Goal: Task Accomplishment & Management: Manage account settings

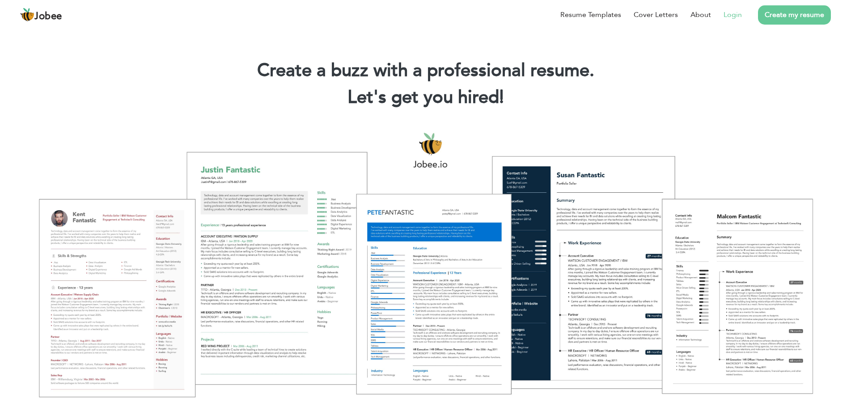
click at [738, 13] on link "Login" at bounding box center [733, 14] width 18 height 11
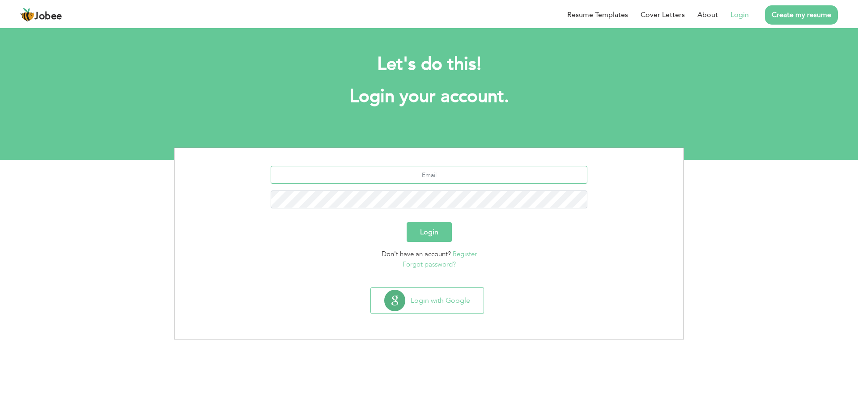
click at [434, 179] on input "text" at bounding box center [429, 175] width 317 height 18
click at [470, 299] on button "Login with Google" at bounding box center [427, 301] width 113 height 26
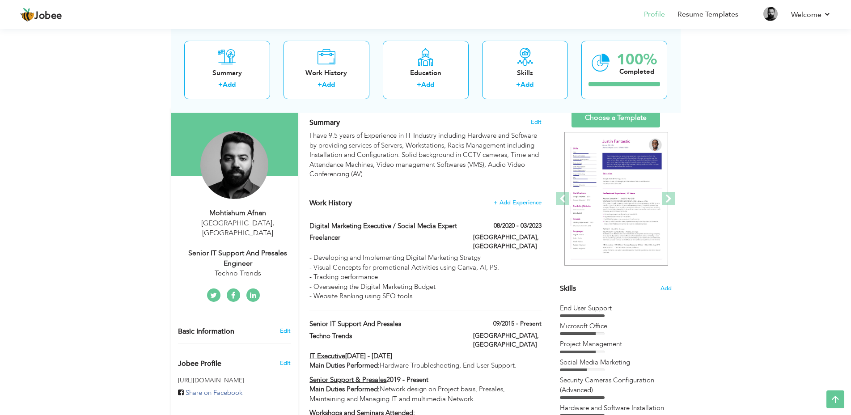
scroll to position [45, 0]
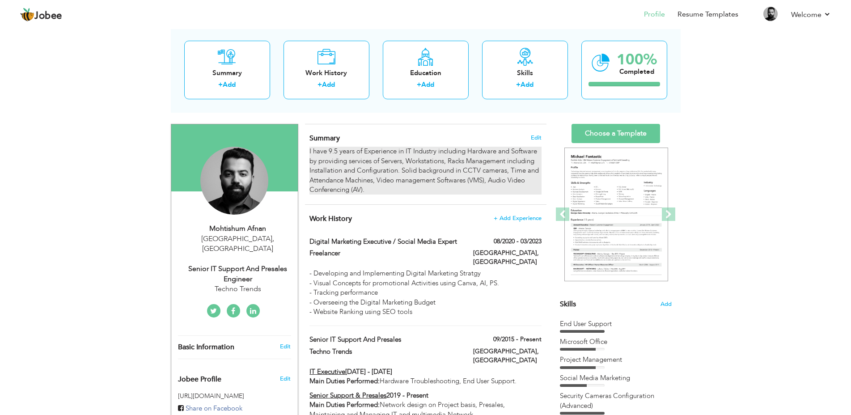
click at [336, 149] on div "I have 9.5 years of Experience in IT Industry including Hardware and Software b…" at bounding box center [426, 171] width 232 height 48
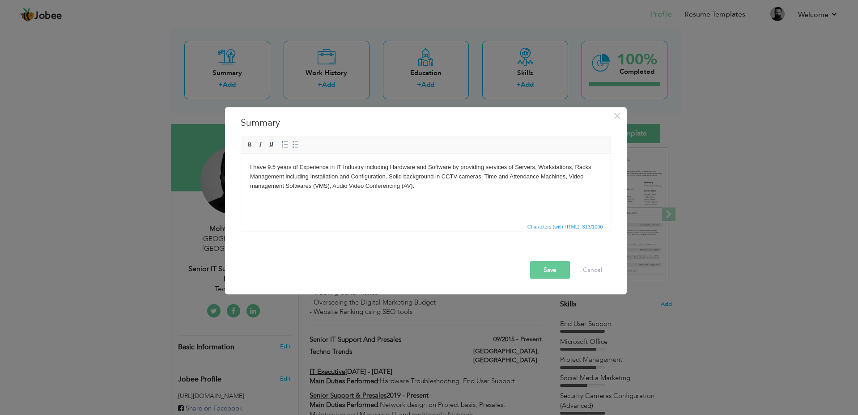
drag, startPoint x: 267, startPoint y: 163, endPoint x: 229, endPoint y: 164, distance: 38.0
click at [241, 164] on html "I have 9.5 years of Experience in IT Industry including Hardware and Software b…" at bounding box center [426, 176] width 370 height 46
click at [555, 271] on button "Save" at bounding box center [550, 270] width 40 height 18
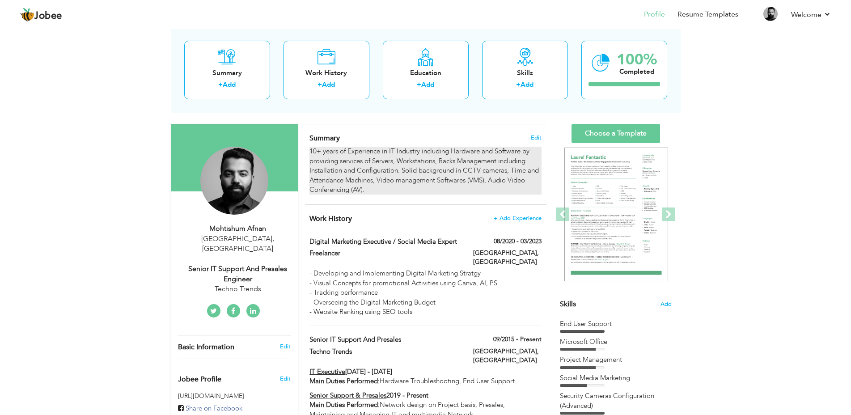
click at [472, 175] on div "10+ years of Experience in IT Industry including Hardware and Software by provi…" at bounding box center [426, 171] width 232 height 48
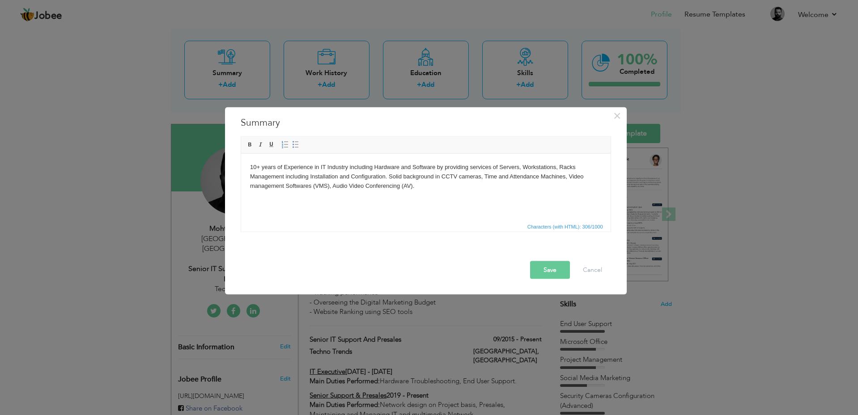
click at [385, 173] on body "10+ years of Experience in IT Industry including Hardware and Software by provi…" at bounding box center [426, 176] width 352 height 28
click at [541, 270] on button "Save" at bounding box center [550, 270] width 40 height 18
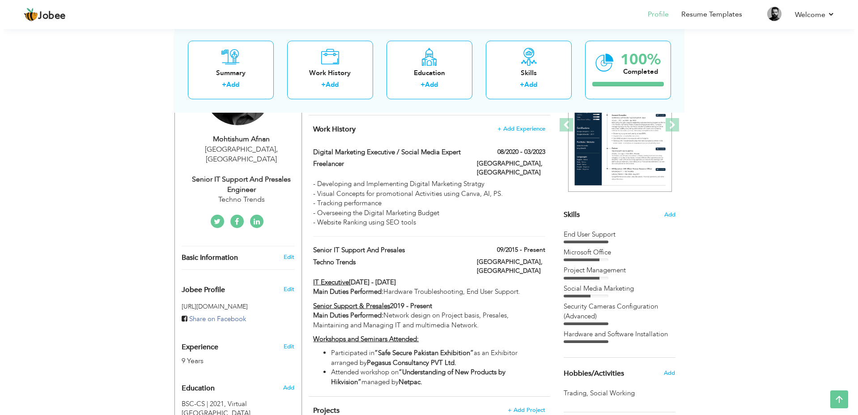
scroll to position [89, 0]
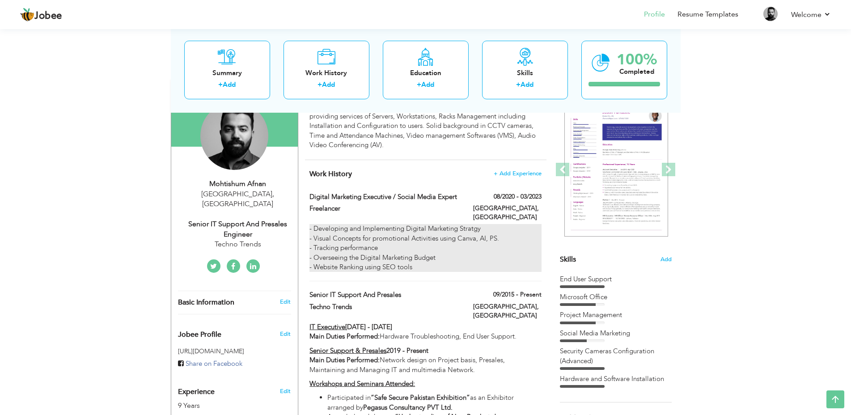
click at [475, 224] on div "- Developing and Implementing Digital Marketing Stratgy - Visual Concepts for p…" at bounding box center [426, 248] width 232 height 48
type input "Digital Marketing Executive / Social Media Expert"
type input "Freelancer"
type input "08/2020"
type input "03/2023"
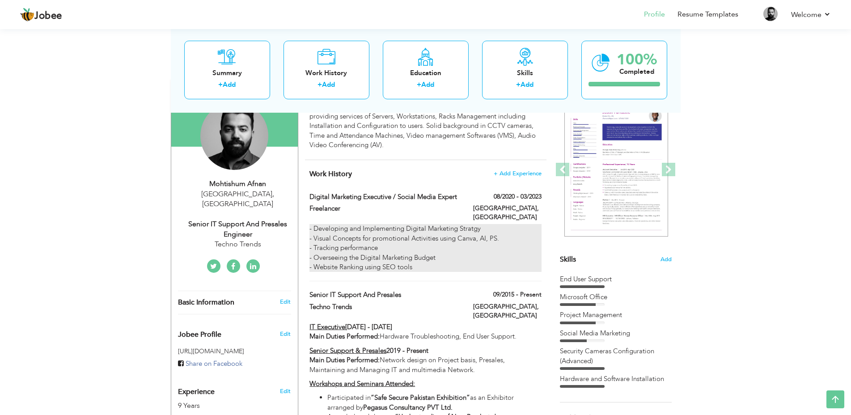
type input "[GEOGRAPHIC_DATA]"
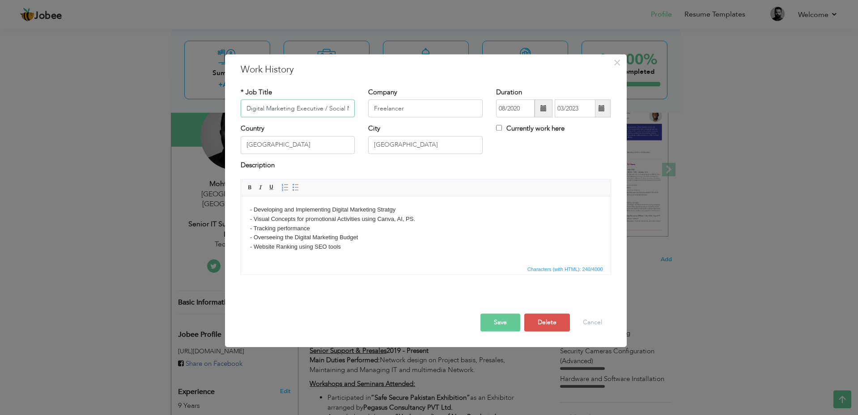
scroll to position [0, 35]
click at [390, 206] on body "- Developing and Implementing Digital Marketing Stratgy - Visual Concepts for p…" at bounding box center [426, 228] width 352 height 47
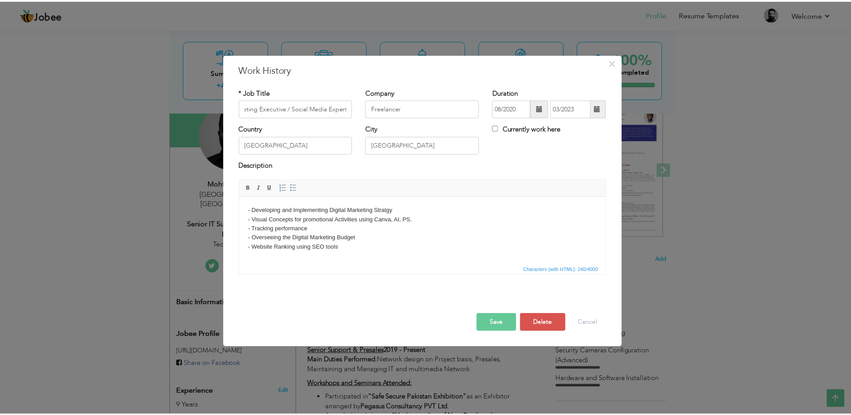
scroll to position [0, 0]
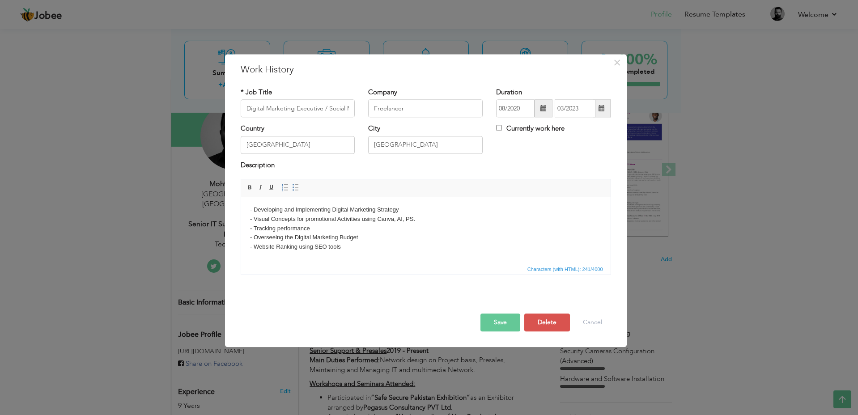
click at [506, 320] on button "Save" at bounding box center [501, 323] width 40 height 18
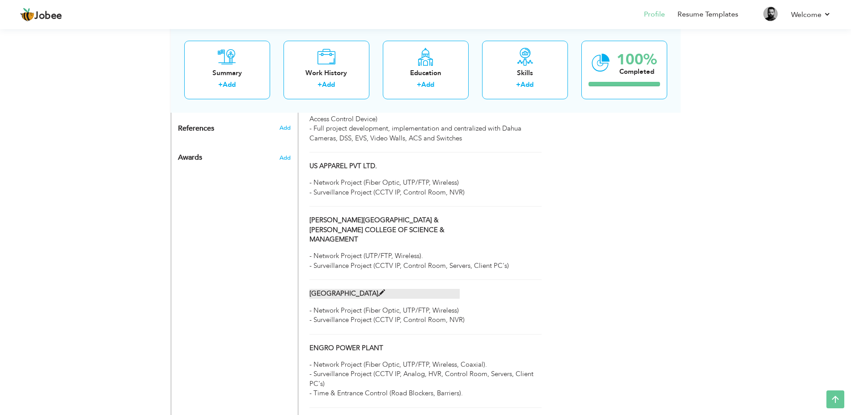
scroll to position [537, 0]
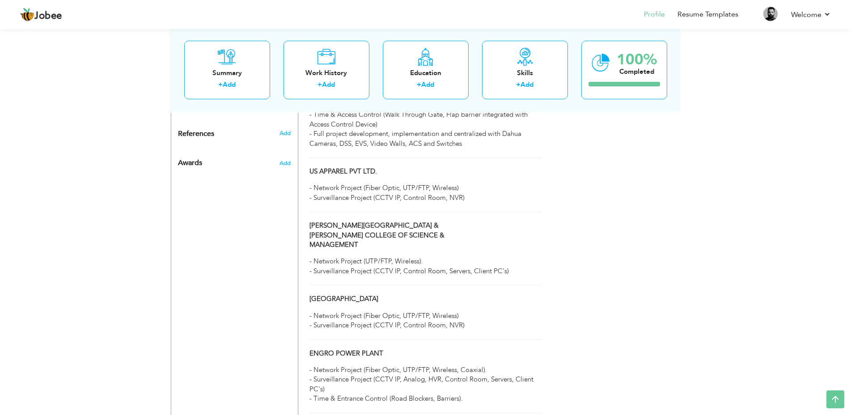
drag, startPoint x: 305, startPoint y: 349, endPoint x: 303, endPoint y: 230, distance: 119.5
click at [305, 230] on div "Projects + Add Project Jazz Head Quarters 08/2024 - 11/2024 Jazz Head Quarters …" at bounding box center [426, 247] width 242 height 507
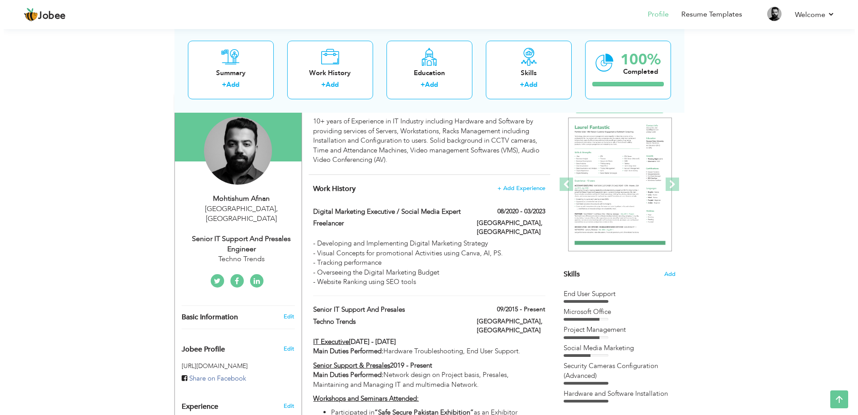
scroll to position [59, 0]
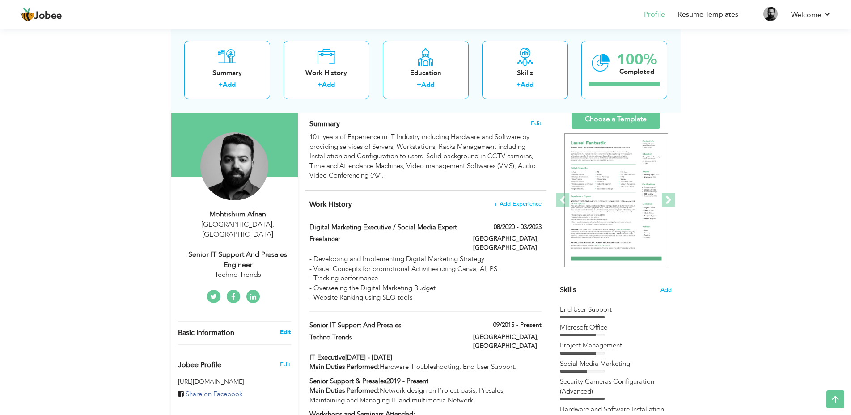
click at [286, 328] on link "Edit" at bounding box center [285, 332] width 11 height 8
type input "Mohtishum"
type input "Afnan"
type input "+923059210042"
select select "number:166"
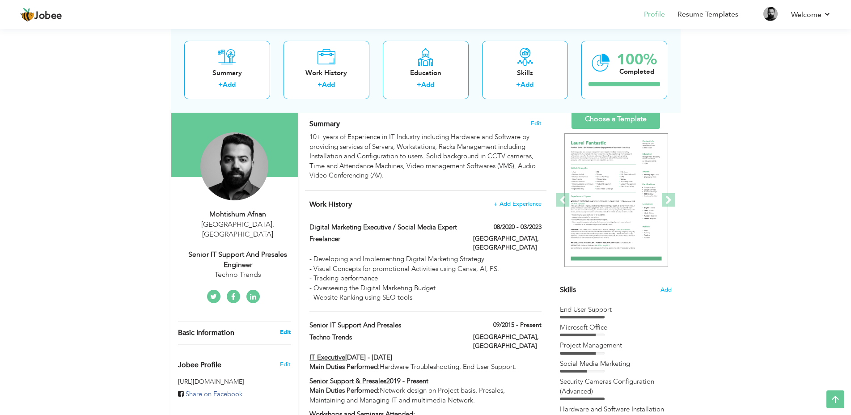
type input "[GEOGRAPHIC_DATA]"
select select "number:11"
type input "Techno Trends"
type input "Senior IT Support and Presales Engineer"
type input "https://www.linkedin.com/in/mohtishumafnan/"
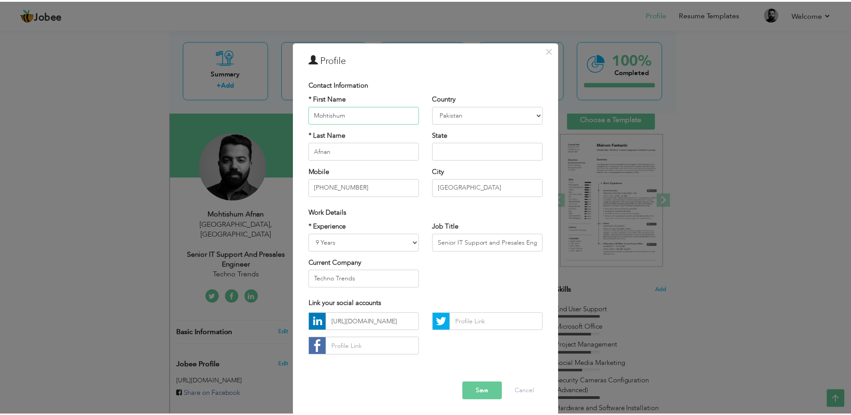
scroll to position [1, 0]
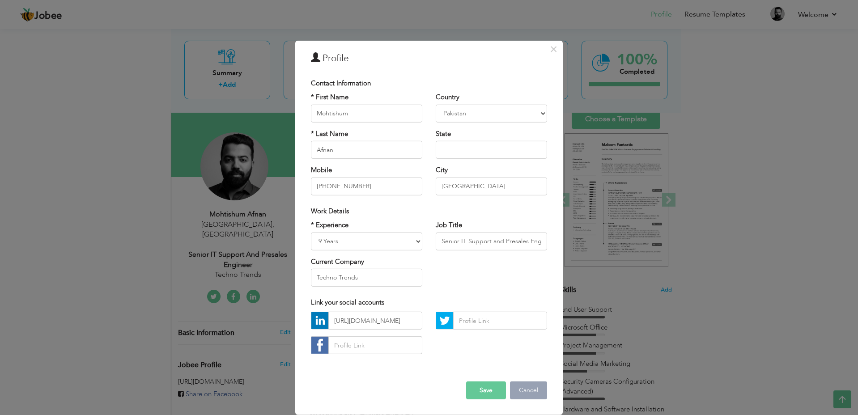
click at [525, 389] on button "Cancel" at bounding box center [528, 391] width 37 height 18
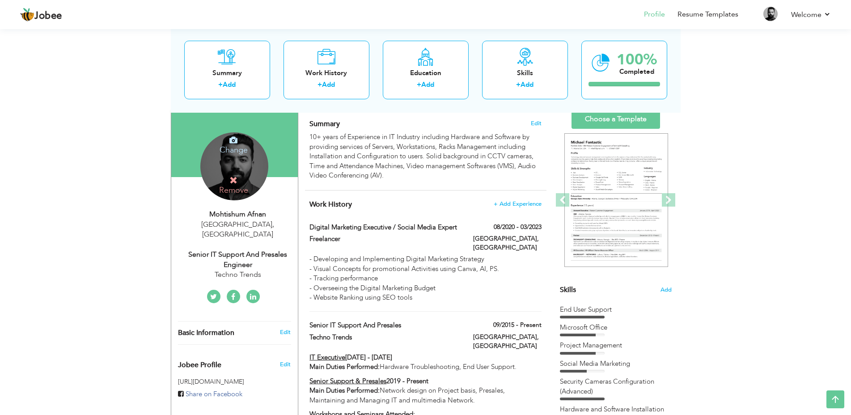
click at [232, 146] on h4 "Change" at bounding box center [234, 143] width 64 height 21
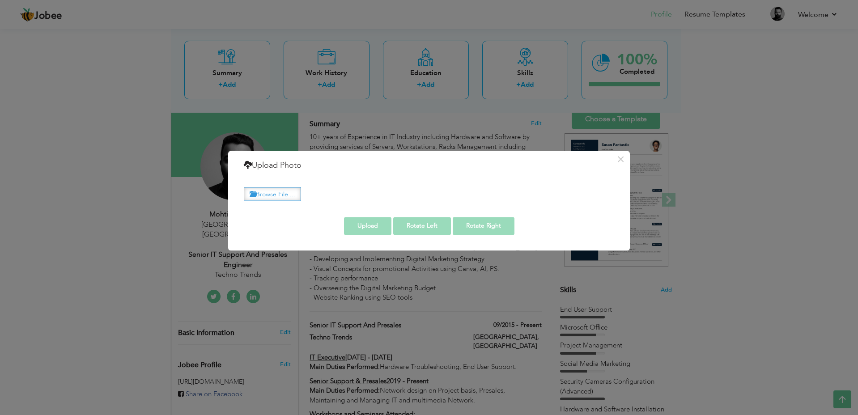
click at [284, 192] on label "Browse File ..." at bounding box center [272, 194] width 57 height 14
click at [0, 0] on input "Browse File ..." at bounding box center [0, 0] width 0 height 0
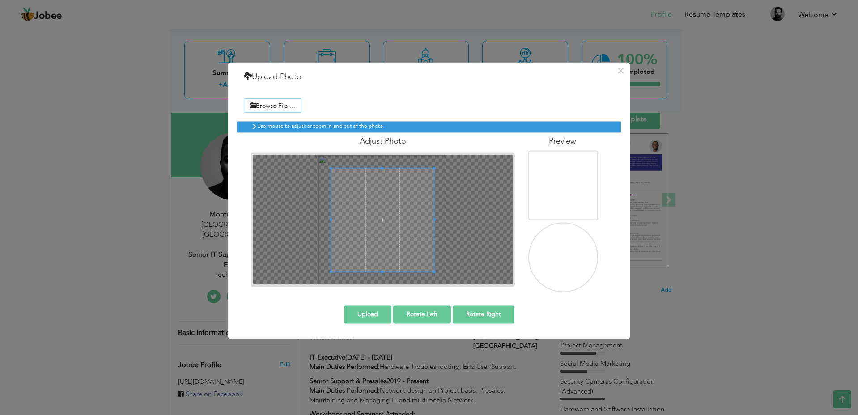
click at [567, 255] on img at bounding box center [564, 259] width 87 height 88
click at [566, 259] on img at bounding box center [564, 259] width 87 height 88
click at [472, 308] on div "× Upload Photo Browse File ... Adjust Photo Preview Upload Rotate Left" at bounding box center [429, 200] width 402 height 277
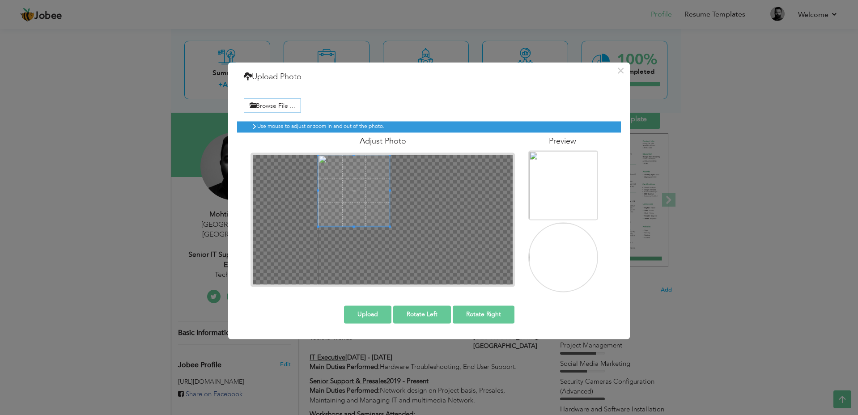
click at [315, 150] on div "Adjust Photo" at bounding box center [383, 210] width 278 height 154
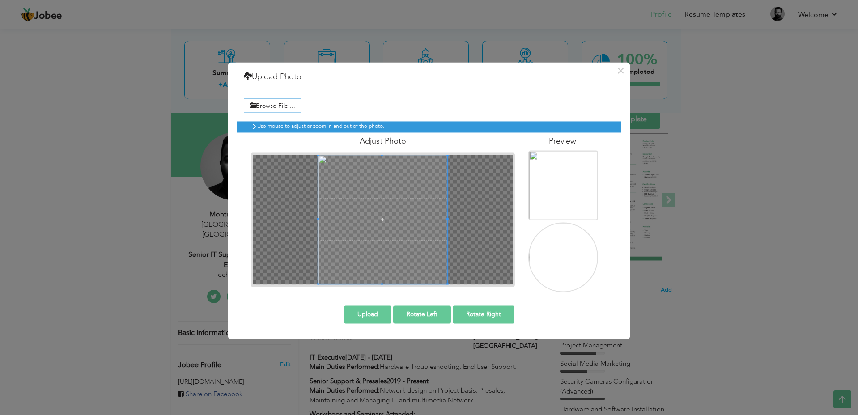
click at [488, 307] on div "× Upload Photo Browse File ... Adjust Photo Preview Upload Rotate Left" at bounding box center [429, 200] width 402 height 277
click at [375, 313] on button "Upload" at bounding box center [367, 315] width 47 height 18
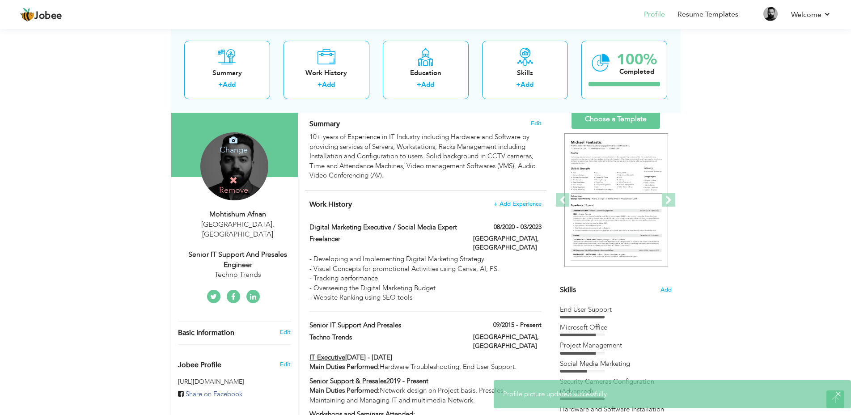
click at [238, 140] on h4 "Change" at bounding box center [234, 143] width 64 height 21
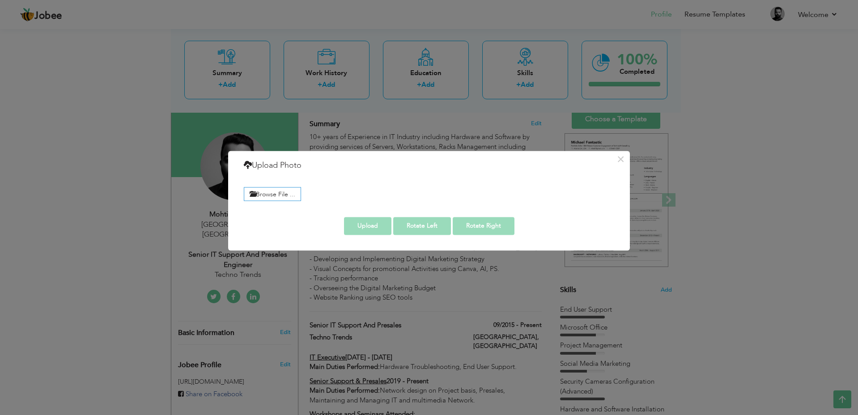
click at [307, 198] on div "Browse File ..." at bounding box center [429, 193] width 384 height 21
click at [285, 198] on label "Browse File ..." at bounding box center [272, 194] width 57 height 14
click at [0, 0] on input "Browse File ..." at bounding box center [0, 0] width 0 height 0
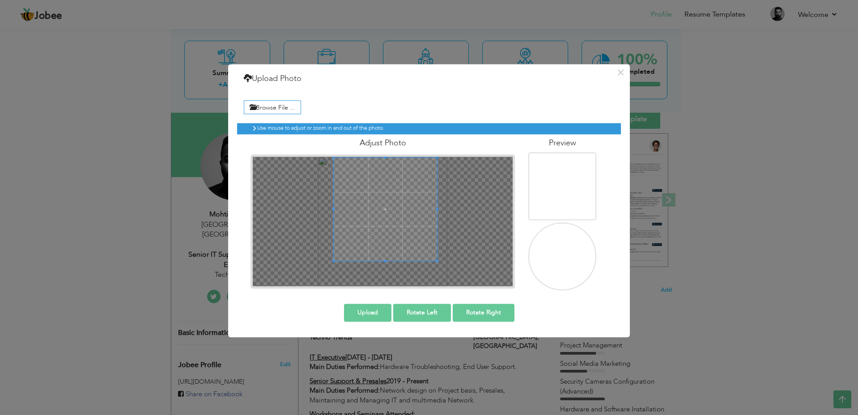
click at [369, 225] on span at bounding box center [385, 209] width 103 height 103
click at [437, 263] on span at bounding box center [438, 261] width 2 height 2
click at [449, 290] on div "Use mouse to adjust or zoom in and out of the photo. Adjust Photo" at bounding box center [429, 204] width 384 height 174
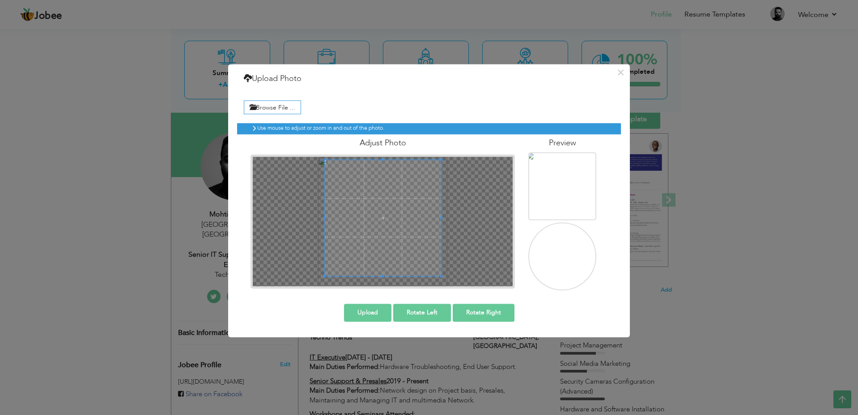
click at [403, 218] on span at bounding box center [383, 218] width 116 height 116
click at [443, 285] on div at bounding box center [383, 222] width 260 height 130
click at [322, 281] on span at bounding box center [322, 281] width 2 height 2
click at [374, 230] on span at bounding box center [385, 217] width 121 height 121
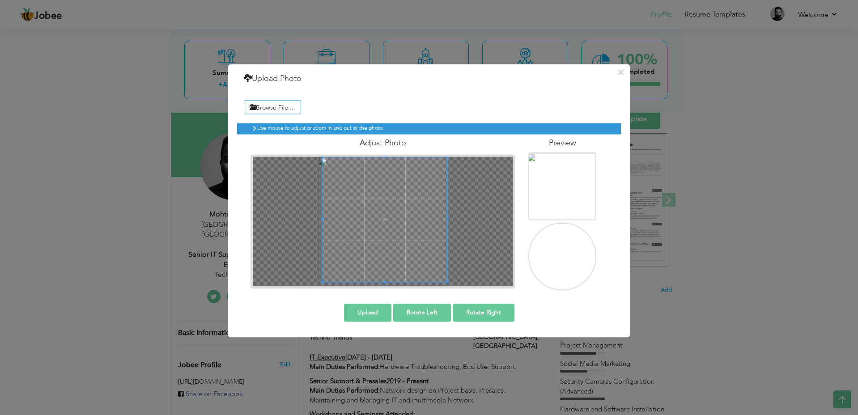
click at [385, 282] on span at bounding box center [384, 282] width 2 height 2
click at [395, 248] on span at bounding box center [383, 220] width 125 height 125
click at [375, 312] on button "Upload" at bounding box center [367, 313] width 47 height 18
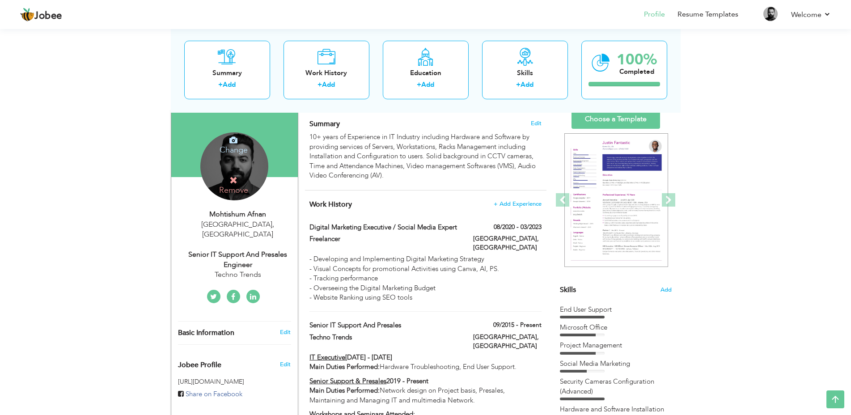
click at [235, 136] on icon at bounding box center [234, 140] width 8 height 8
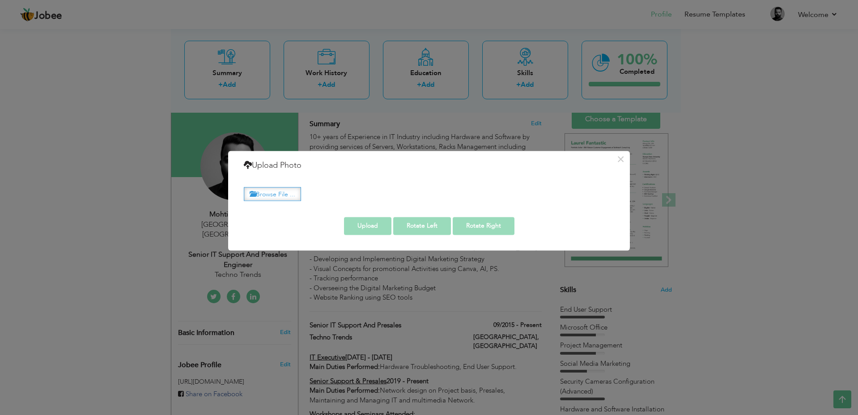
click at [260, 192] on label "Browse File ..." at bounding box center [272, 194] width 57 height 14
click at [0, 0] on input "Browse File ..." at bounding box center [0, 0] width 0 height 0
click at [622, 163] on button "×" at bounding box center [620, 159] width 14 height 14
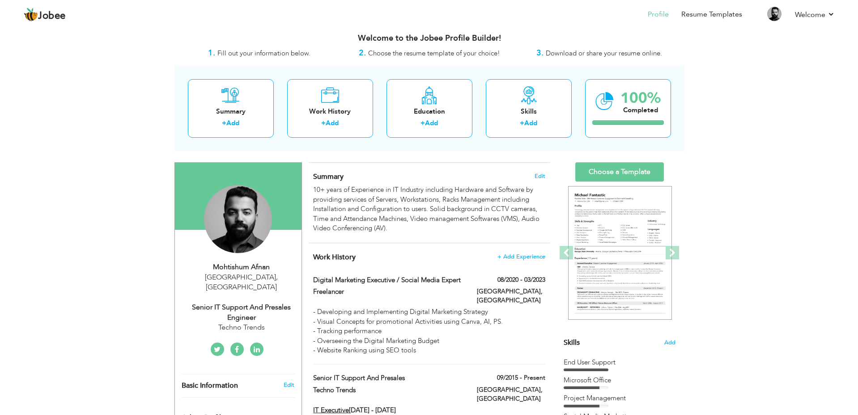
scroll to position [134, 0]
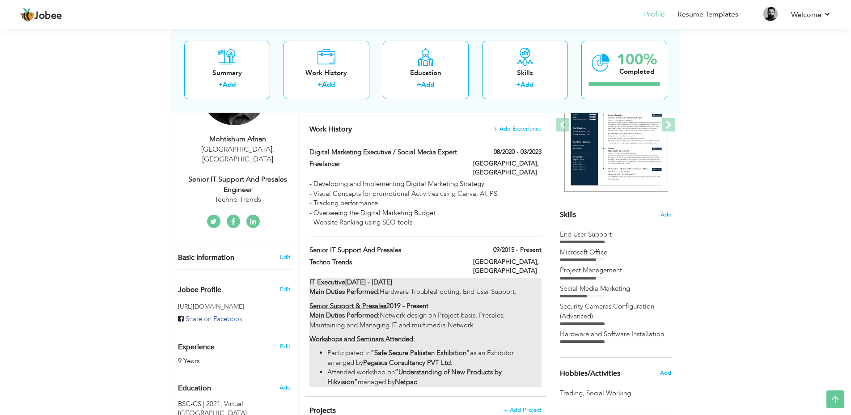
drag, startPoint x: 407, startPoint y: 286, endPoint x: 401, endPoint y: 351, distance: 65.1
click at [401, 351] on div "IT Executive 2015 - 2018 Main Duties Performed: Hardware Troubleshooting, End U…" at bounding box center [426, 332] width 232 height 109
type input "Senior IT Support and Presales"
type input "Techno Trends"
type input "09/2015"
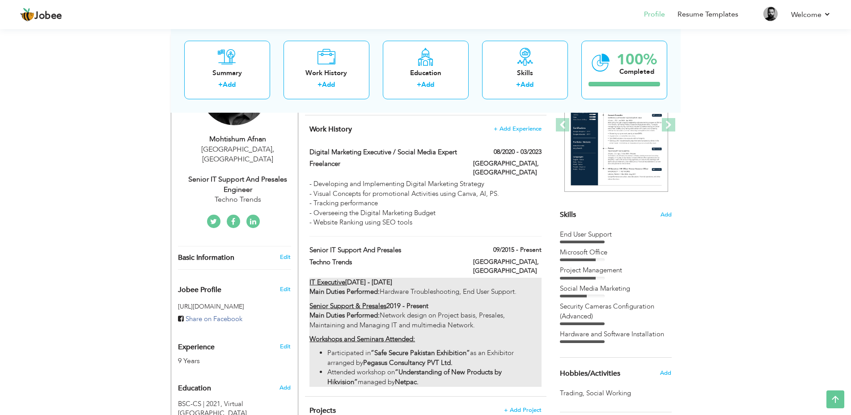
checkbox input "true"
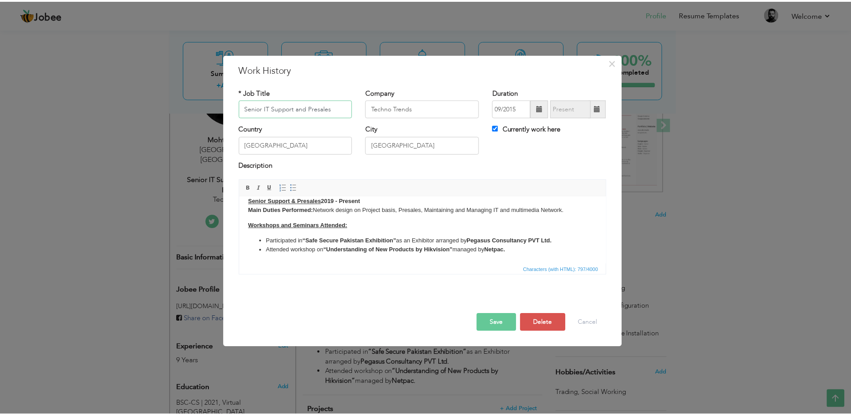
scroll to position [0, 0]
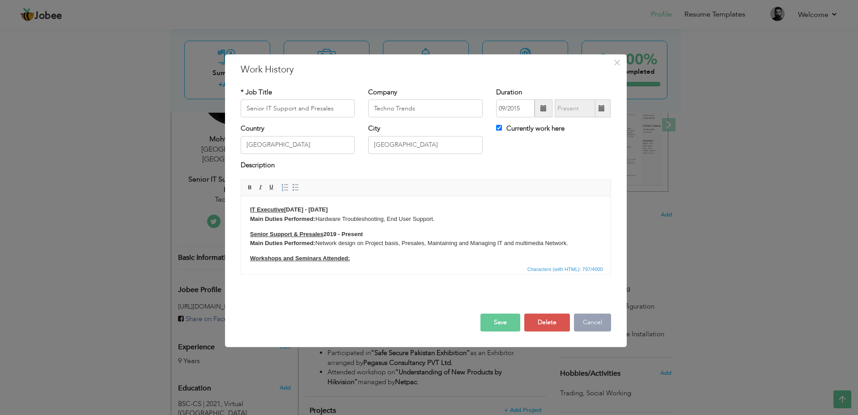
click at [593, 328] on button "Cancel" at bounding box center [592, 323] width 37 height 18
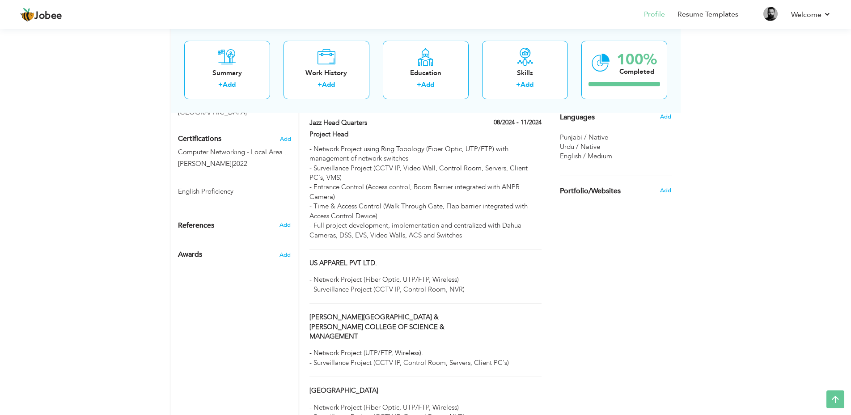
scroll to position [447, 0]
click at [497, 232] on div "Projects + Add Project Jazz Head Quarters 08/2024 - 11/2024 Jazz Head Quarters …" at bounding box center [426, 337] width 242 height 507
drag, startPoint x: 496, startPoint y: 229, endPoint x: 493, endPoint y: 222, distance: 7.8
click at [493, 222] on div "Jazz Head Quarters 08/2024 - 11/2024 Jazz Head Quarters 08/2024 - 11/2024 Proje…" at bounding box center [426, 182] width 232 height 132
type input "Jazz Head Quarters"
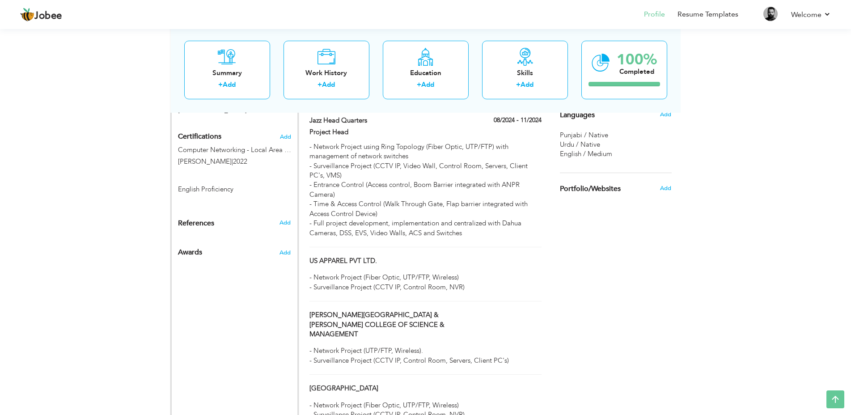
type input "Project Head"
type input "08/2024"
type input "11/2024"
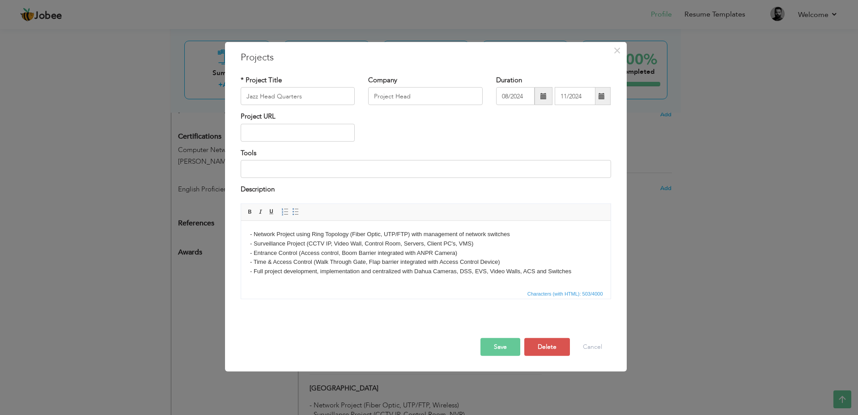
click at [275, 231] on body "- Network Project using Ring Topology (Fiber Optic, UTP/FTP) with management of…" at bounding box center [426, 253] width 352 height 47
click at [496, 249] on body "- Network Development using Ring Topology (Fiber Optic, UTP/FTP) with managemen…" at bounding box center [426, 253] width 352 height 47
click at [492, 244] on body "- Network Development using Ring Topology (Fiber Optic, UTP/FTP) with managemen…" at bounding box center [426, 253] width 352 height 47
click at [490, 251] on body "- Network Development using Ring Topology (Fiber Optic, UTP/FTP) with managemen…" at bounding box center [426, 253] width 352 height 47
click at [506, 259] on body "- Network Development using Ring Topology (Fiber Optic, UTP/FTP) with managemen…" at bounding box center [426, 253] width 352 height 47
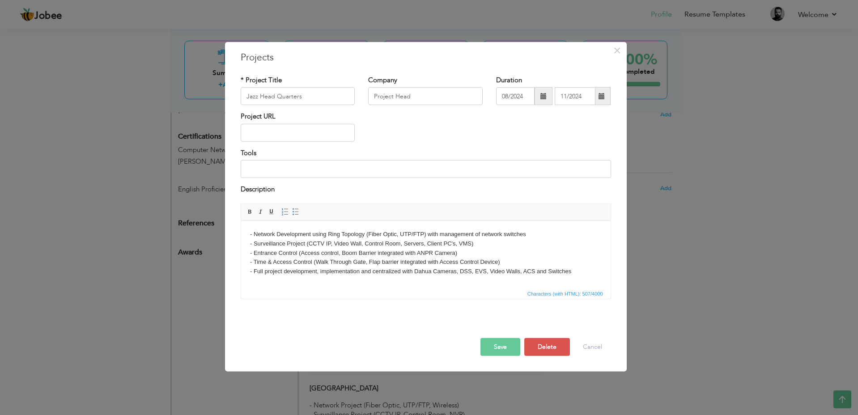
click at [583, 271] on body "- Network Development using Ring Topology (Fiber Optic, UTP/FTP) with managemen…" at bounding box center [426, 253] width 352 height 47
click at [305, 242] on body "- Network Development using Ring Topology (Fiber Optic, UTP/FTP) with managemen…" at bounding box center [426, 253] width 352 height 47
click at [497, 349] on button "Save" at bounding box center [501, 347] width 40 height 18
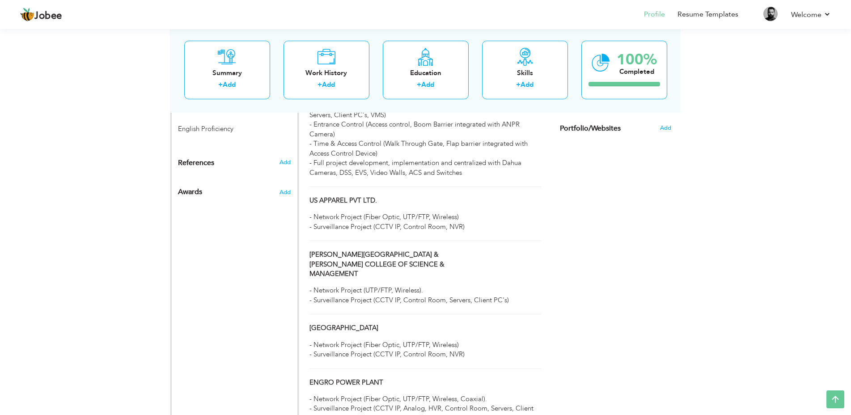
scroll to position [641, 0]
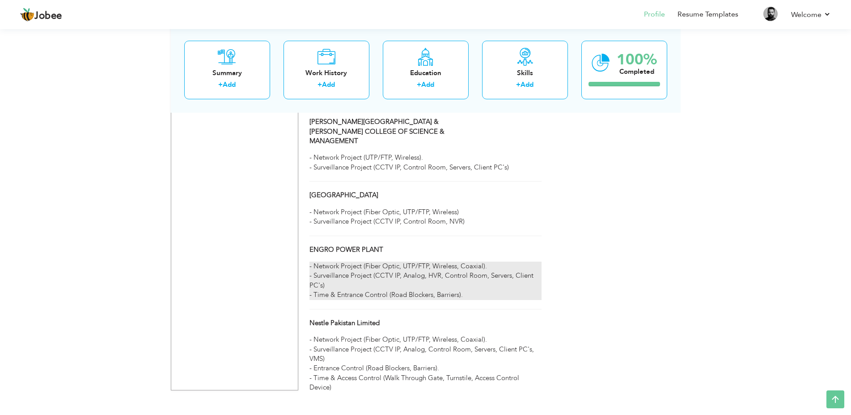
drag, startPoint x: 306, startPoint y: 302, endPoint x: 529, endPoint y: 243, distance: 230.7
click at [529, 243] on div "Projects + Add Project Jazz Head Quarters 08/2024 - 11/2024 Jazz Head Quarters …" at bounding box center [426, 143] width 242 height 507
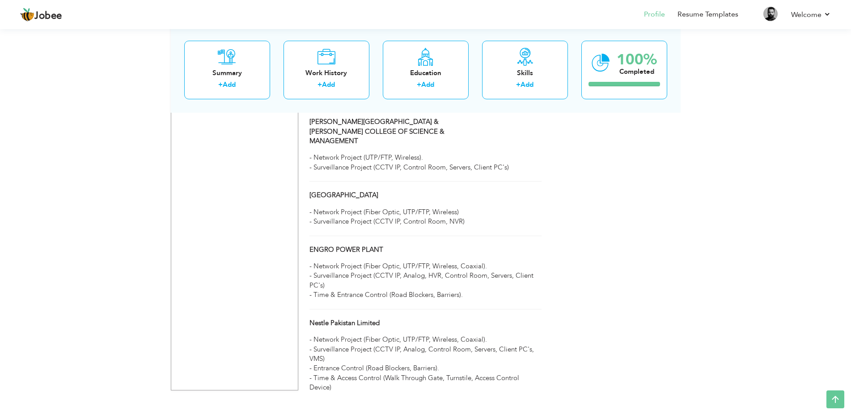
click at [337, 319] on div "Nestle Pakistan Limited" at bounding box center [385, 325] width 164 height 12
type input "Nestle Pakistan Limited"
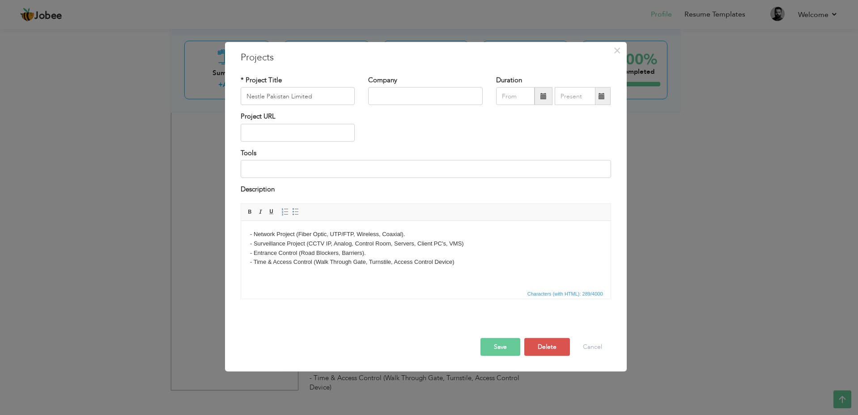
click at [293, 233] on body "- Network Project (Fiber Optic, UTP/FTP, Wireless, Coaxial). - Surveillance Pro…" at bounding box center [426, 248] width 352 height 37
click at [498, 349] on button "Save" at bounding box center [501, 347] width 40 height 18
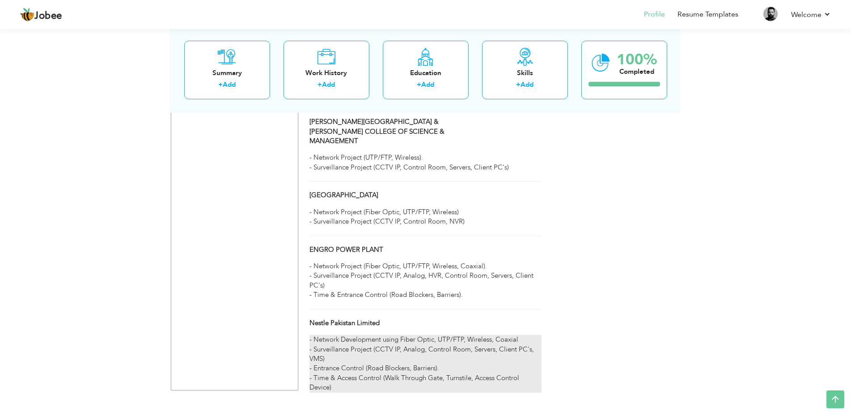
click at [336, 335] on div "- Network Development using Fiber Optic, UTP/FTP, Wireless, Coaxial - Surveilla…" at bounding box center [426, 364] width 232 height 58
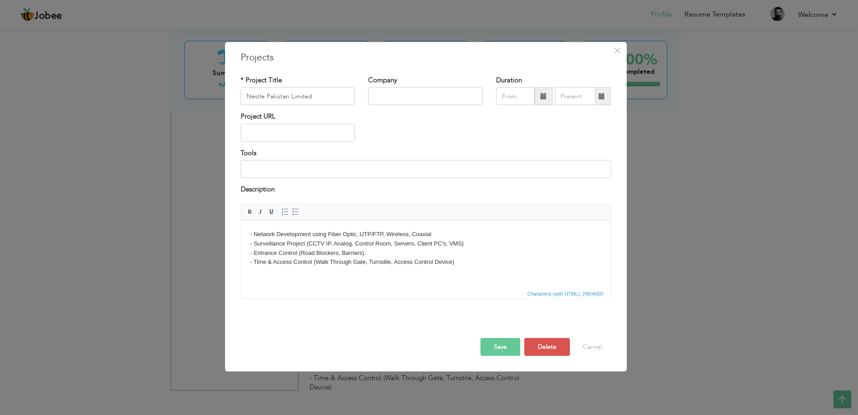
click at [307, 245] on body "- Network Development using Fiber Optic, UTP/FTP, Wireless, Coaxial - Surveilla…" at bounding box center [426, 248] width 352 height 37
drag, startPoint x: 306, startPoint y: 243, endPoint x: 340, endPoint y: 244, distance: 34.5
click at [340, 244] on body "- Network Development using Fiber Optic, UTP/FTP, Wireless, Coaxial - Surveilla…" at bounding box center [426, 248] width 352 height 37
click at [432, 269] on html "- Network Development using Fiber Optic, UTP/FTP, Wireless, Coaxial - Surveilla…" at bounding box center [426, 248] width 370 height 55
click at [305, 243] on body "- Network Development using Fiber Optic, UTP/FTP, Wireless, Coaxial - Surveilla…" at bounding box center [426, 248] width 352 height 37
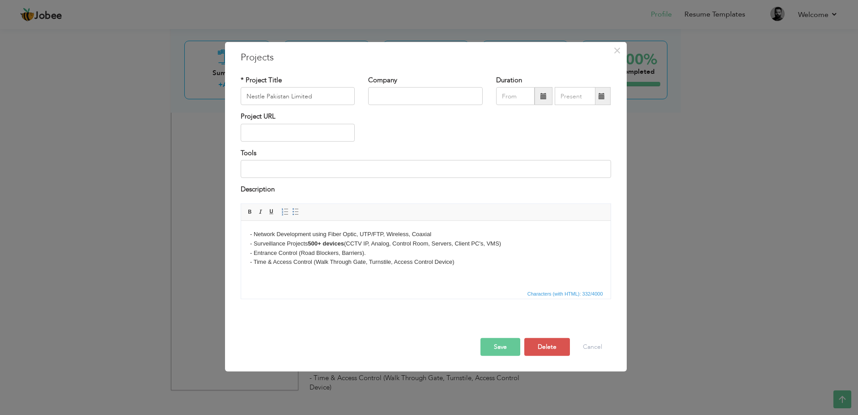
click at [507, 245] on body "- Network Development using Fiber Optic, UTP/FTP, Wireless, Coaxial - Surveilla…" at bounding box center [426, 248] width 352 height 37
click at [523, 281] on html "- Network Development using Fiber Optic, UTP/FTP, Wireless, Coaxial - Surveilla…" at bounding box center [426, 253] width 370 height 64
click at [505, 246] on p "- Network Development using Fiber Optic, UTP/FTP, Wireless, Coaxial - Surveilla…" at bounding box center [426, 253] width 352 height 47
click at [499, 347] on button "Save" at bounding box center [501, 347] width 40 height 18
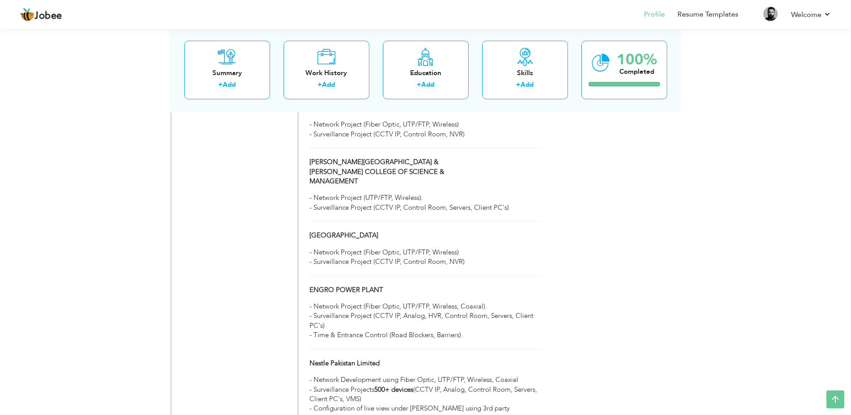
scroll to position [645, 0]
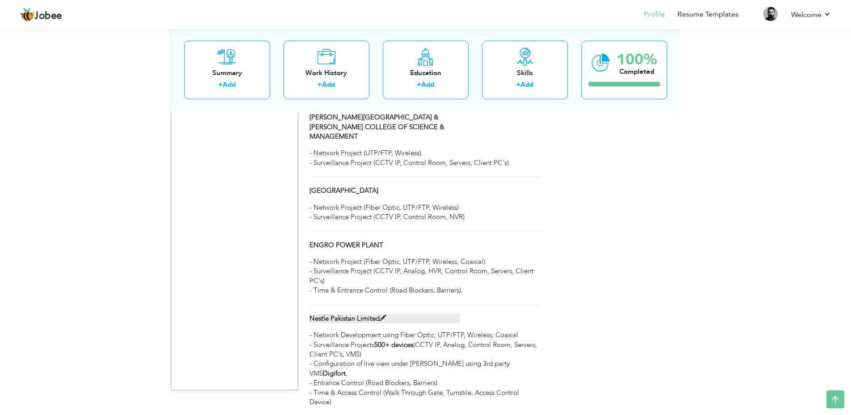
click at [383, 315] on span at bounding box center [383, 318] width 7 height 7
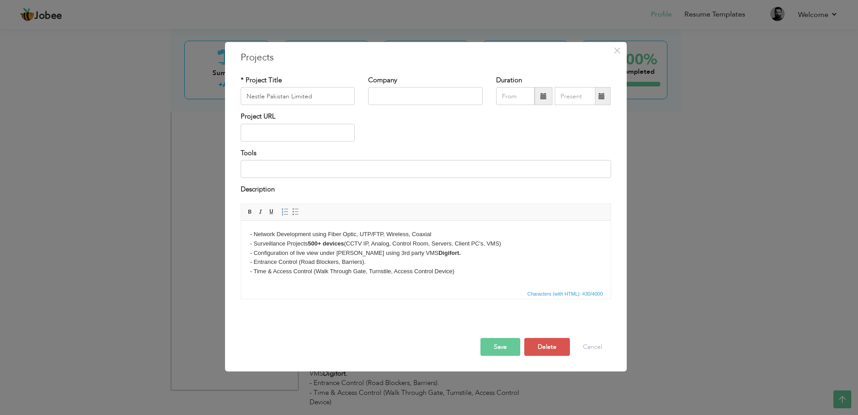
click at [470, 274] on p "- Network Development using Fiber Optic, UTP/FTP, Wireless, Coaxial - Surveilla…" at bounding box center [426, 253] width 352 height 47
click at [456, 257] on p "- Network Development using Fiber Optic, UTP/FTP, Wireless, Coaxial - Surveilla…" at bounding box center [426, 253] width 352 height 47
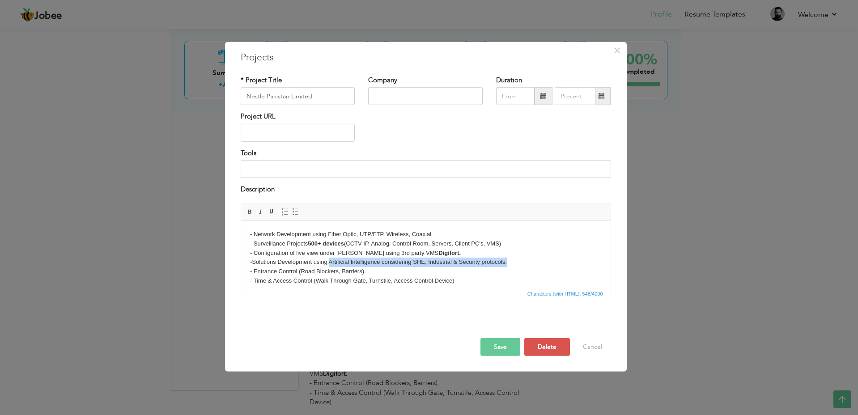
drag, startPoint x: 329, startPoint y: 261, endPoint x: 512, endPoint y: 261, distance: 183.0
click at [512, 261] on p "- Network Development using Fiber Optic, UTP/FTP, Wireless, Coaxial - Surveilla…" at bounding box center [426, 258] width 352 height 56
click at [539, 264] on p "- Network Development using Fiber Optic, UTP/FTP, Wireless, Coaxial - Surveilla…" at bounding box center [426, 258] width 352 height 56
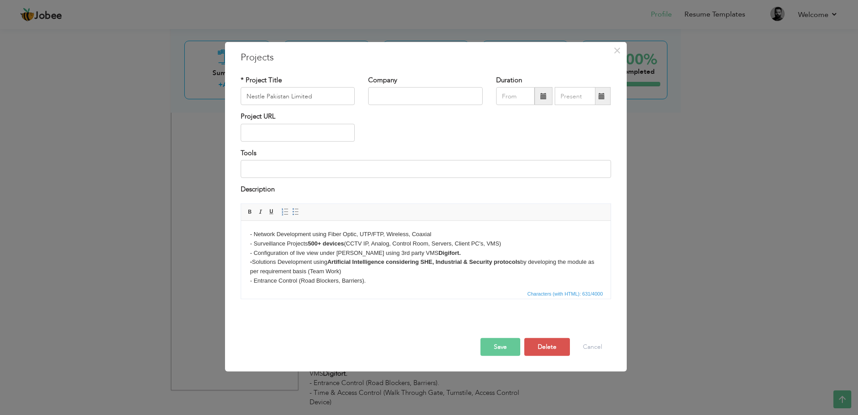
click at [496, 346] on button "Save" at bounding box center [501, 347] width 40 height 18
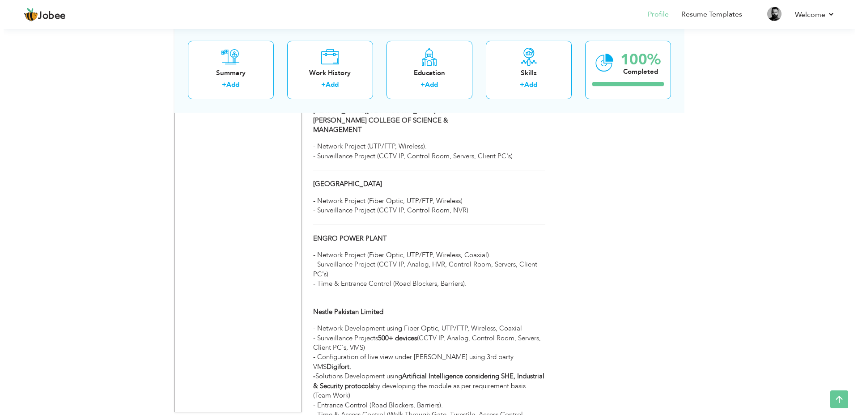
scroll to position [674, 0]
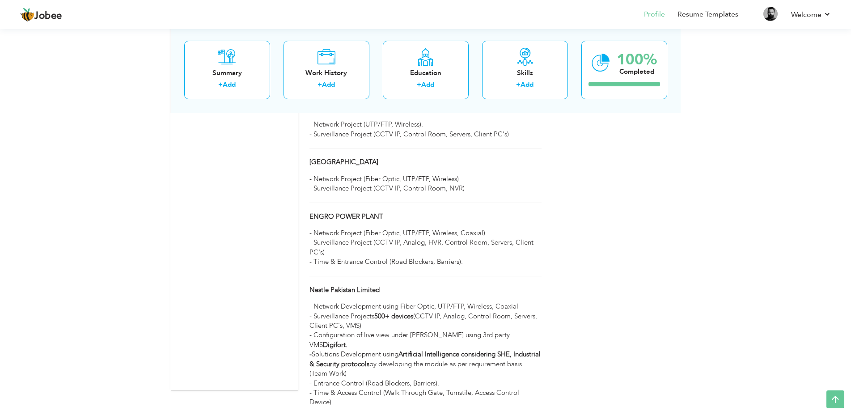
drag, startPoint x: 341, startPoint y: 367, endPoint x: 302, endPoint y: 300, distance: 77.6
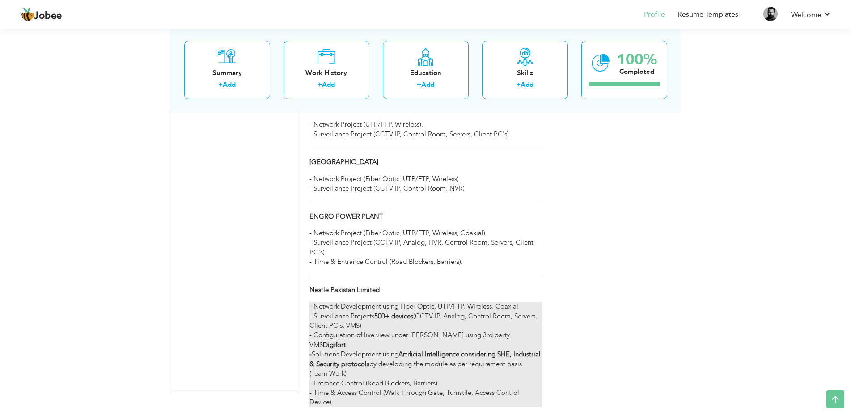
click at [315, 302] on p "- Network Development using Fiber Optic, UTP/FTP, Wireless, Coaxial - Surveilla…" at bounding box center [426, 355] width 232 height 106
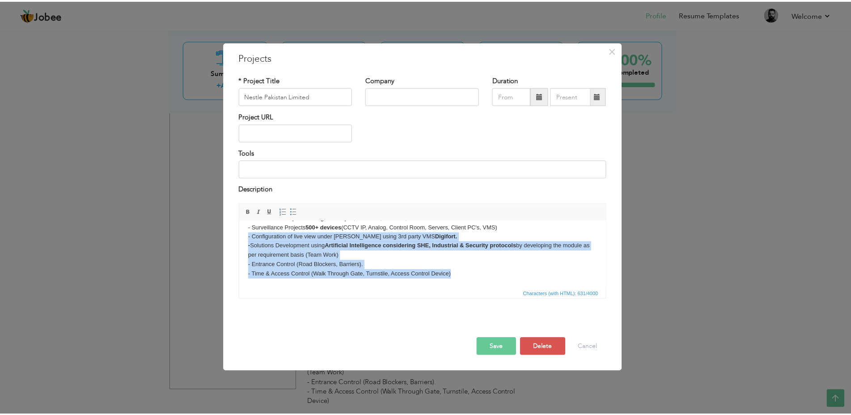
scroll to position [0, 0]
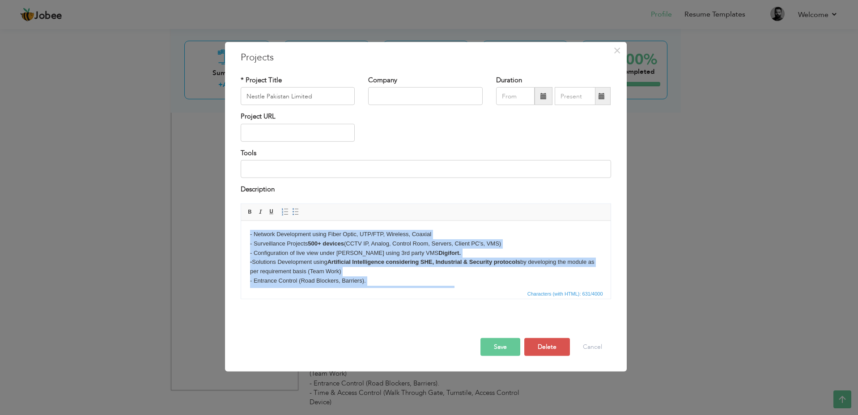
drag, startPoint x: 462, startPoint y: 276, endPoint x: 434, endPoint y: 421, distance: 148.5
click at [241, 221] on html "- Network Development using Fiber Optic, UTP/FTP, Wireless, Coaxial - Surveilla…" at bounding box center [426, 262] width 370 height 83
copy p "- Network Development using Fiber Optic, UTP/FTP, Wireless, Coaxial - Surveilla…"
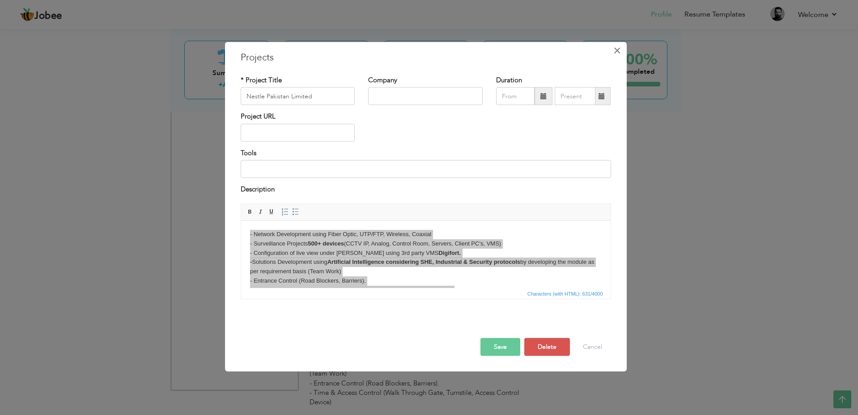
click at [621, 50] on span "×" at bounding box center [617, 51] width 8 height 16
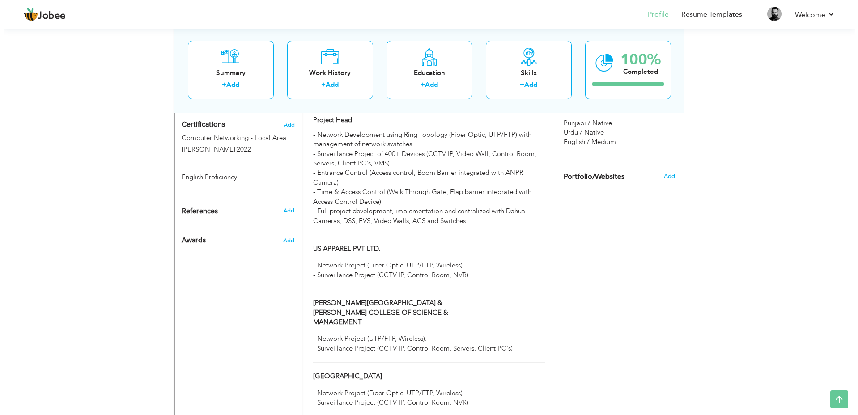
scroll to position [361, 0]
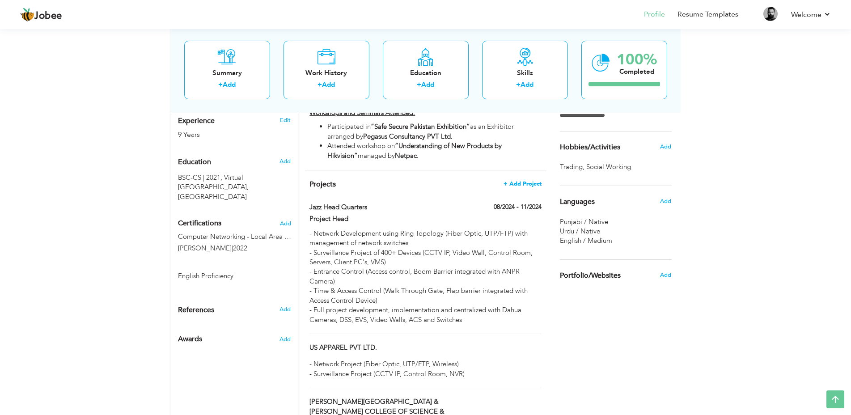
click at [528, 181] on span "+ Add Project" at bounding box center [523, 184] width 38 height 6
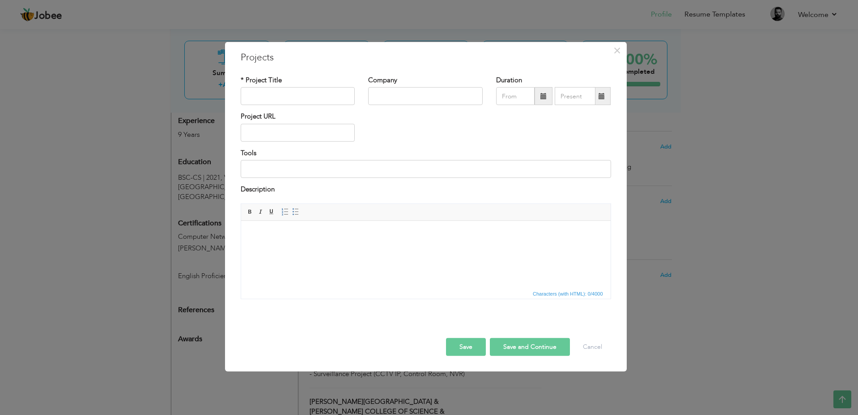
click at [320, 244] on html at bounding box center [426, 234] width 370 height 27
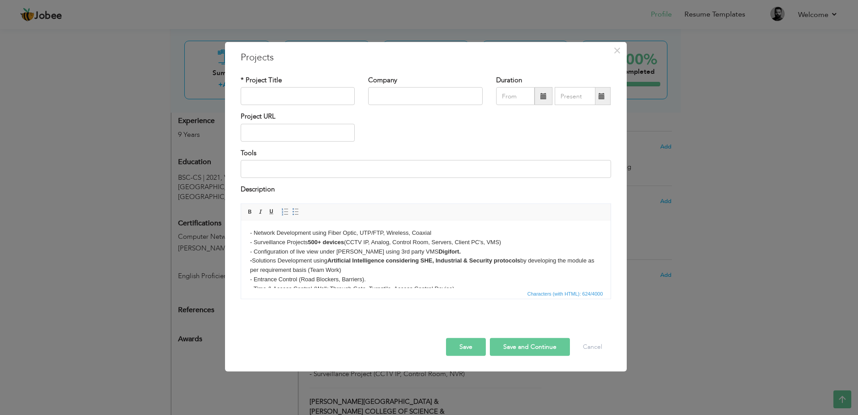
scroll to position [0, 0]
click at [281, 93] on input "text" at bounding box center [298, 96] width 115 height 18
click at [391, 122] on div "Project URL" at bounding box center [426, 130] width 384 height 36
click at [465, 346] on button "Save" at bounding box center [466, 347] width 40 height 18
click at [314, 97] on input "Nestle Pakistan Limited" at bounding box center [298, 96] width 115 height 18
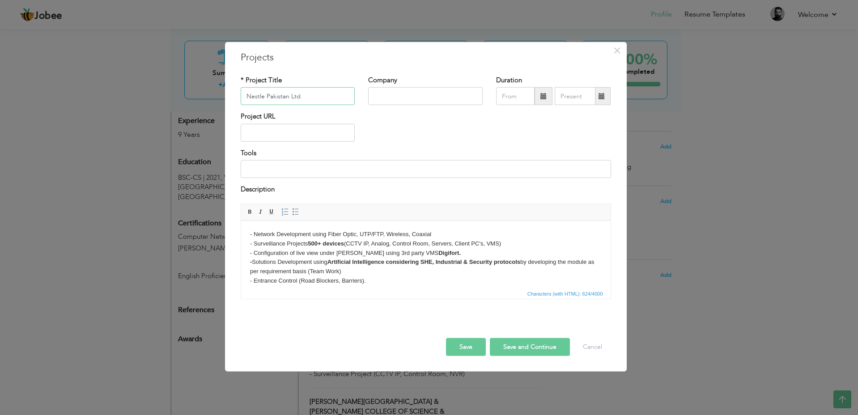
type input "Nestle Pakistan Ltd."
click at [468, 341] on button "Save" at bounding box center [466, 347] width 40 height 18
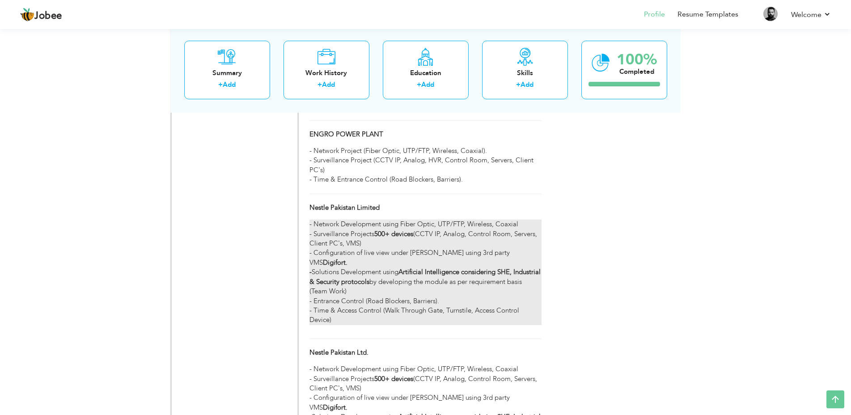
scroll to position [760, 0]
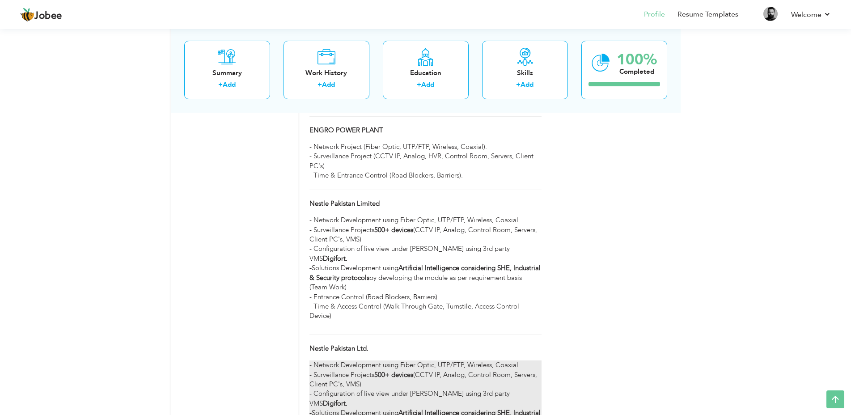
click at [422, 361] on div "- Network Development using Fiber Optic, UTP/FTP, Wireless, Coaxial - Surveilla…" at bounding box center [426, 414] width 232 height 106
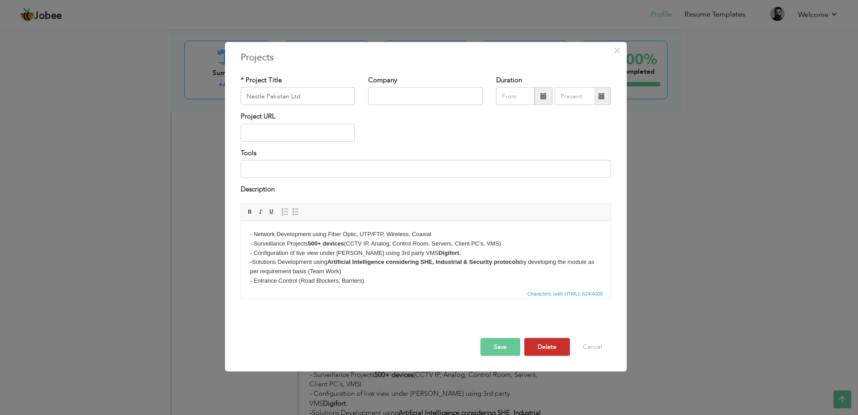
click at [558, 343] on button "Delete" at bounding box center [547, 347] width 46 height 18
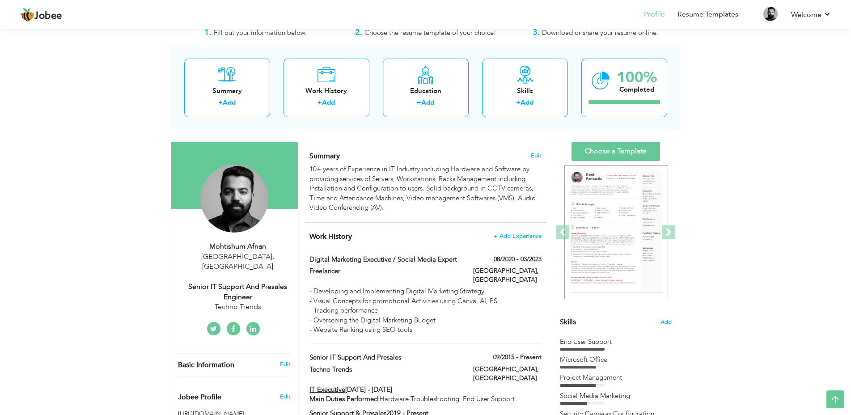
scroll to position [0, 0]
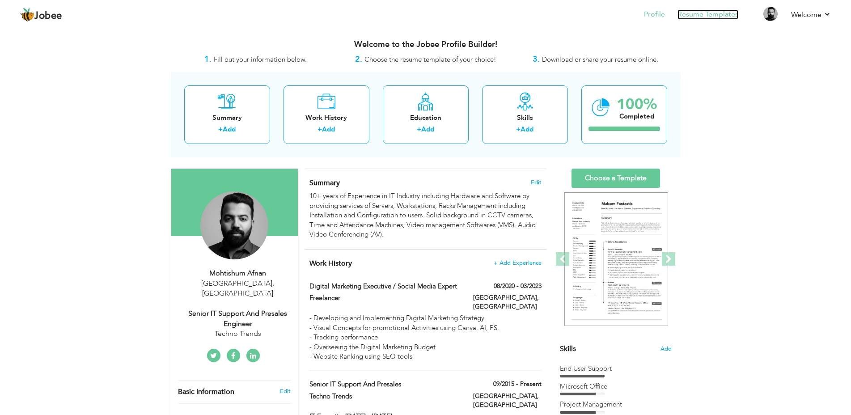
click at [716, 12] on link "Resume Templates" at bounding box center [708, 14] width 61 height 10
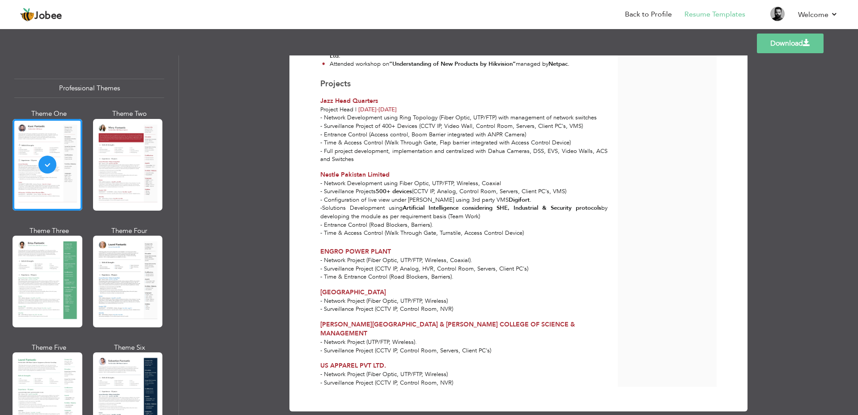
scroll to position [376, 0]
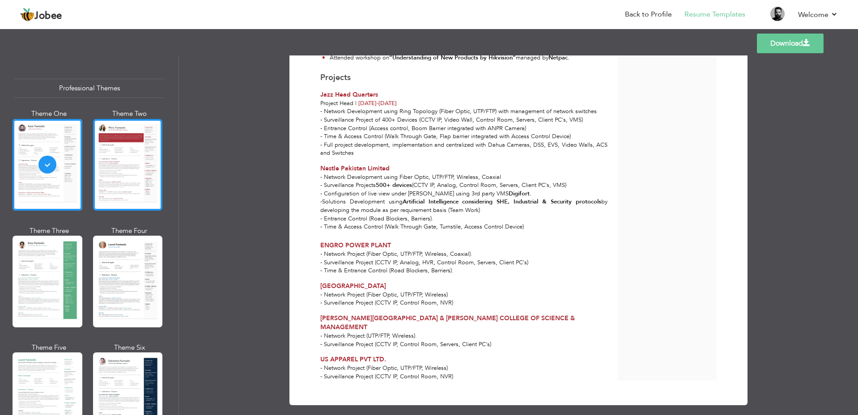
click at [132, 154] on div at bounding box center [128, 165] width 70 height 92
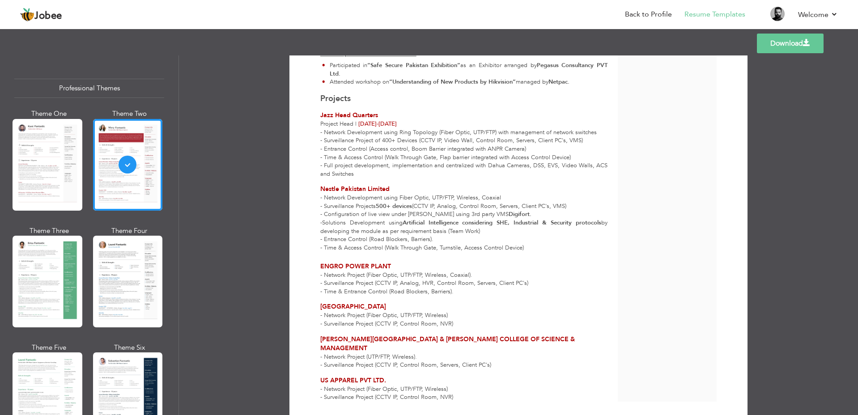
scroll to position [379, 0]
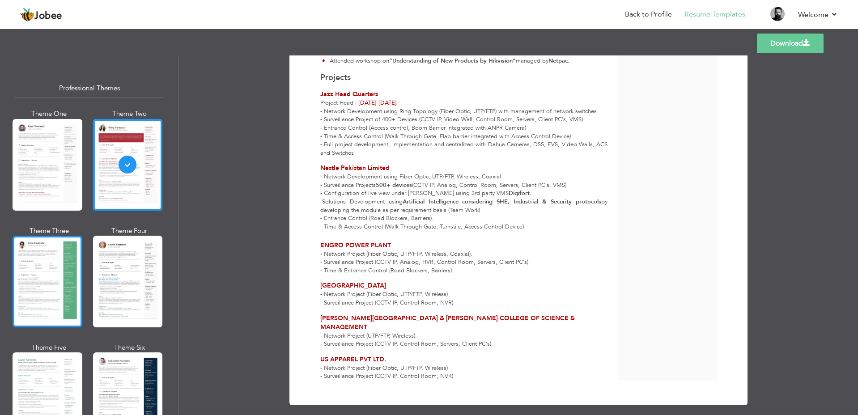
click at [43, 264] on div at bounding box center [48, 282] width 70 height 92
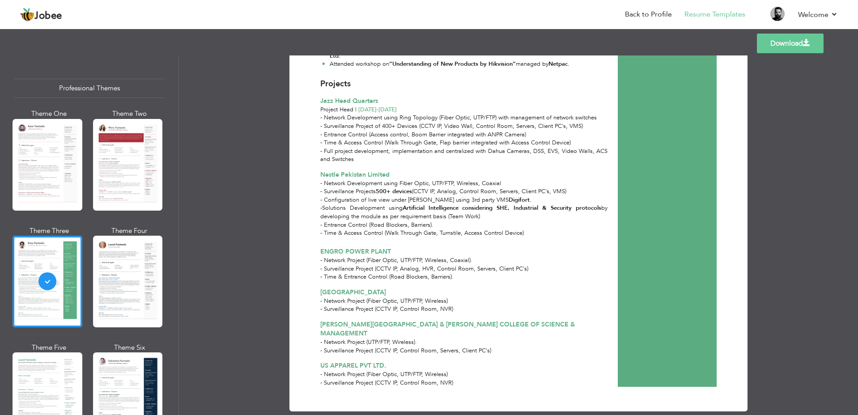
scroll to position [376, 0]
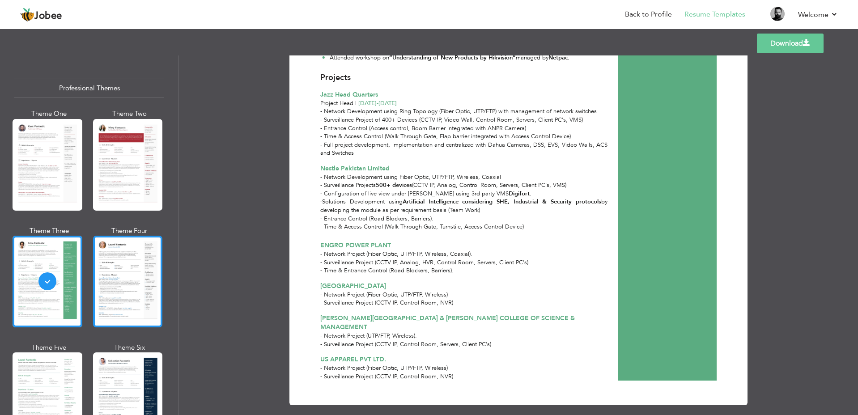
click at [144, 261] on div at bounding box center [128, 282] width 70 height 92
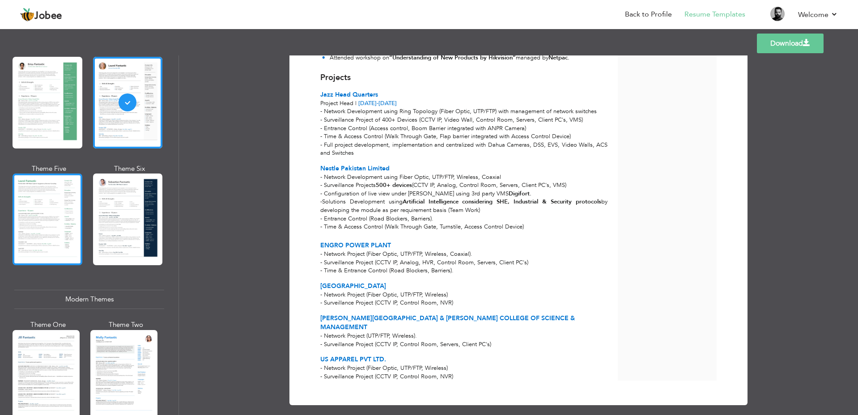
scroll to position [224, 0]
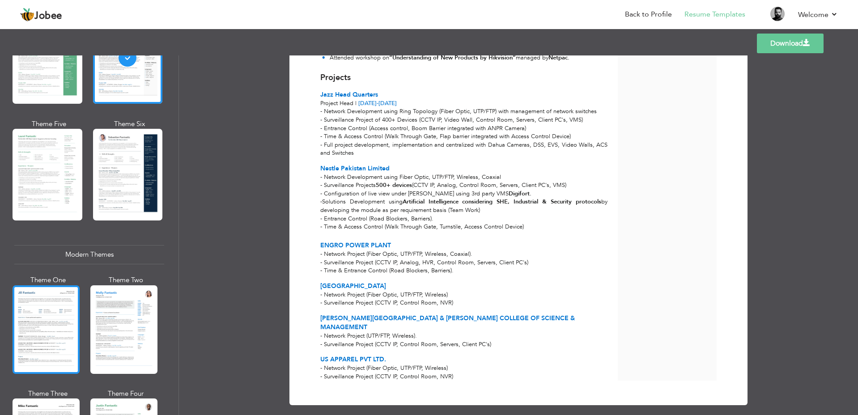
click at [55, 312] on div at bounding box center [46, 329] width 67 height 89
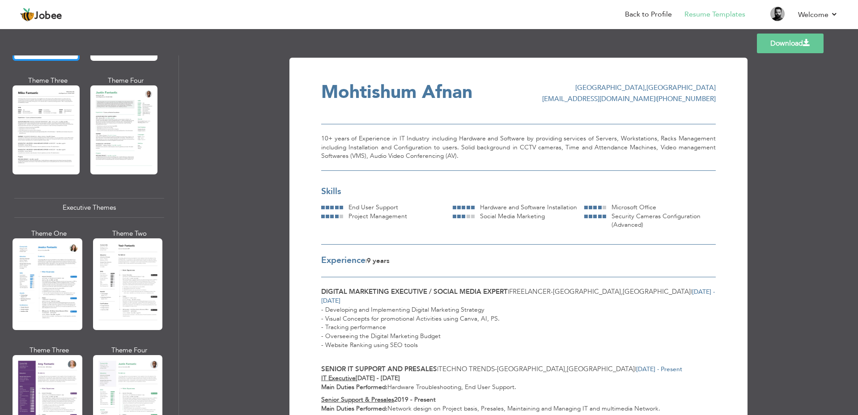
scroll to position [671, 0]
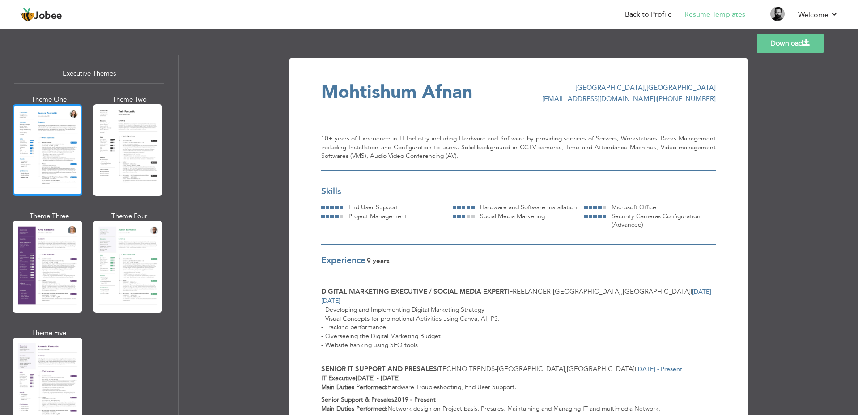
click at [60, 146] on div at bounding box center [48, 150] width 70 height 92
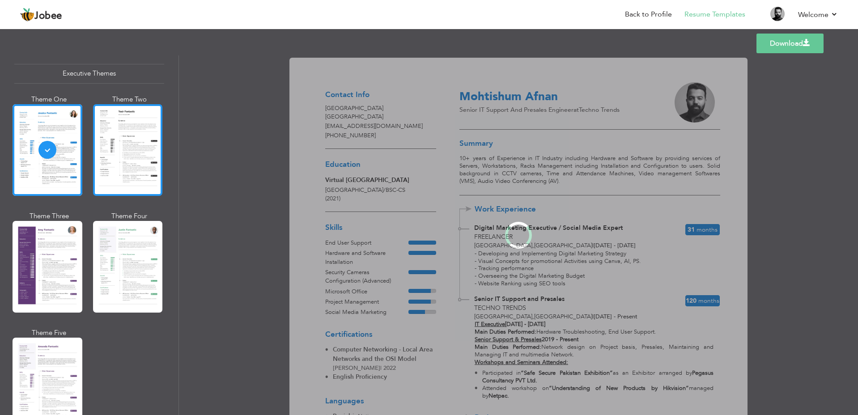
scroll to position [670, 0]
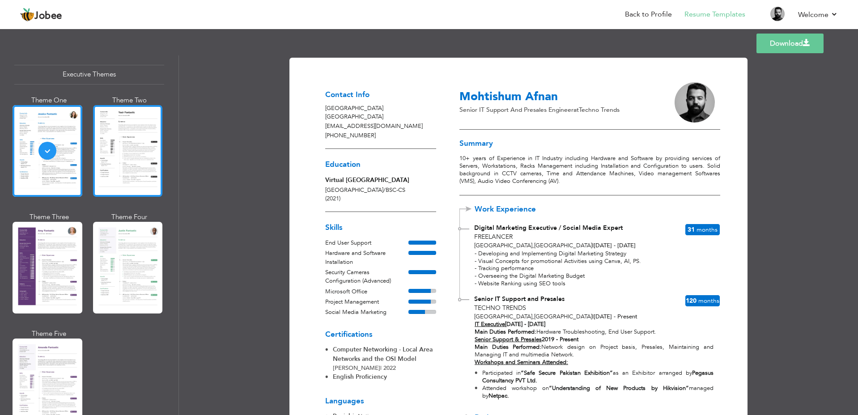
click at [130, 153] on div at bounding box center [128, 151] width 70 height 92
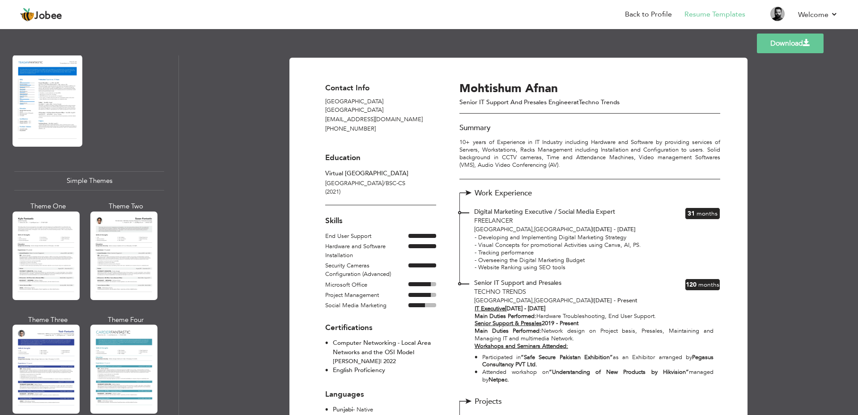
scroll to position [1464, 0]
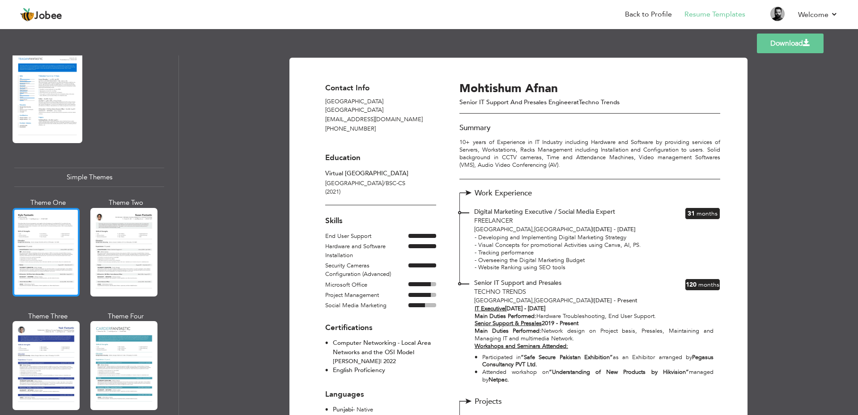
click at [48, 217] on div at bounding box center [46, 252] width 67 height 89
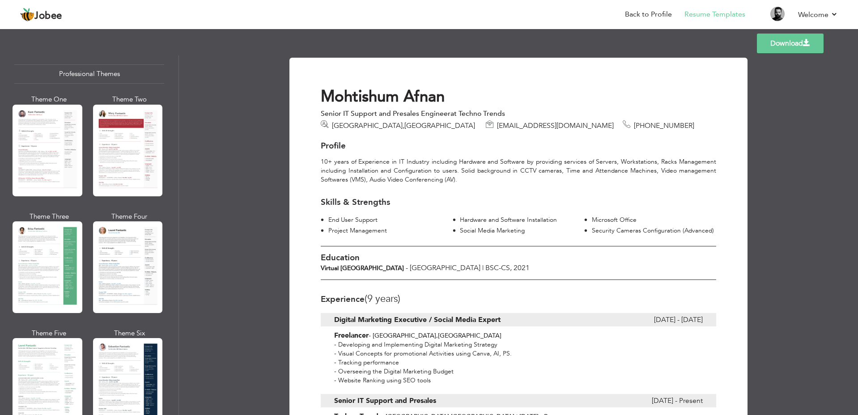
scroll to position [0, 0]
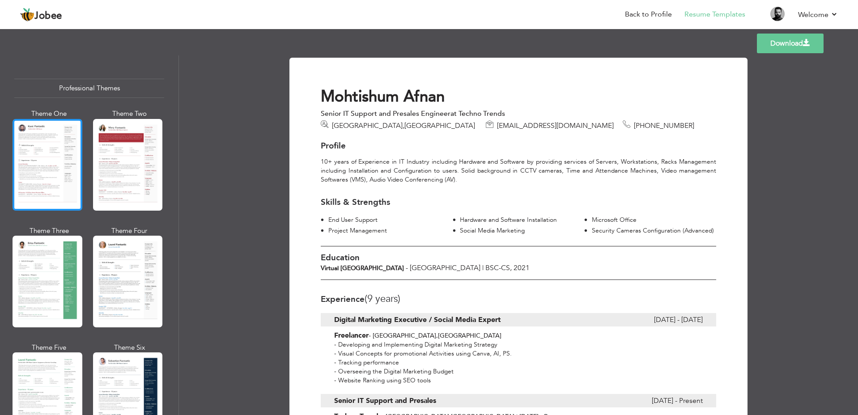
click at [39, 166] on div at bounding box center [48, 165] width 70 height 92
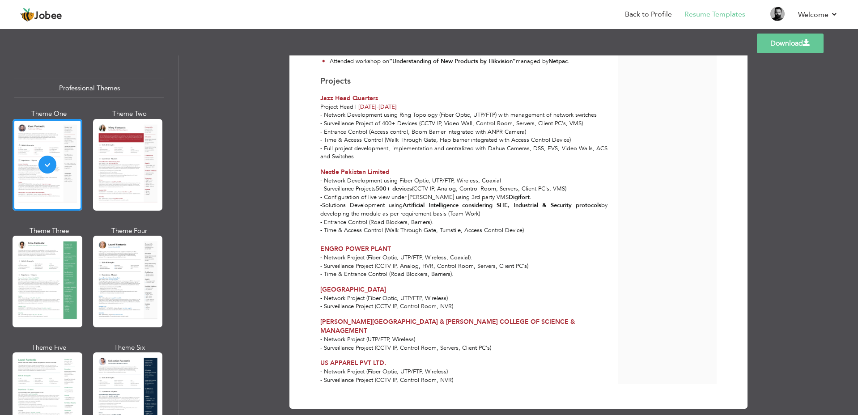
scroll to position [376, 0]
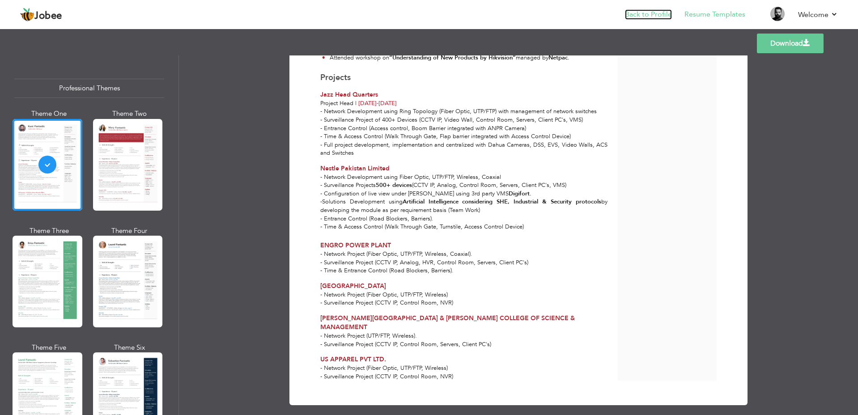
click at [636, 13] on link "Back to Profile" at bounding box center [648, 14] width 47 height 10
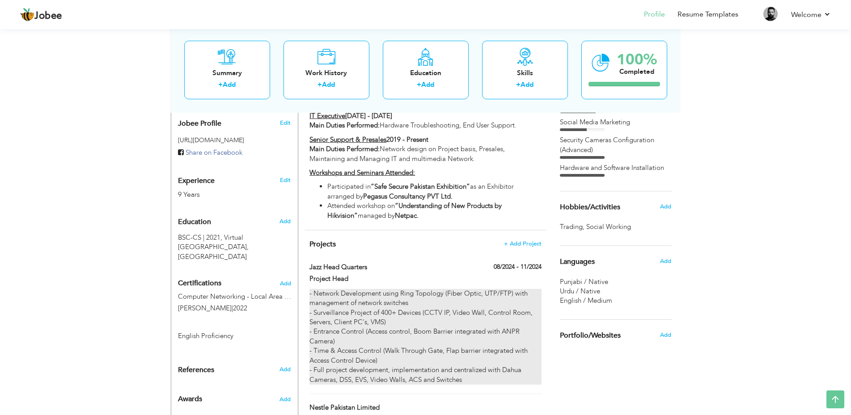
scroll to position [313, 0]
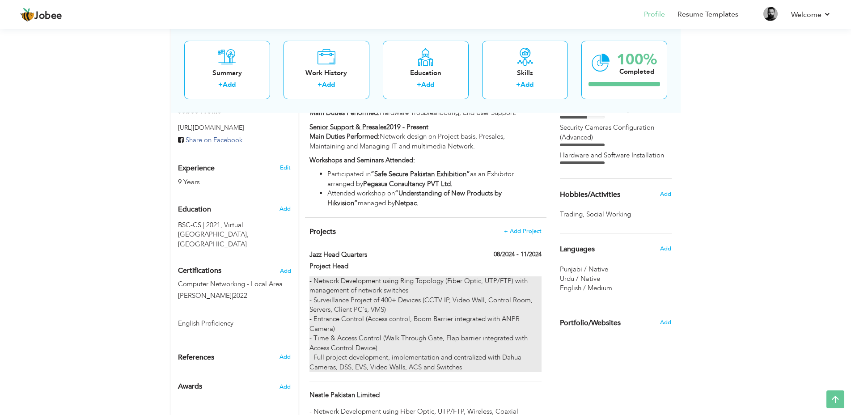
click at [401, 277] on div "- Network Development using Ring Topology (Fiber Optic, UTP/FTP) with managemen…" at bounding box center [426, 325] width 232 height 96
type input "Jazz Head Quarters"
type input "Project Head"
type input "08/2024"
type input "11/2024"
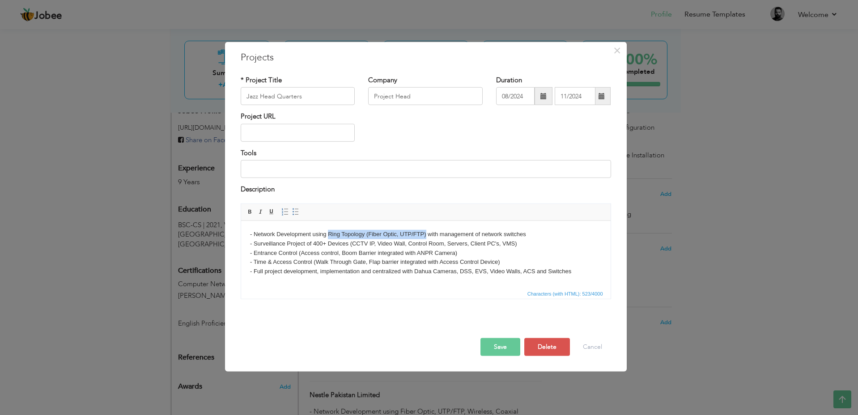
drag, startPoint x: 327, startPoint y: 234, endPoint x: 426, endPoint y: 238, distance: 99.0
click at [426, 238] on body "- Network Development using Ring Topology (Fiber Optic, UTP/FTP) with managemen…" at bounding box center [426, 253] width 352 height 47
click at [406, 255] on body "- Network Development using Ring Topology (Fiber Optic, UTP/FTP) with managemen…" at bounding box center [426, 253] width 352 height 47
drag, startPoint x: 313, startPoint y: 243, endPoint x: 348, endPoint y: 246, distance: 35.0
click at [348, 246] on body "- Network Development using Ring Topology (Fiber Optic, UTP/FTP) with managemen…" at bounding box center [426, 253] width 352 height 47
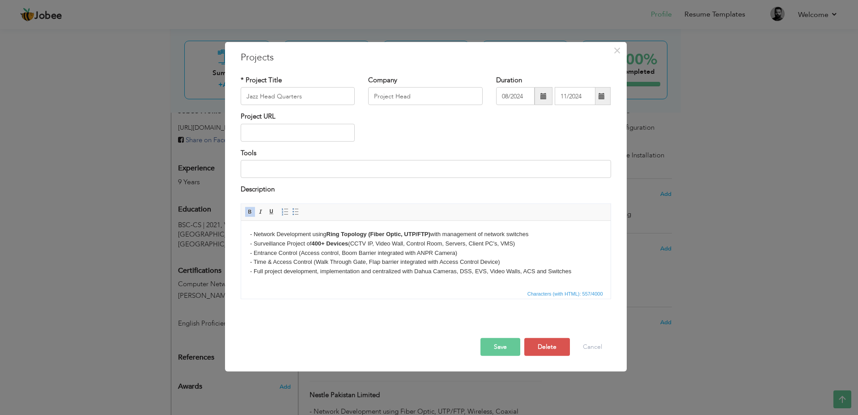
click at [430, 256] on body "- Network Development using Ring Topology (Fiber Optic, UTP/FTP) with managemen…" at bounding box center [426, 253] width 352 height 47
click at [501, 348] on button "Save" at bounding box center [501, 347] width 40 height 18
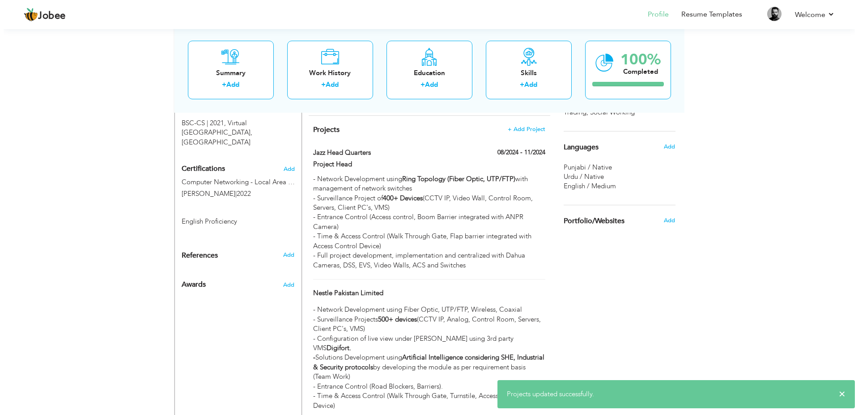
scroll to position [447, 0]
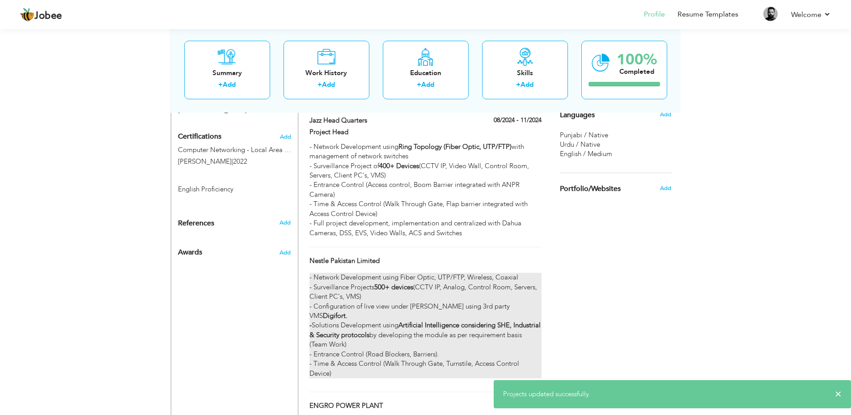
click at [444, 274] on p "- Network Development using Fiber Optic, UTP/FTP, Wireless, Coaxial - Surveilla…" at bounding box center [426, 326] width 232 height 106
type input "Nestle Pakistan Limited"
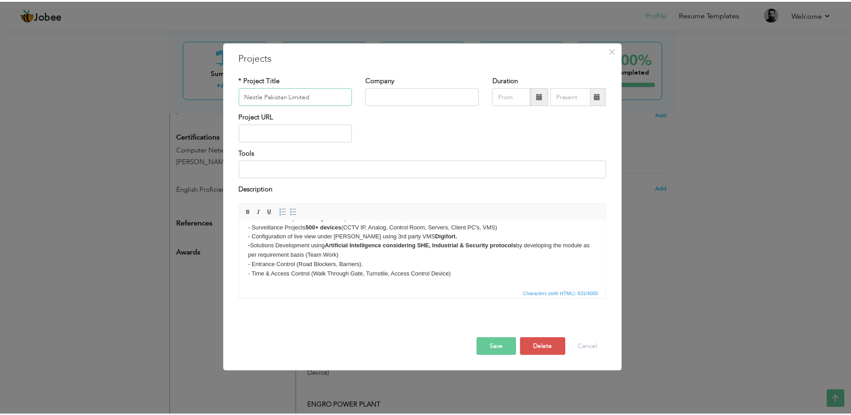
scroll to position [0, 0]
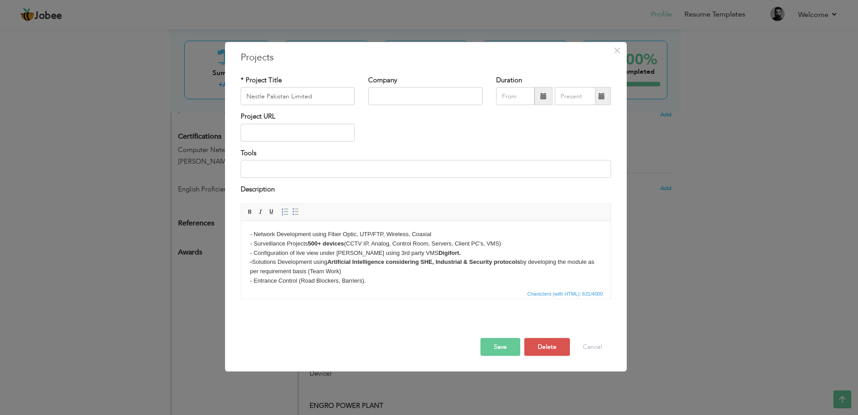
click at [346, 243] on p "- Network Development using Fiber Optic, UTP/FTP, Wireless, Coaxial - Surveilla…" at bounding box center [426, 262] width 352 height 65
click at [372, 243] on p "- Network Development using Fiber Optic, UTP/FTP, Wireless, Coaxial - Surveilla…" at bounding box center [426, 262] width 352 height 65
click at [492, 349] on button "Save" at bounding box center [501, 347] width 40 height 18
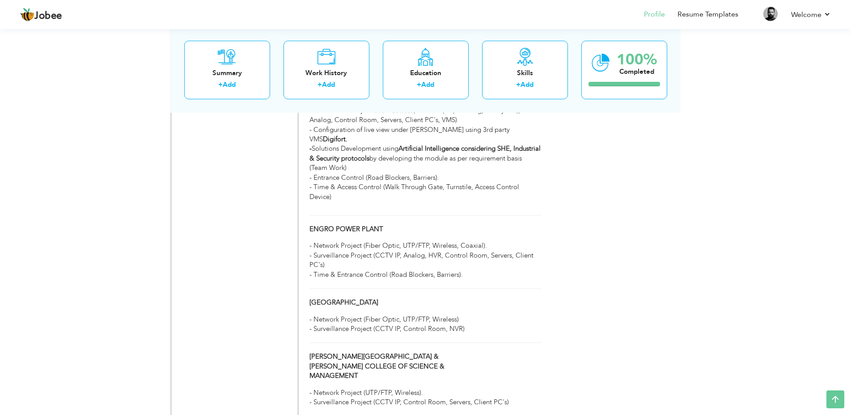
scroll to position [626, 0]
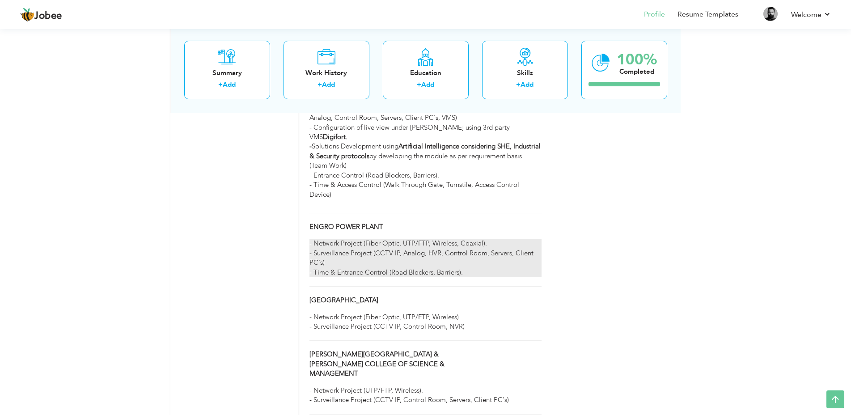
click at [523, 239] on div "- Network Project (Fiber Optic, UTP/FTP, Wireless, Coaxial). - Surveillance Pro…" at bounding box center [426, 258] width 232 height 38
type input "ENGRO POWER PLANT"
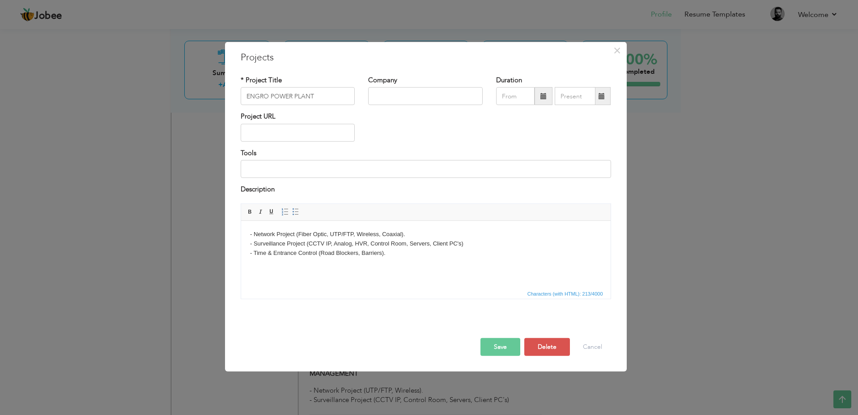
click at [418, 233] on body "- Network Project (Fiber Optic, UTP/FTP, Wireless, Coaxial). - Surveillance Pro…" at bounding box center [426, 244] width 352 height 28
drag, startPoint x: 249, startPoint y: 234, endPoint x: 285, endPoint y: 232, distance: 35.8
click at [249, 233] on html "- Network Project (Fiber Optic, UTP/FTP, Wireless, Coaxial). - Surveillance Pro…" at bounding box center [426, 244] width 370 height 46
click at [501, 263] on p "- Control Roon Designing, End to End Turn-key project - Network Project (Fiber …" at bounding box center [426, 248] width 352 height 37
click at [494, 346] on button "Save" at bounding box center [501, 347] width 40 height 18
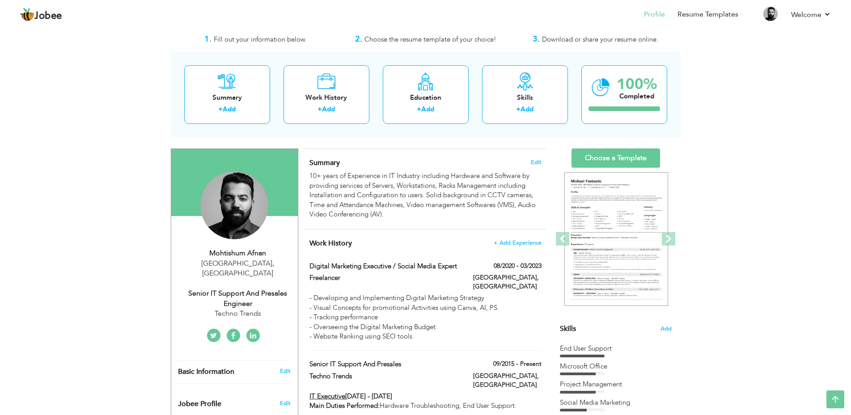
scroll to position [17, 0]
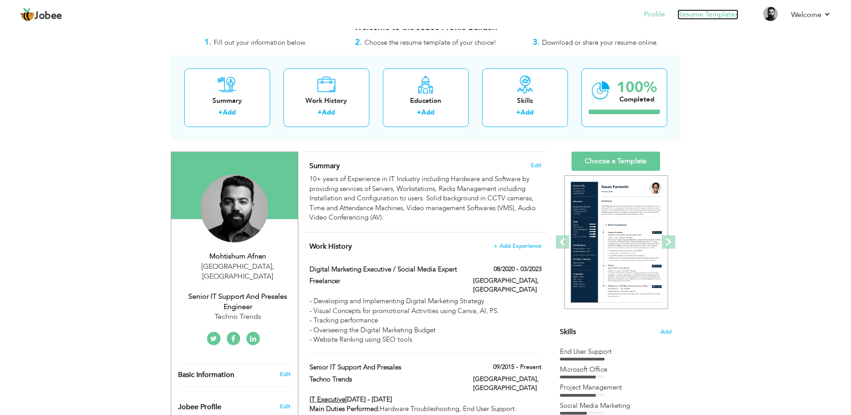
click at [705, 15] on link "Resume Templates" at bounding box center [708, 14] width 61 height 10
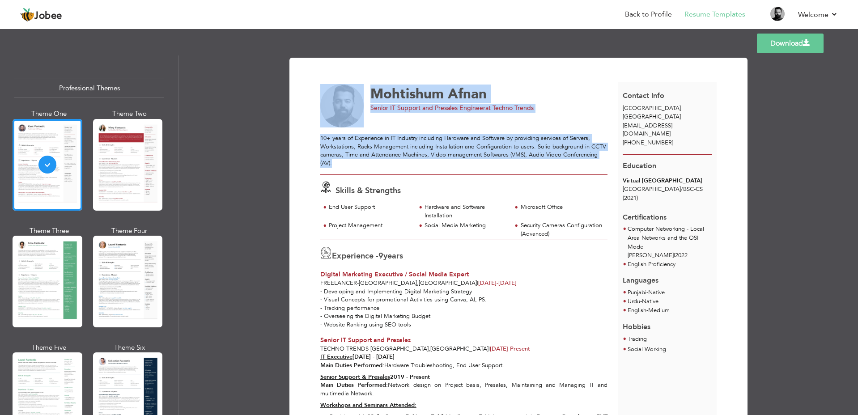
drag, startPoint x: 314, startPoint y: 136, endPoint x: 347, endPoint y: 162, distance: 42.7
click at [347, 162] on div "10+ years of Experience in IT Industry including Hardware and Software by provi…" at bounding box center [463, 150] width 287 height 33
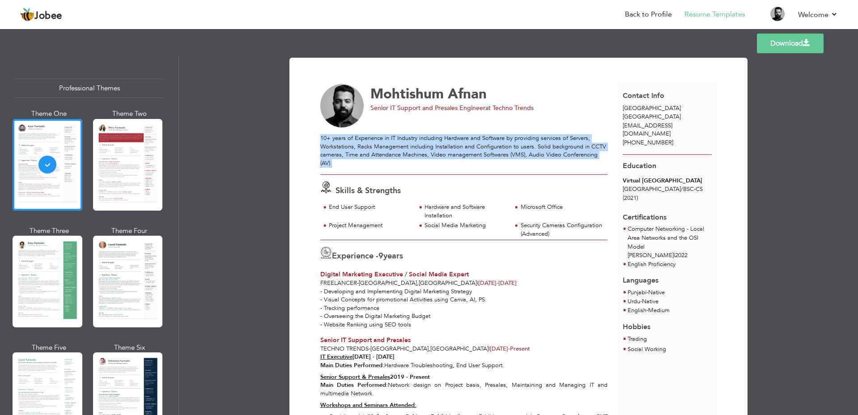
drag, startPoint x: 332, startPoint y: 163, endPoint x: 319, endPoint y: 139, distance: 27.2
click at [320, 139] on div "10+ years of Experience in IT Industry including Hardware and Software by provi…" at bounding box center [463, 150] width 287 height 33
copy div "10+ years of Experience in IT Industry including Hardware and Software by provi…"
click at [655, 13] on link "Back to Profile" at bounding box center [648, 14] width 47 height 10
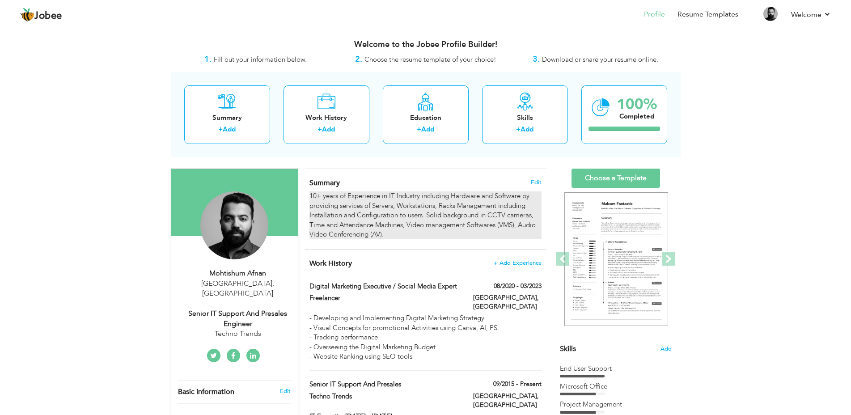
click at [389, 235] on div "10+ years of Experience in IT Industry including Hardware and Software by provi…" at bounding box center [426, 216] width 232 height 48
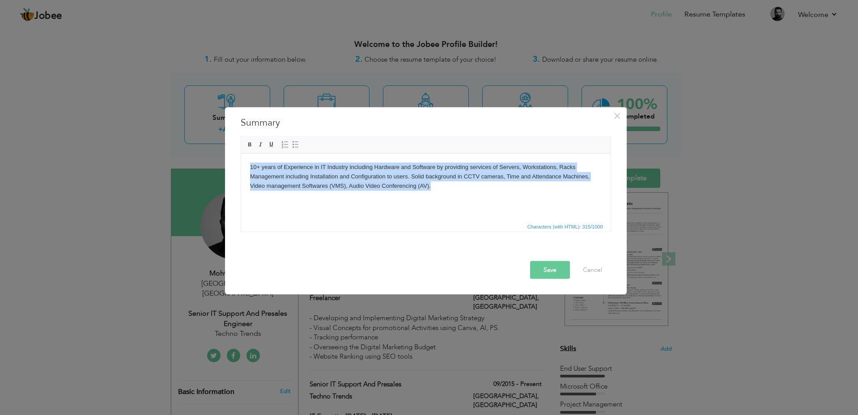
drag, startPoint x: 435, startPoint y: 185, endPoint x: 164, endPoint y: 155, distance: 273.3
click at [241, 155] on html "10+ years of Experience in IT Industry including Hardware and Software by provi…" at bounding box center [426, 176] width 370 height 46
paste body
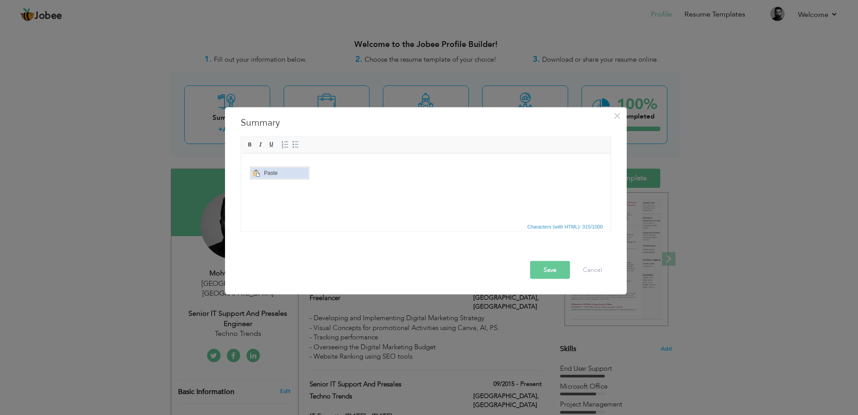
click at [273, 172] on span "Paste" at bounding box center [284, 172] width 47 height 11
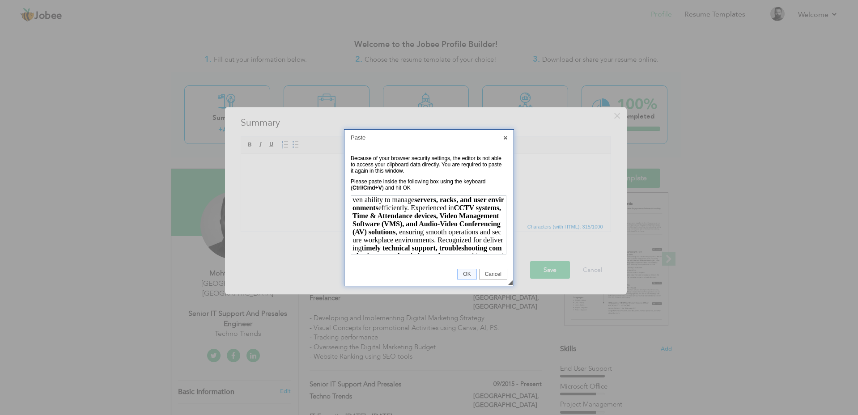
scroll to position [88, 0]
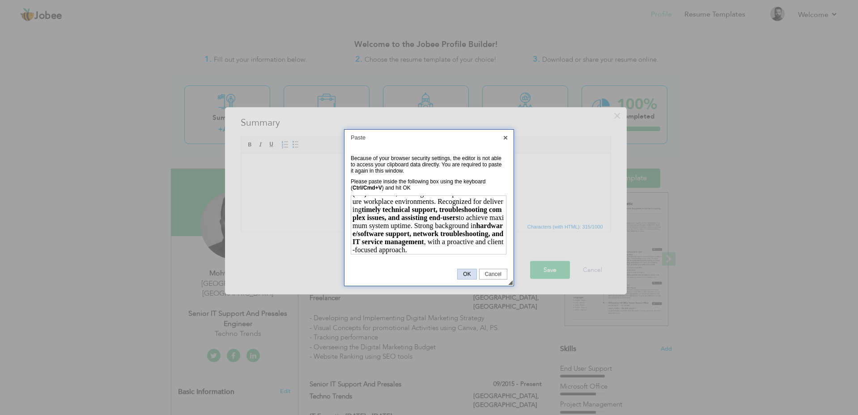
click at [462, 276] on span "OK" at bounding box center [467, 274] width 18 height 6
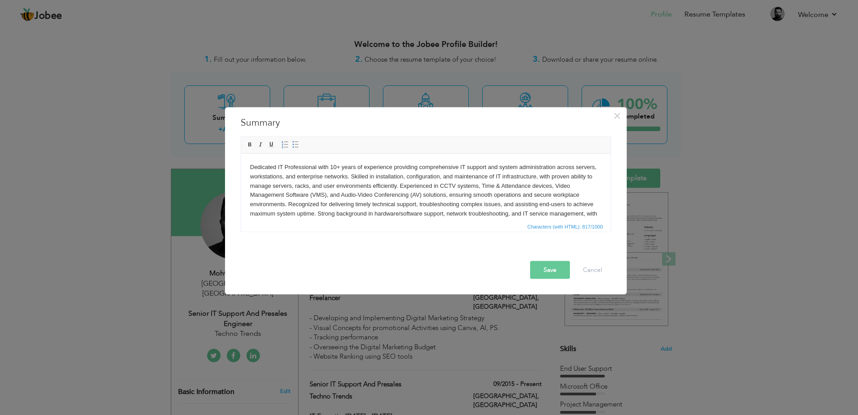
scroll to position [16, 0]
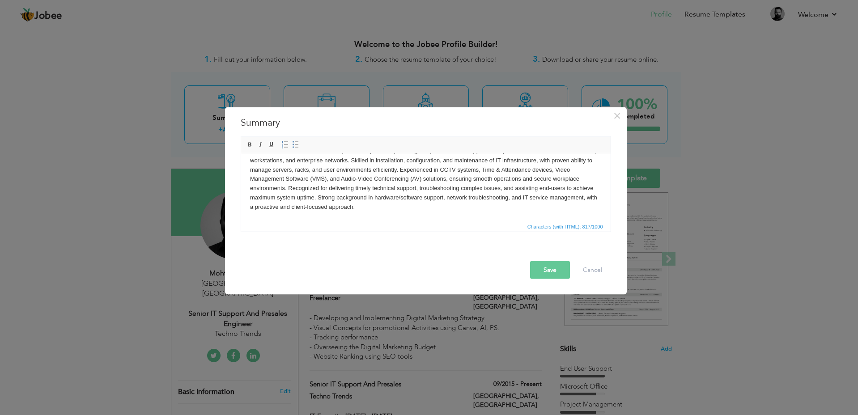
click at [541, 270] on button "Save" at bounding box center [550, 270] width 40 height 18
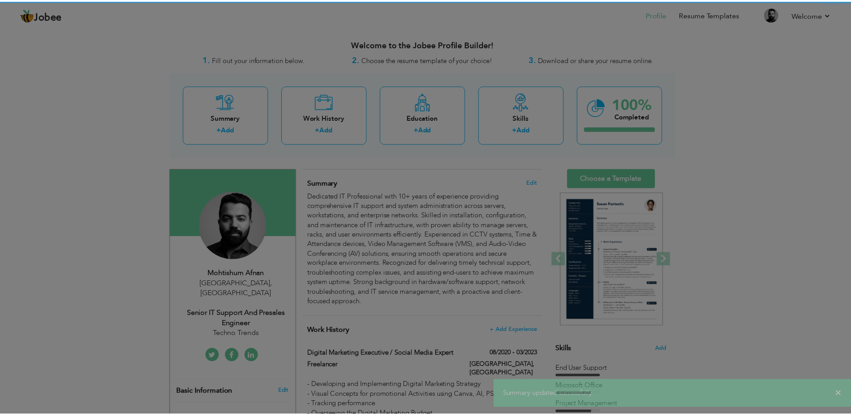
scroll to position [0, 0]
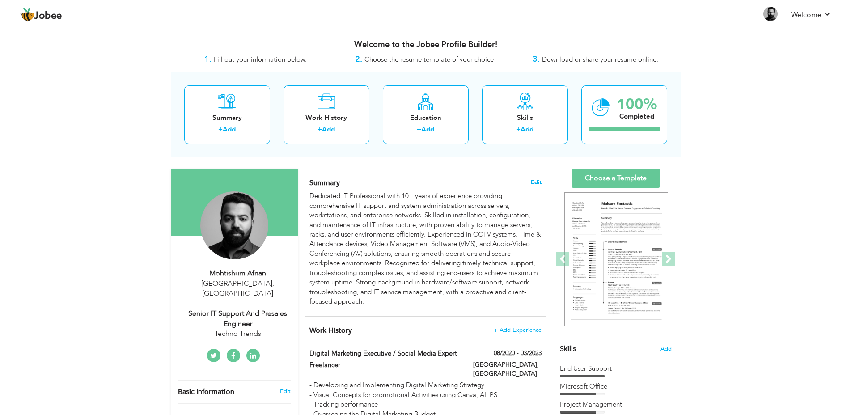
click at [539, 182] on span "Edit" at bounding box center [536, 182] width 11 height 6
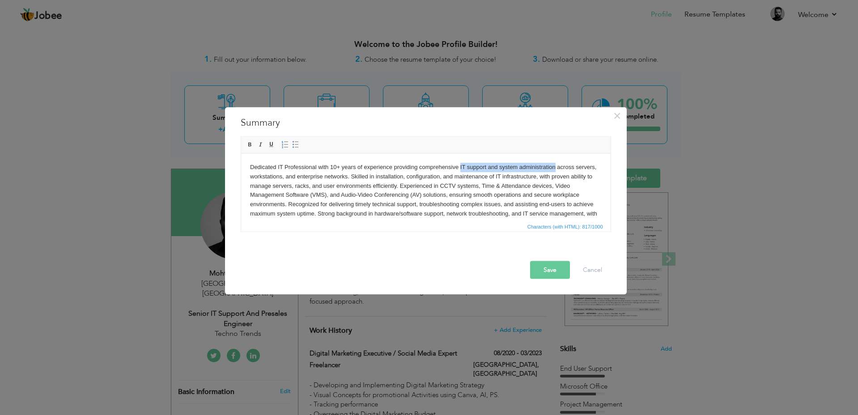
drag, startPoint x: 460, startPoint y: 167, endPoint x: 554, endPoint y: 166, distance: 94.4
click at [554, 166] on body "Dedicated IT Professional with 10+ years of experience providing comprehensive …" at bounding box center [426, 194] width 352 height 65
click at [507, 180] on body "Dedicated IT Professional with 10+ years of experience providing comprehensive …" at bounding box center [426, 194] width 352 height 65
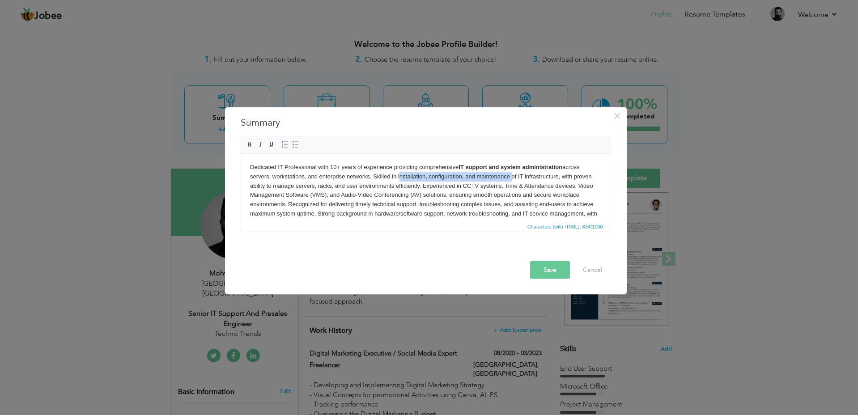
drag, startPoint x: 398, startPoint y: 175, endPoint x: 510, endPoint y: 177, distance: 112.3
click at [510, 177] on body "Dedicated IT Professional with 10+ years of experience providing comprehensive …" at bounding box center [426, 194] width 352 height 65
click at [533, 183] on body "Dedicated IT Professional with 10+ years of experience providing comprehensive …" at bounding box center [426, 194] width 352 height 65
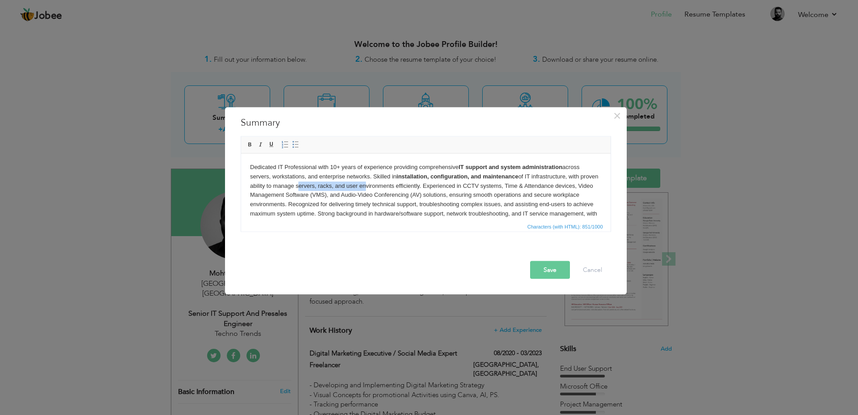
drag, startPoint x: 315, startPoint y: 185, endPoint x: 380, endPoint y: 186, distance: 65.3
click at [380, 186] on body "Dedicated IT Professional with 10+ years of experience providing comprehensive …" at bounding box center [426, 194] width 352 height 65
click at [385, 196] on body "Dedicated IT Professional with 10+ years of experience providing comprehensive …" at bounding box center [426, 194] width 352 height 65
drag, startPoint x: 315, startPoint y: 186, endPoint x: 412, endPoint y: 185, distance: 97.1
click at [412, 185] on body "Dedicated IT Professional with 10+ years of experience providing comprehensive …" at bounding box center [426, 194] width 352 height 65
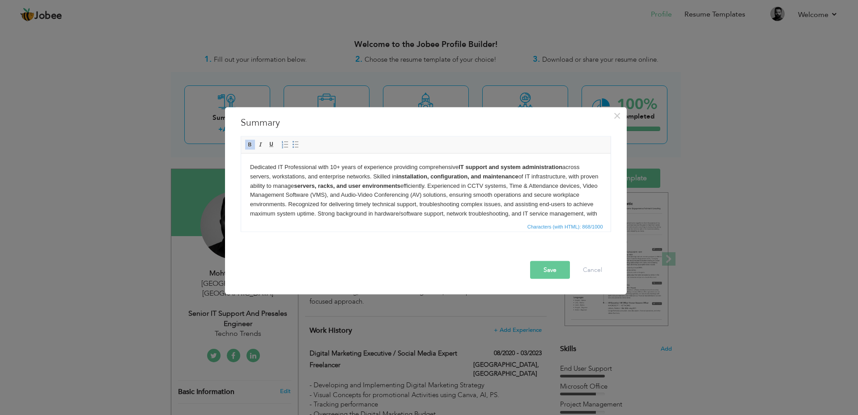
click at [463, 197] on body "Dedicated IT Professional with 10+ years of experience providing comprehensive …" at bounding box center [426, 194] width 352 height 65
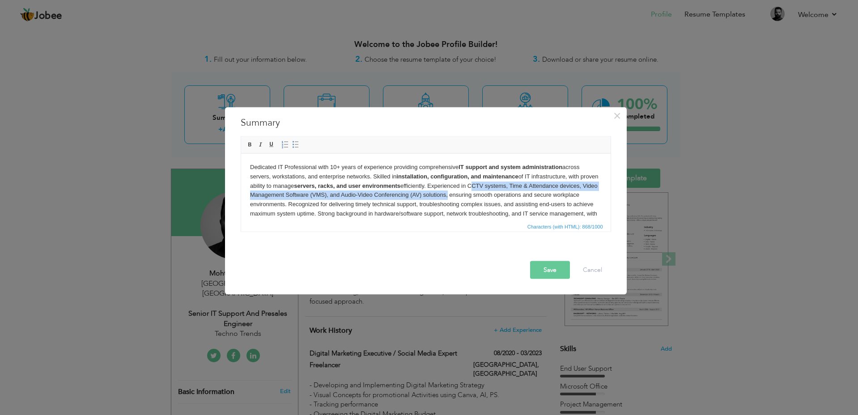
drag, startPoint x: 491, startPoint y: 185, endPoint x: 484, endPoint y: 195, distance: 11.9
click at [484, 195] on body "Dedicated IT Professional with 10+ years of experience providing comprehensive …" at bounding box center [426, 194] width 352 height 65
click at [254, 147] on link "Bold" at bounding box center [250, 145] width 10 height 10
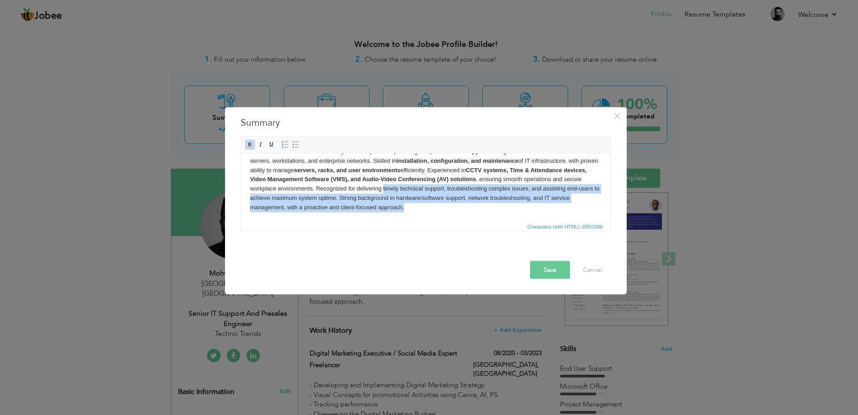
scroll to position [16, 0]
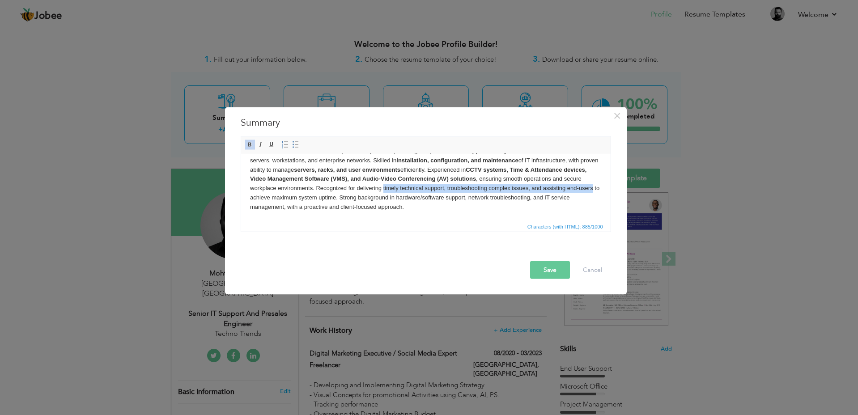
drag, startPoint x: 401, startPoint y: 202, endPoint x: 276, endPoint y: 200, distance: 125.8
click at [276, 200] on body "Dedicated IT Professional with 10+ years of experience providing comprehensive …" at bounding box center [426, 178] width 352 height 65
click at [247, 146] on span at bounding box center [250, 144] width 7 height 7
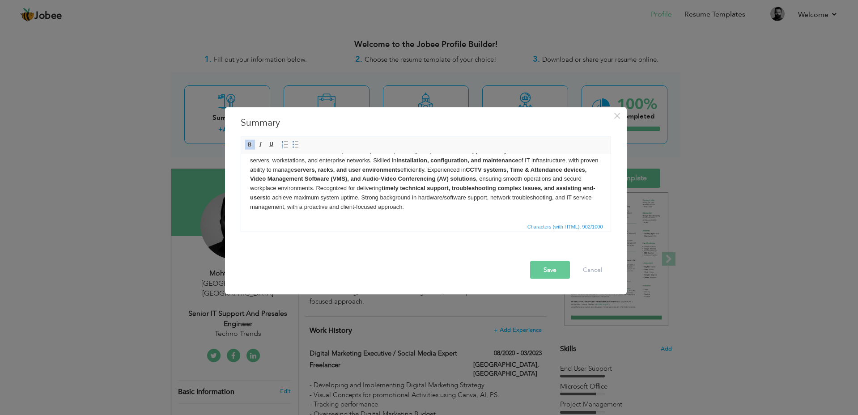
click at [513, 193] on body "Dedicated IT Professional with 10+ years of experience providing comprehensive …" at bounding box center [426, 178] width 352 height 65
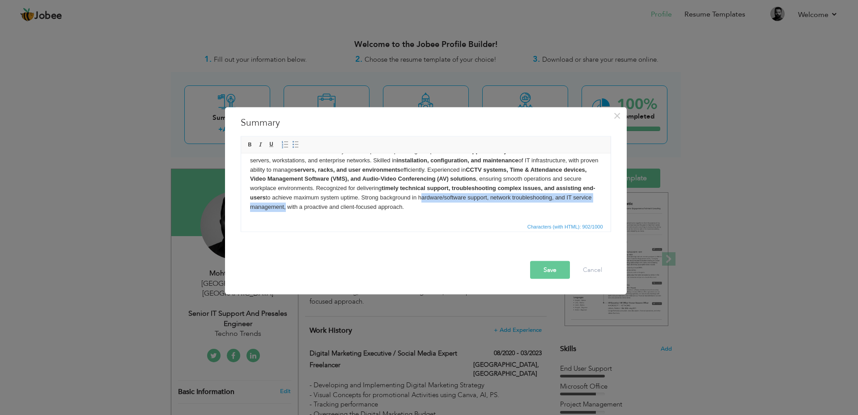
drag, startPoint x: 459, startPoint y: 197, endPoint x: 321, endPoint y: 213, distance: 138.8
click at [321, 213] on html "Dedicated IT Professional with 10+ years of experience providing comprehensive …" at bounding box center [426, 178] width 370 height 83
click at [247, 145] on span at bounding box center [250, 144] width 7 height 7
click at [551, 272] on button "Save" at bounding box center [550, 270] width 40 height 18
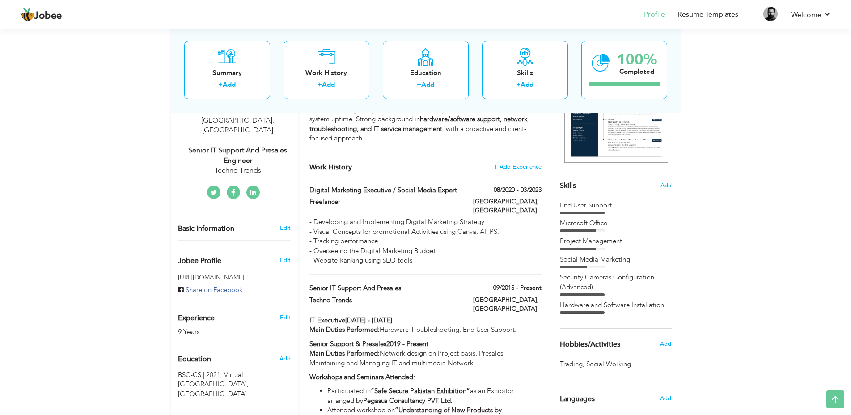
scroll to position [179, 0]
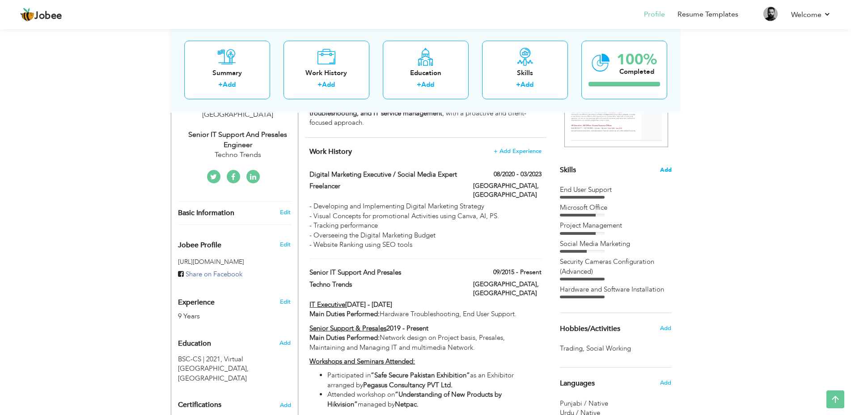
click at [665, 169] on span "Add" at bounding box center [666, 170] width 12 height 9
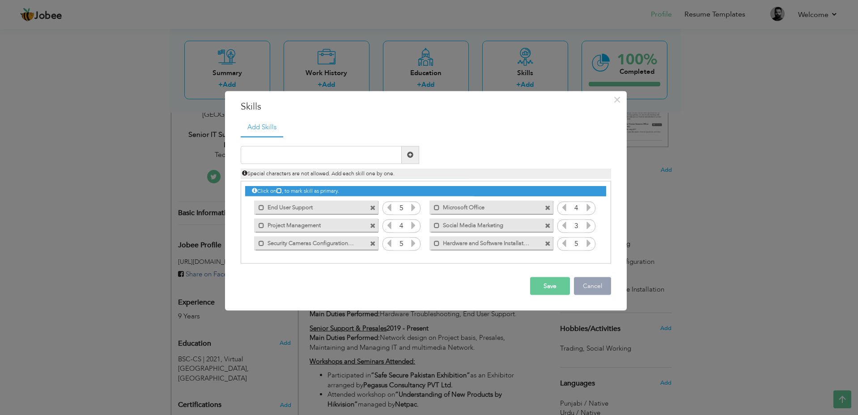
click at [594, 282] on button "Cancel" at bounding box center [592, 286] width 37 height 18
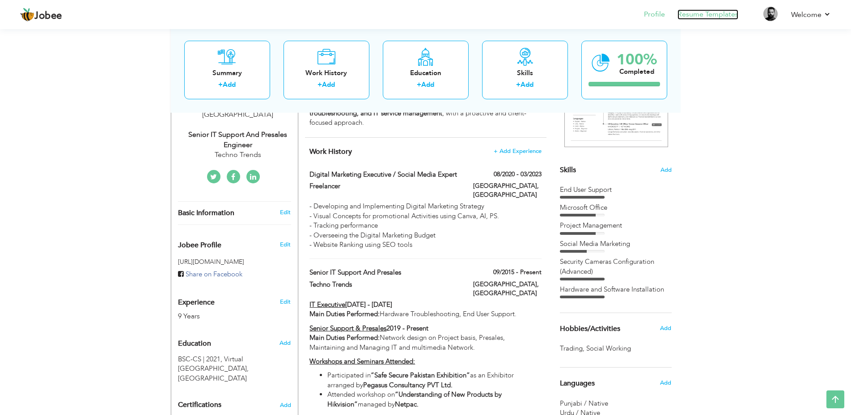
click at [700, 13] on link "Resume Templates" at bounding box center [708, 14] width 61 height 10
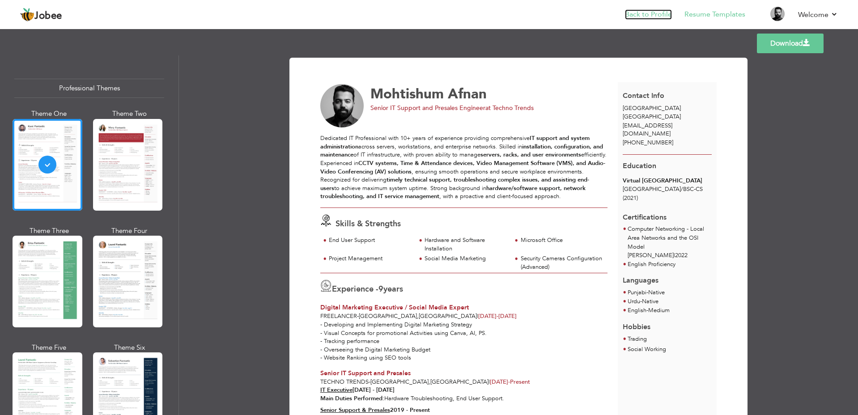
click at [643, 15] on link "Back to Profile" at bounding box center [648, 14] width 47 height 10
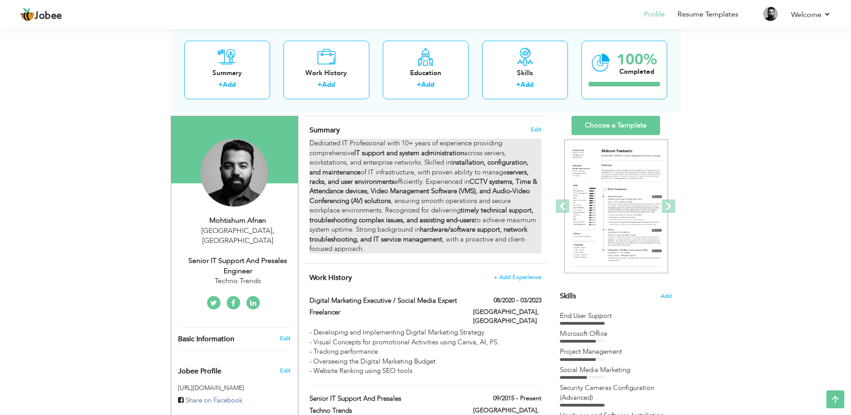
scroll to position [45, 0]
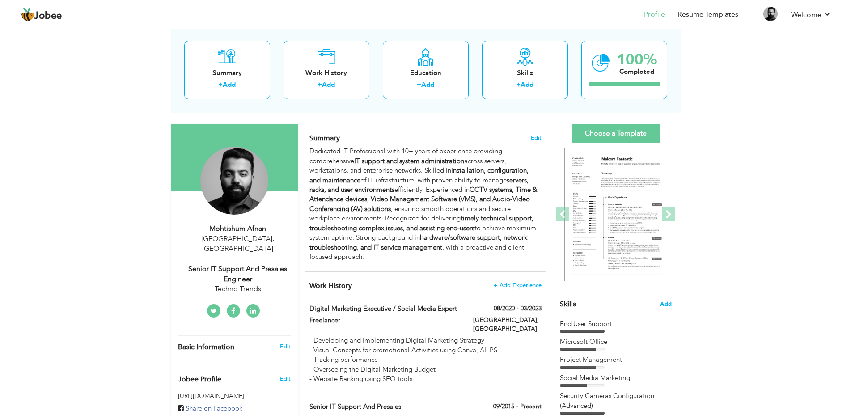
click at [666, 304] on span "Add" at bounding box center [666, 304] width 12 height 9
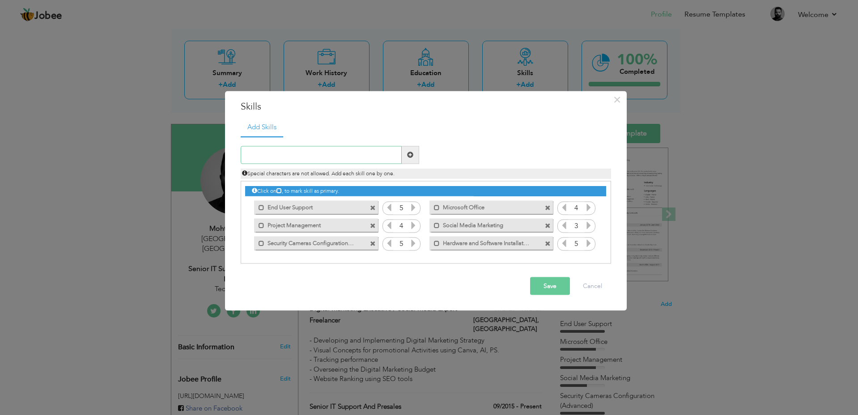
paste input "Networking & Infrastructure"
type input "Networking & Infrastructure"
click at [408, 156] on span at bounding box center [410, 155] width 6 height 6
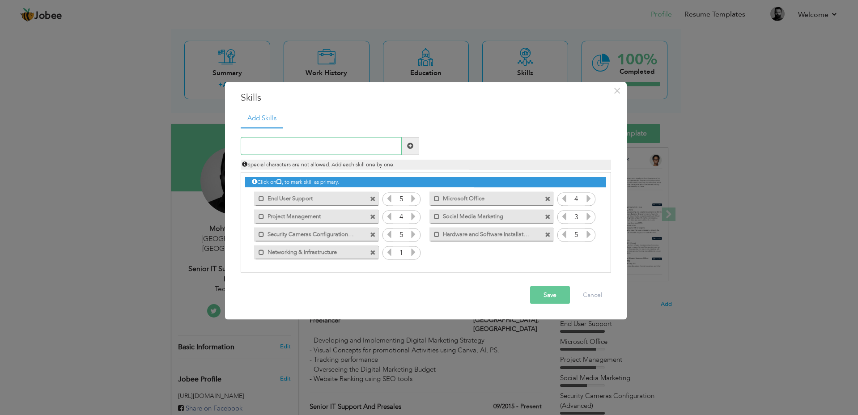
click at [324, 145] on input "text" at bounding box center [321, 146] width 161 height 18
paste input "Troubleshooting & Support"
type input "Troubleshooting & Support"
click at [410, 148] on span at bounding box center [410, 146] width 6 height 6
click at [325, 143] on input "text" at bounding box center [321, 146] width 161 height 18
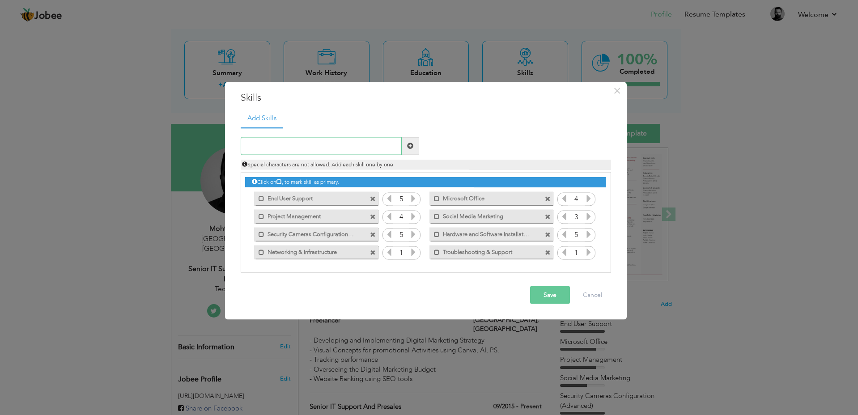
paste input "Documentation & Reporting"
type input "Documentation & Reporting"
click at [408, 145] on span at bounding box center [410, 146] width 6 height 6
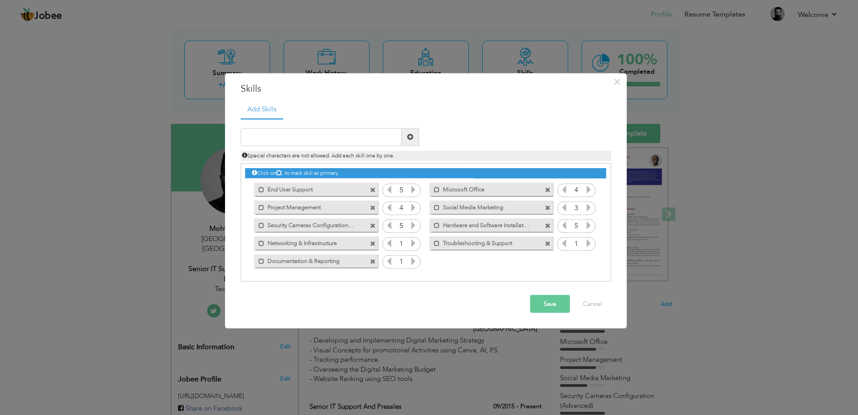
click at [548, 191] on span at bounding box center [548, 190] width 6 height 6
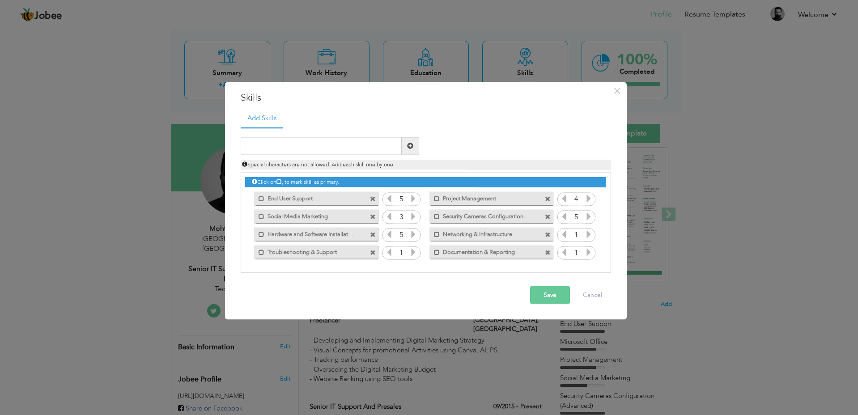
click at [372, 216] on span at bounding box center [373, 217] width 6 height 6
click at [566, 200] on icon at bounding box center [564, 198] width 8 height 8
click at [587, 200] on icon at bounding box center [589, 198] width 8 height 8
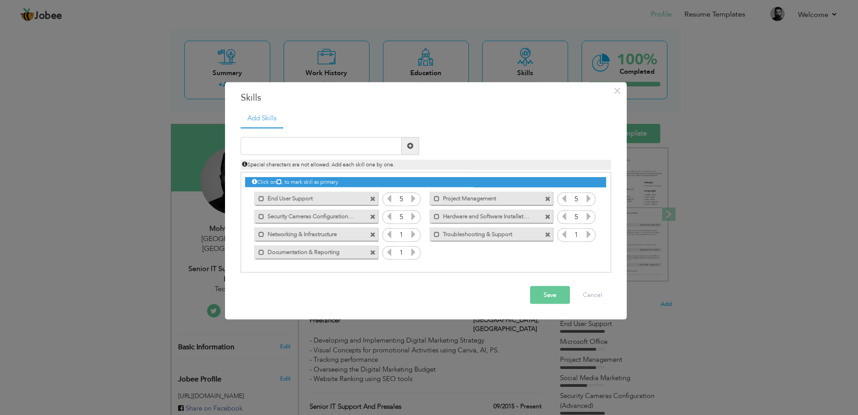
click at [587, 200] on icon at bounding box center [589, 198] width 8 height 8
click at [570, 200] on input "4" at bounding box center [576, 199] width 17 height 13
click at [567, 200] on icon at bounding box center [564, 198] width 8 height 8
click at [585, 199] on icon at bounding box center [589, 198] width 8 height 8
click at [564, 200] on icon at bounding box center [564, 198] width 8 height 8
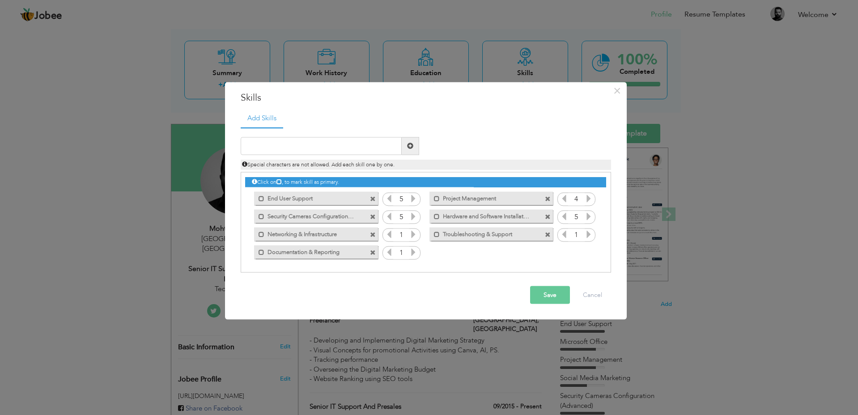
click at [549, 218] on span at bounding box center [548, 217] width 6 height 6
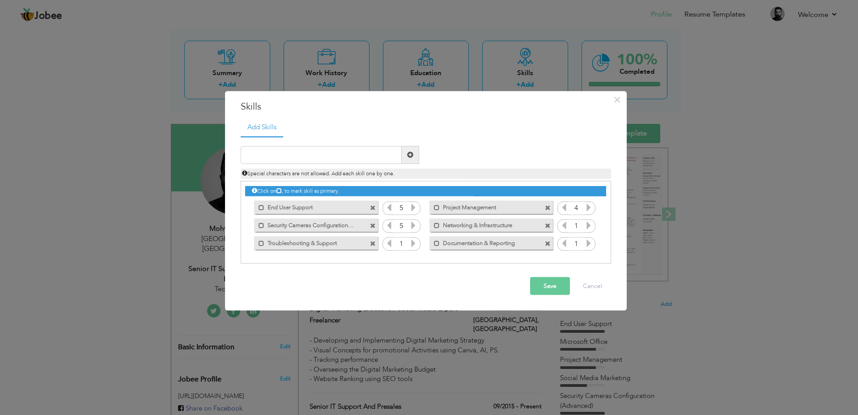
click at [375, 226] on span at bounding box center [373, 226] width 6 height 6
click at [410, 226] on icon at bounding box center [413, 225] width 8 height 8
click at [411, 226] on icon at bounding box center [413, 225] width 8 height 8
click at [412, 226] on icon at bounding box center [413, 225] width 8 height 8
click at [412, 245] on icon at bounding box center [413, 243] width 8 height 8
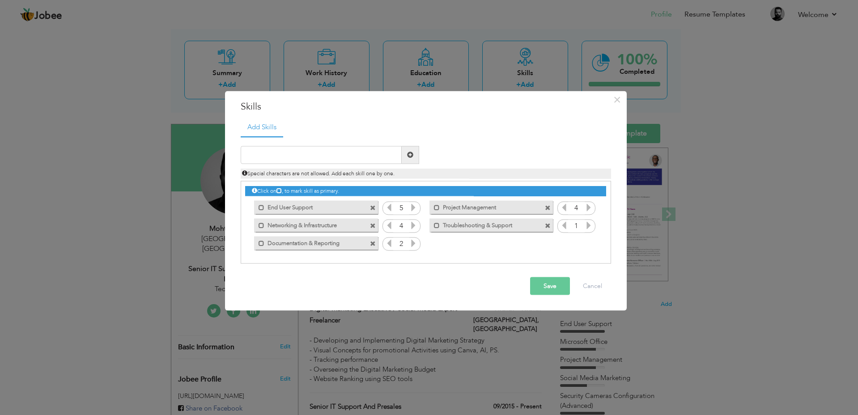
click at [412, 245] on icon at bounding box center [413, 243] width 8 height 8
click at [545, 247] on div "Click on , to mark skill as primary. Mark as primary skill. End User Support 5 …" at bounding box center [425, 217] width 361 height 71
click at [555, 287] on button "Save" at bounding box center [550, 286] width 40 height 18
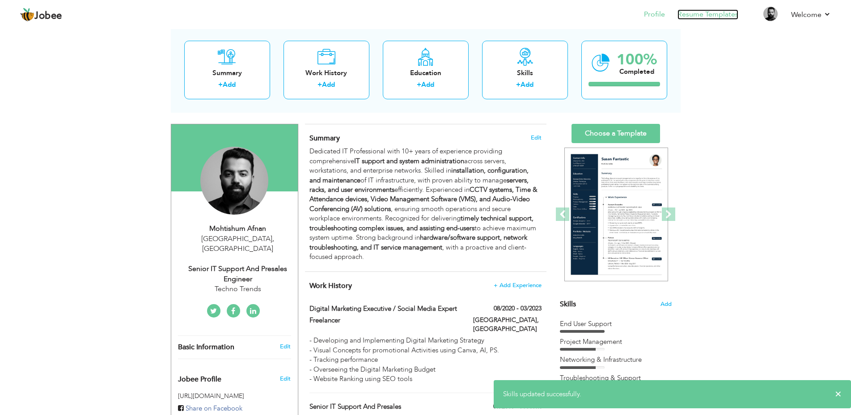
click at [692, 18] on link "Resume Templates" at bounding box center [708, 14] width 61 height 10
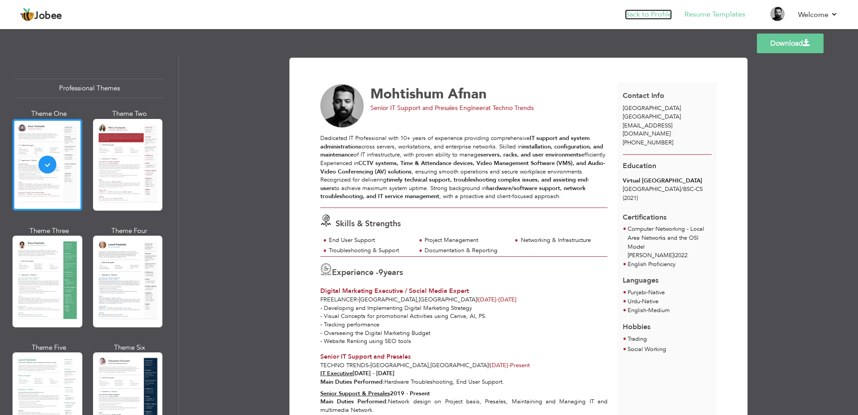
click at [649, 17] on link "Back to Profile" at bounding box center [648, 14] width 47 height 10
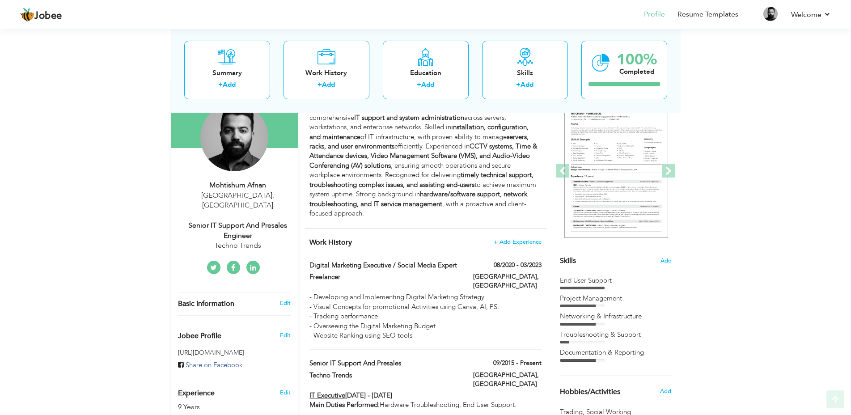
scroll to position [89, 0]
click at [666, 260] on span "Add" at bounding box center [666, 259] width 12 height 9
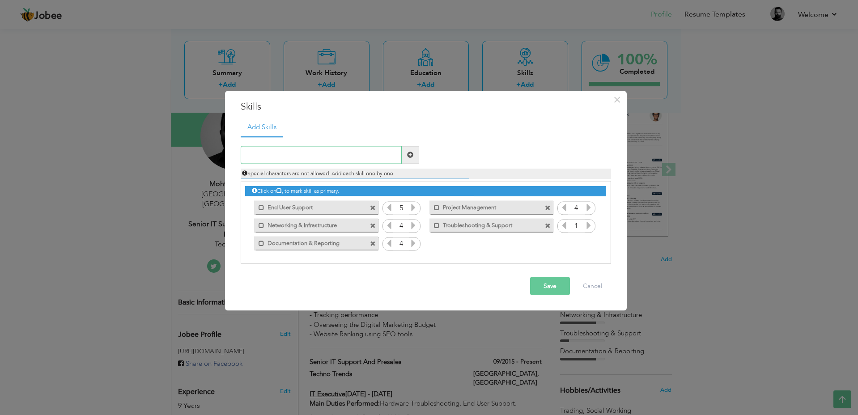
paste input "Strong sense of responsibility and ownership in de"
drag, startPoint x: 395, startPoint y: 155, endPoint x: 233, endPoint y: 156, distance: 162.0
click at [233, 156] on div "× Skills Add Skills Strong sense of responsibility and ownership in de" at bounding box center [426, 201] width 402 height 220
type input "R"
click at [260, 207] on span at bounding box center [262, 208] width 6 height 6
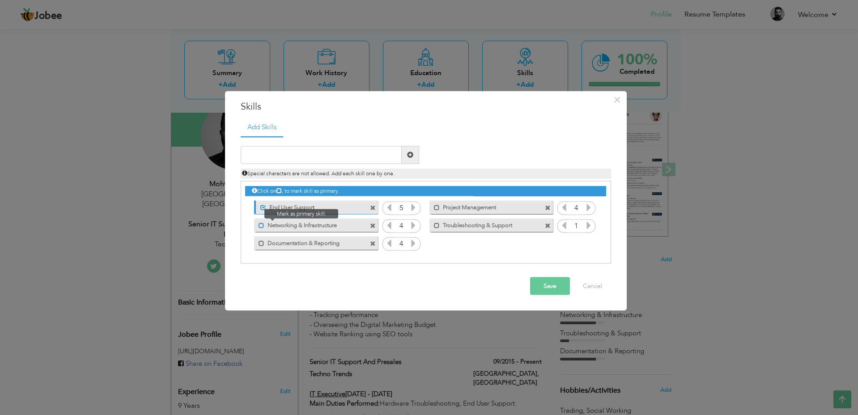
click at [263, 226] on span at bounding box center [262, 226] width 6 height 6
click at [263, 226] on span at bounding box center [263, 226] width 6 height 6
click at [436, 209] on span at bounding box center [437, 208] width 6 height 6
click at [450, 254] on div "Click on , to mark skill as primary." at bounding box center [426, 222] width 370 height 83
click at [553, 289] on button "Save" at bounding box center [550, 286] width 40 height 18
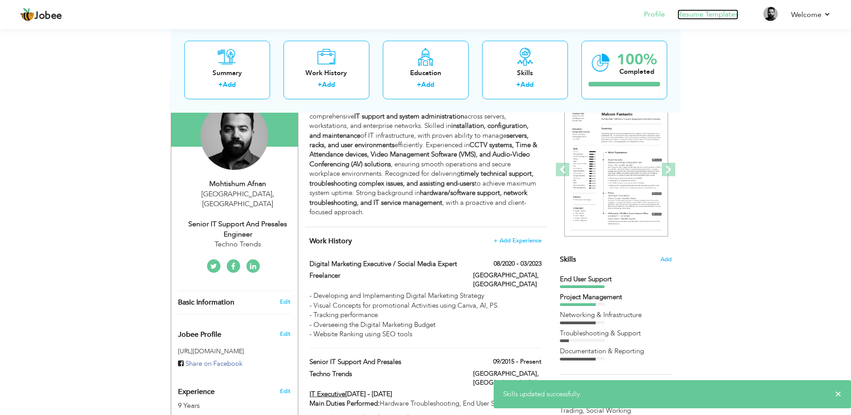
click at [699, 15] on link "Resume Templates" at bounding box center [708, 14] width 61 height 10
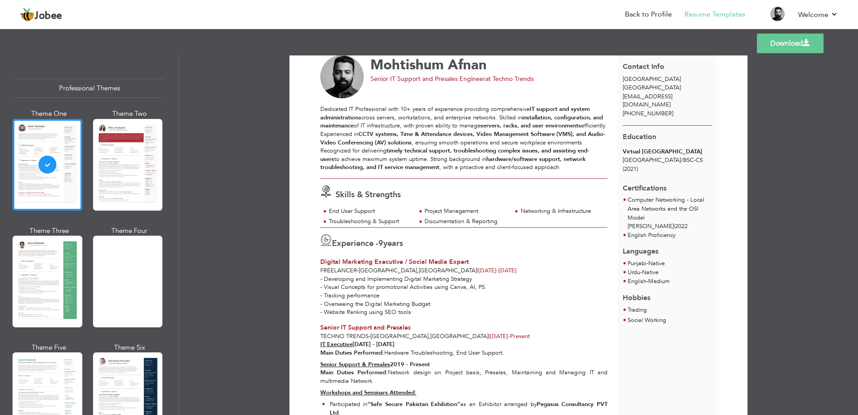
scroll to position [45, 0]
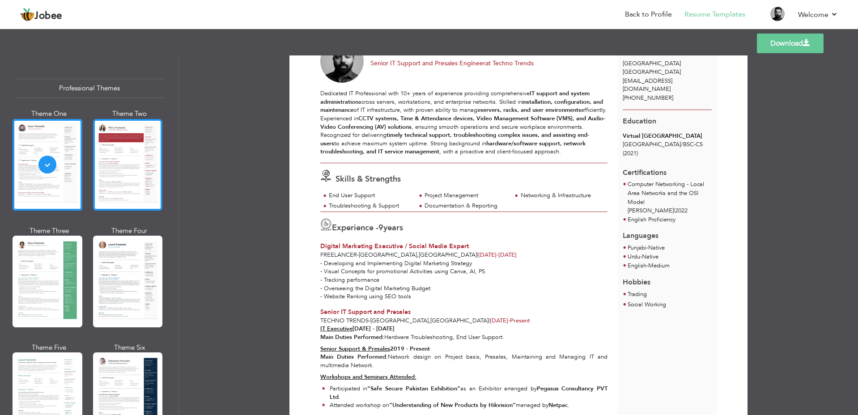
click at [124, 161] on div at bounding box center [128, 165] width 70 height 92
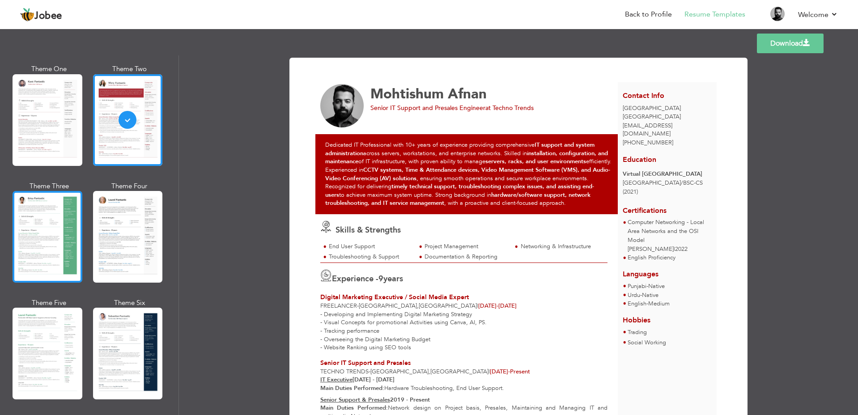
click at [30, 243] on div at bounding box center [48, 237] width 70 height 92
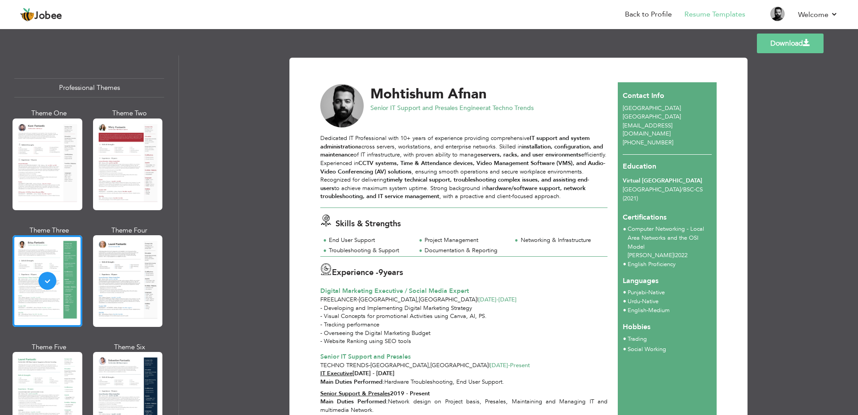
scroll to position [0, 0]
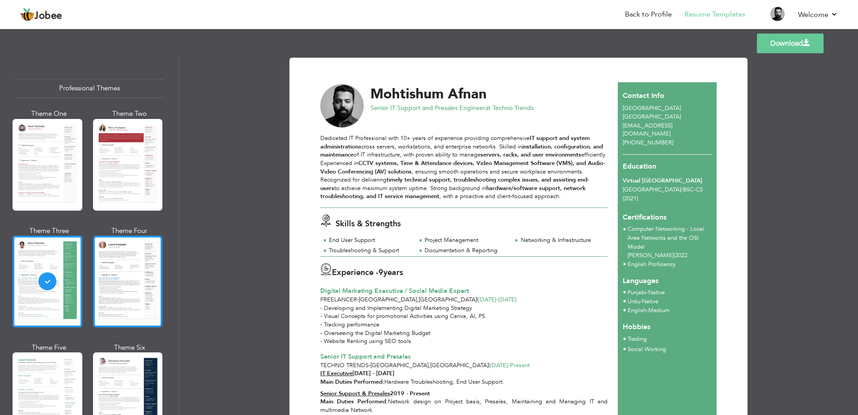
click at [125, 296] on div at bounding box center [128, 282] width 70 height 92
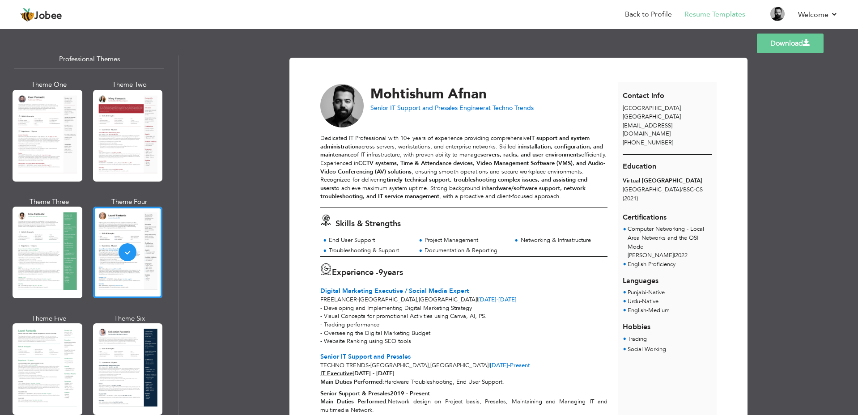
scroll to position [45, 0]
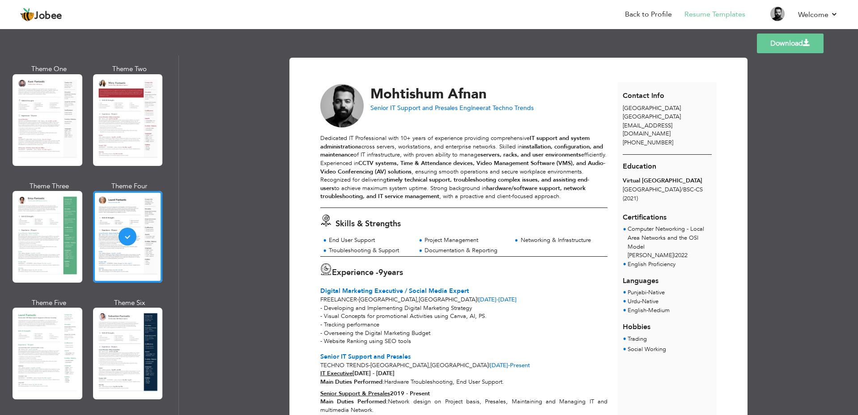
drag, startPoint x: 48, startPoint y: 330, endPoint x: 48, endPoint y: 324, distance: 5.4
click at [48, 329] on div at bounding box center [48, 354] width 70 height 92
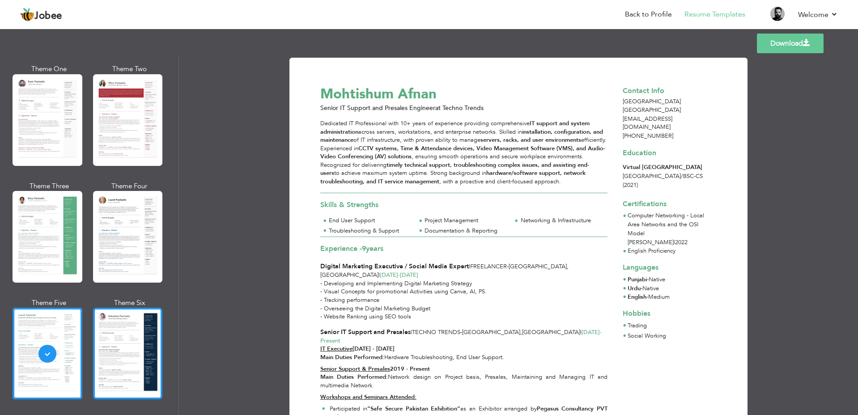
click at [124, 319] on div at bounding box center [128, 354] width 70 height 92
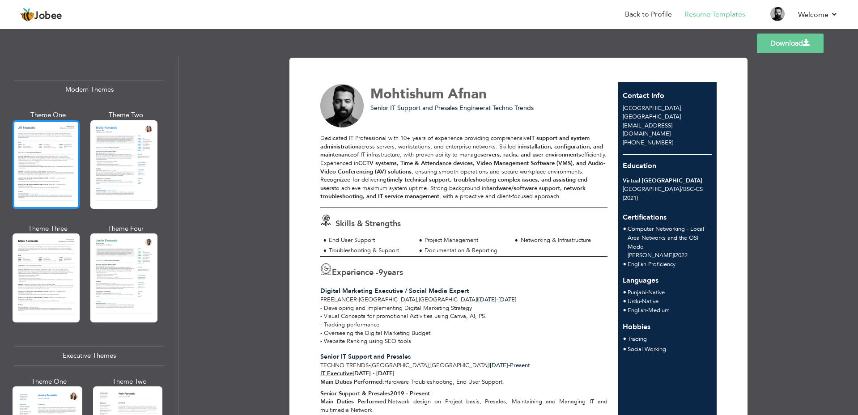
scroll to position [403, 0]
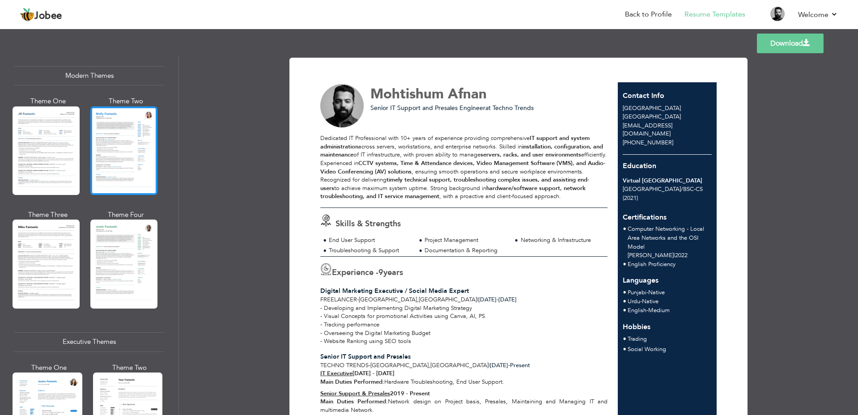
click at [132, 119] on div at bounding box center [123, 150] width 67 height 89
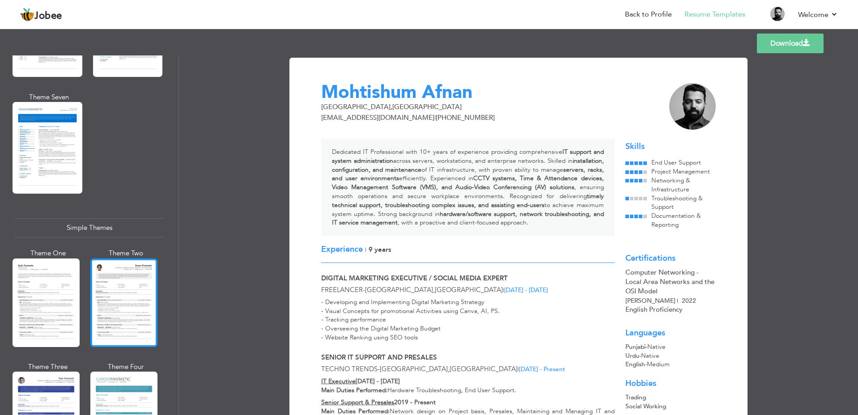
scroll to position [1464, 0]
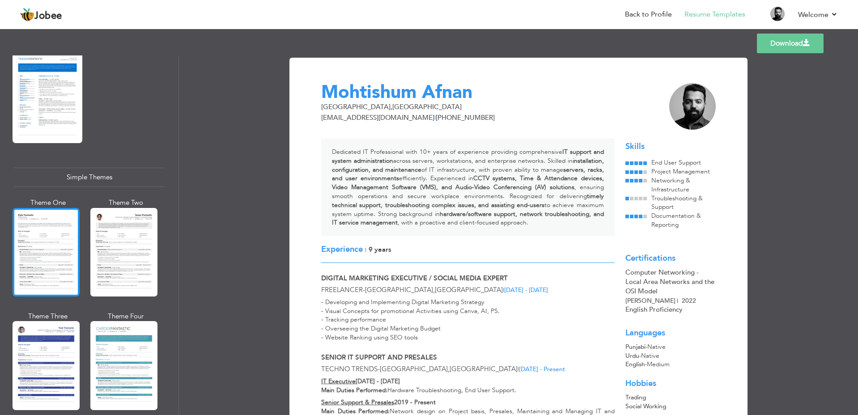
click at [54, 230] on div at bounding box center [46, 252] width 67 height 89
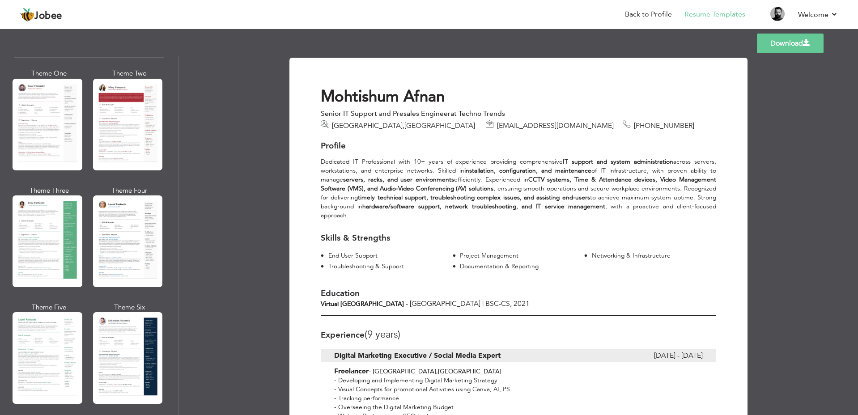
scroll to position [0, 0]
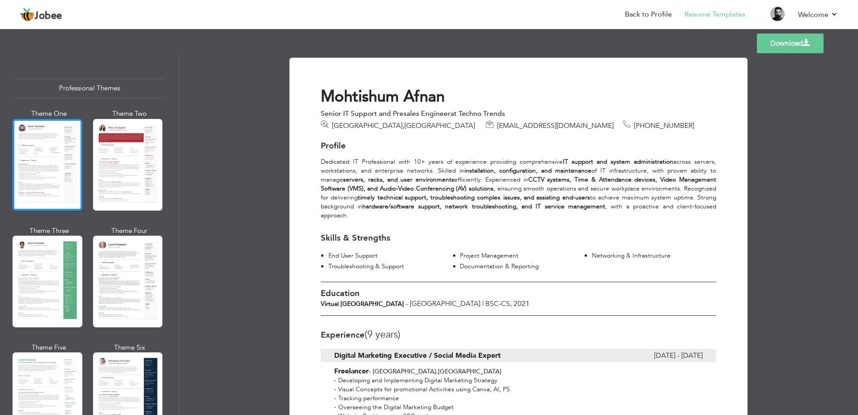
click at [44, 142] on div at bounding box center [48, 165] width 70 height 92
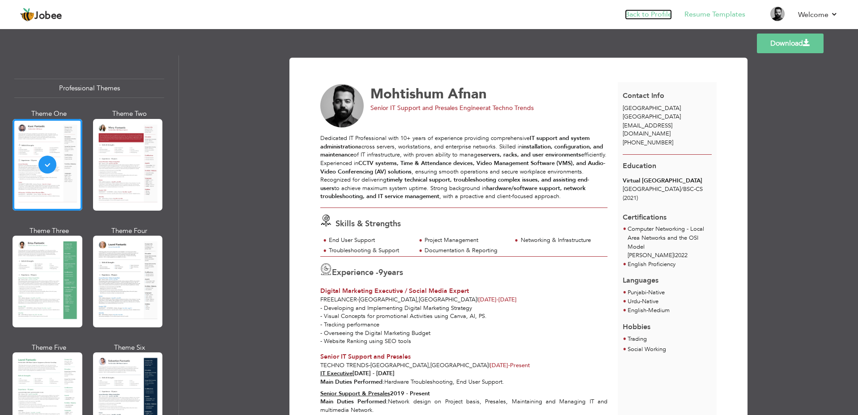
click at [649, 11] on link "Back to Profile" at bounding box center [648, 14] width 47 height 10
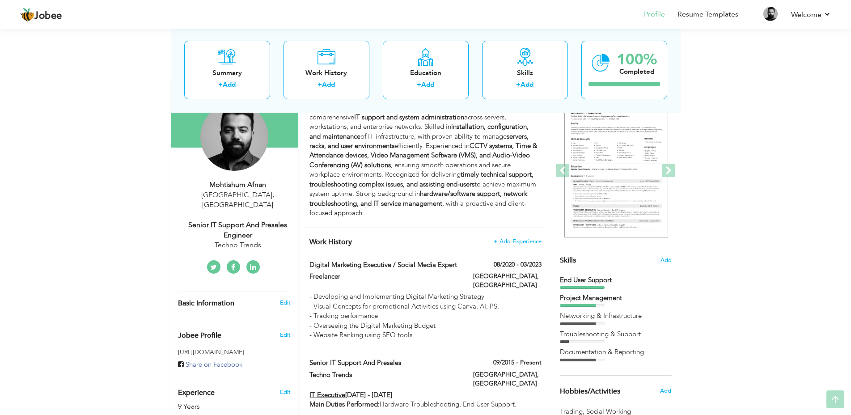
scroll to position [89, 0]
click at [664, 259] on span "Add" at bounding box center [666, 259] width 12 height 9
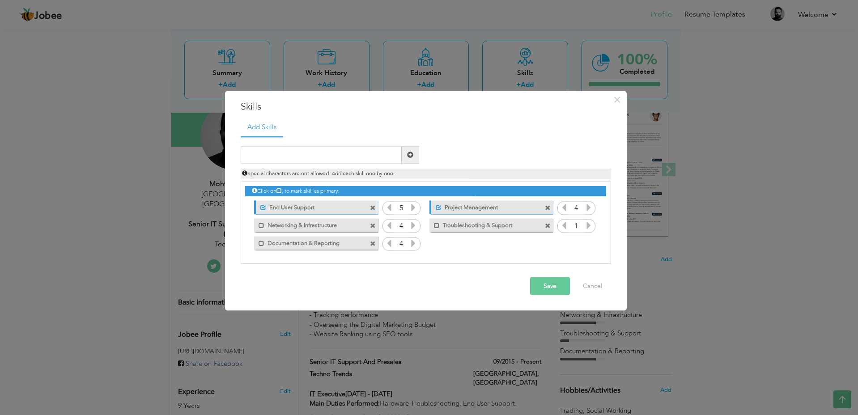
click at [587, 229] on icon at bounding box center [589, 225] width 8 height 8
click at [325, 155] on input "text" at bounding box center [321, 155] width 161 height 18
paste input "problem-solving skills"
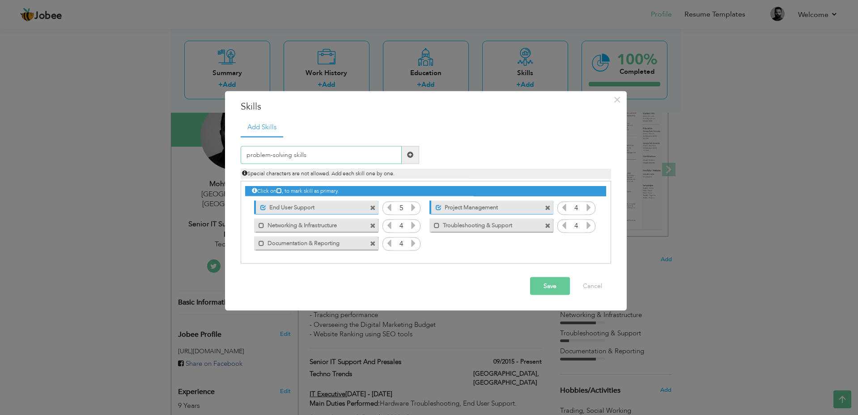
type input "problem-solving skills"
click at [411, 156] on span at bounding box center [410, 155] width 6 height 6
click at [331, 157] on input "text" at bounding box center [321, 155] width 161 height 18
paste input "Team collaboration"
type input "Team collaboration"
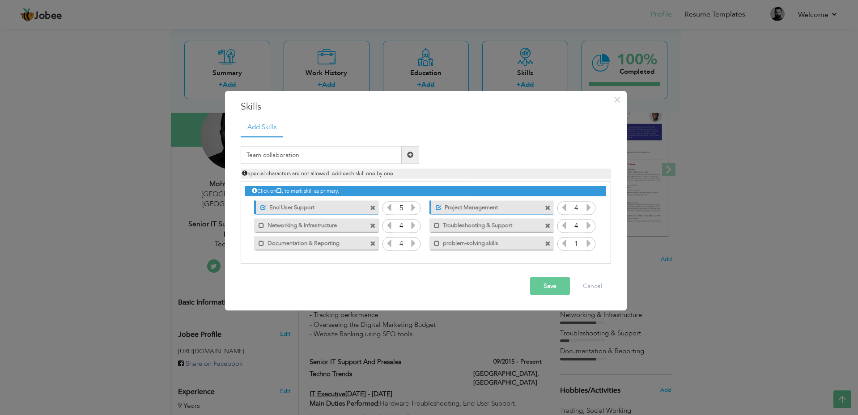
click at [408, 149] on span at bounding box center [410, 155] width 17 height 18
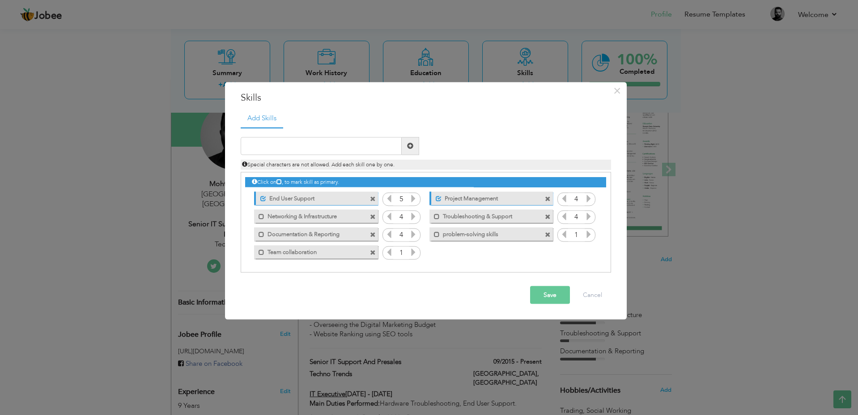
click at [588, 237] on icon at bounding box center [589, 234] width 8 height 8
click at [413, 251] on icon at bounding box center [413, 252] width 8 height 8
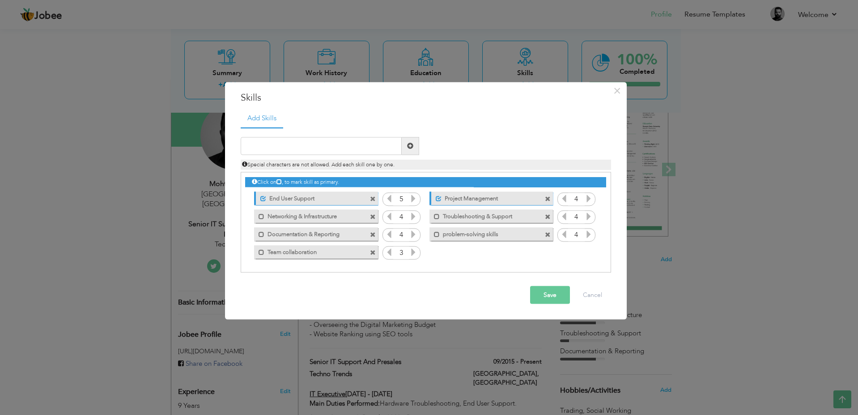
click at [413, 251] on icon at bounding box center [413, 252] width 8 height 8
click at [550, 287] on button "Save" at bounding box center [550, 295] width 40 height 18
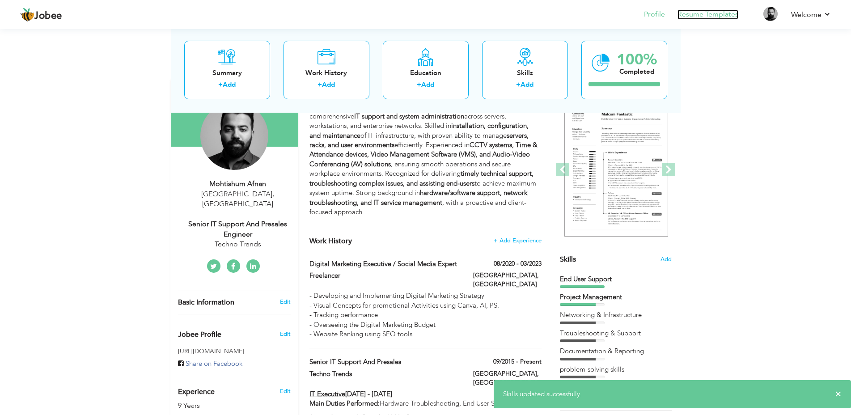
click at [695, 17] on link "Resume Templates" at bounding box center [708, 14] width 61 height 10
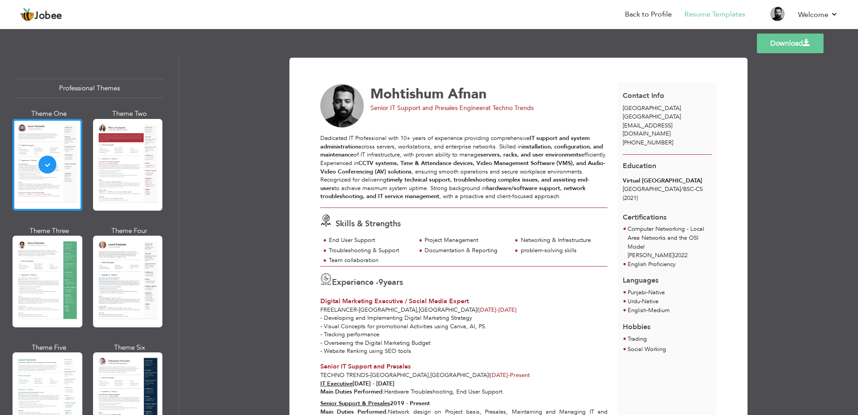
click at [796, 46] on link "Download" at bounding box center [790, 44] width 67 height 20
click at [651, 14] on link "Back to Profile" at bounding box center [648, 14] width 47 height 10
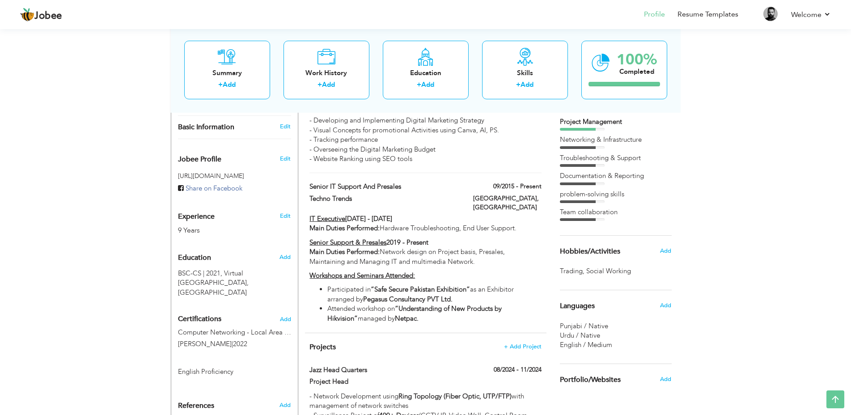
scroll to position [313, 0]
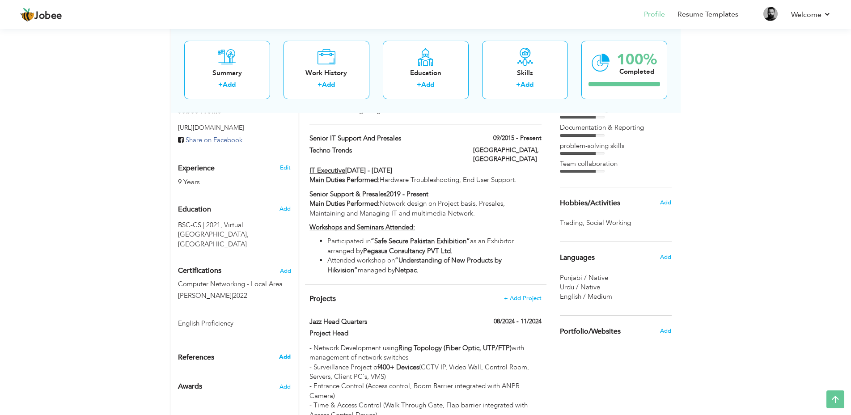
click at [286, 353] on span "Add" at bounding box center [285, 357] width 12 height 8
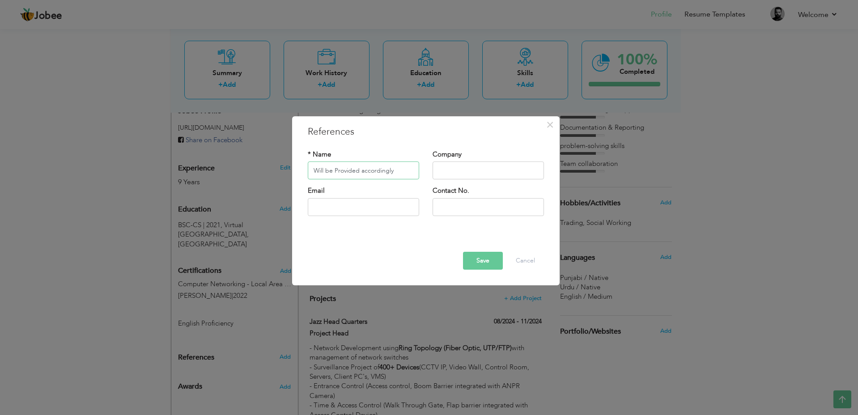
type input "Will be Provided accordingly"
click at [470, 260] on button "Save" at bounding box center [483, 261] width 40 height 18
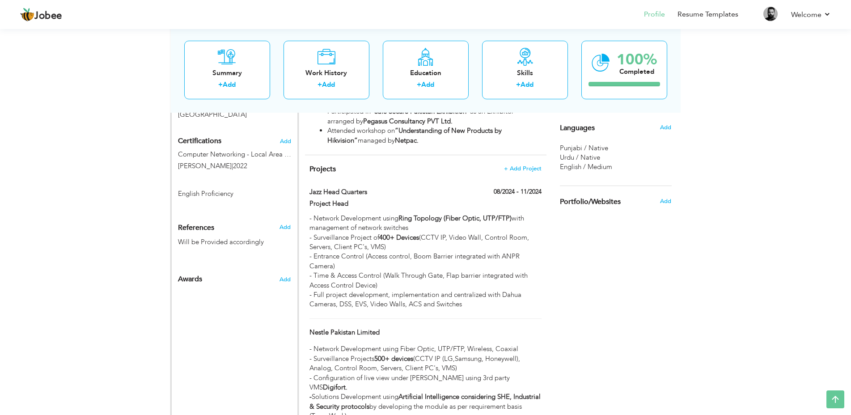
scroll to position [447, 0]
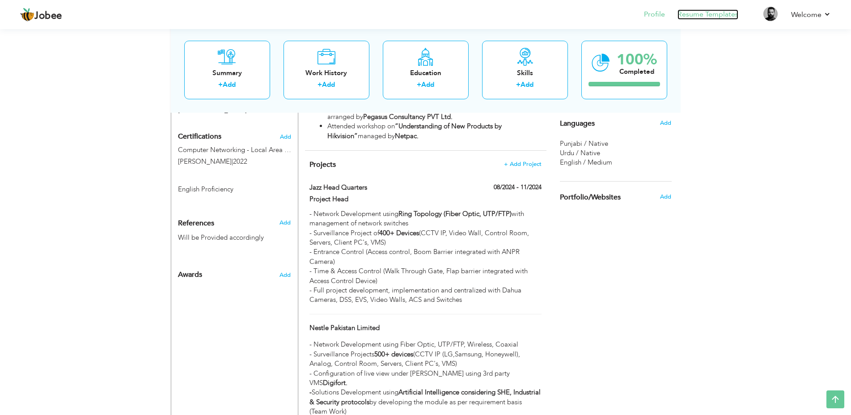
click at [698, 11] on link "Resume Templates" at bounding box center [708, 14] width 61 height 10
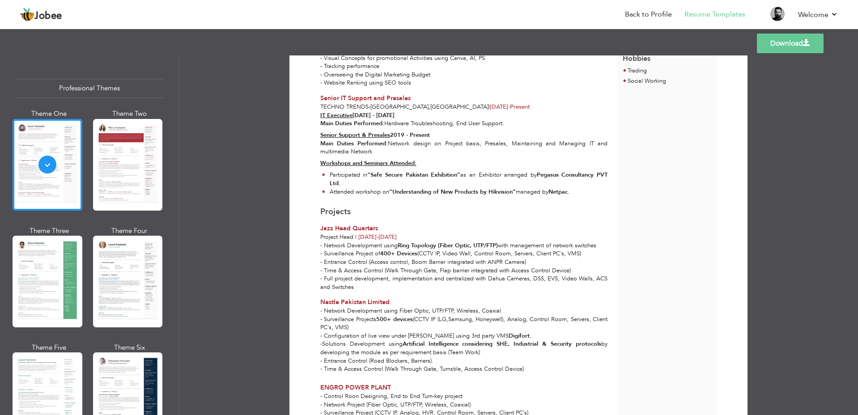
scroll to position [459, 0]
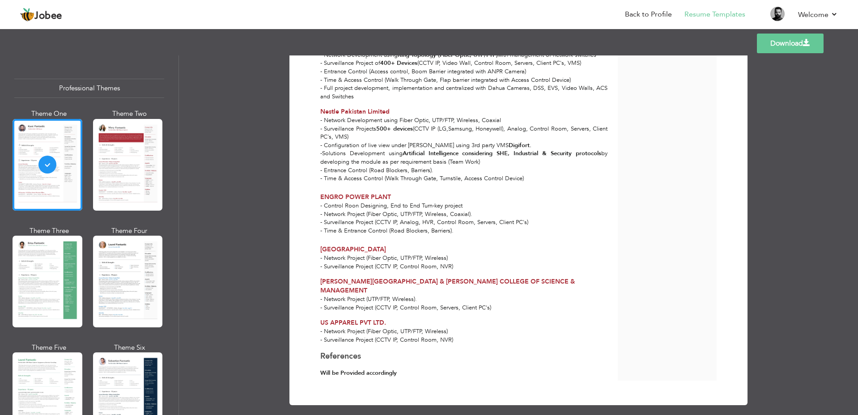
click at [788, 45] on link "Download" at bounding box center [790, 44] width 67 height 20
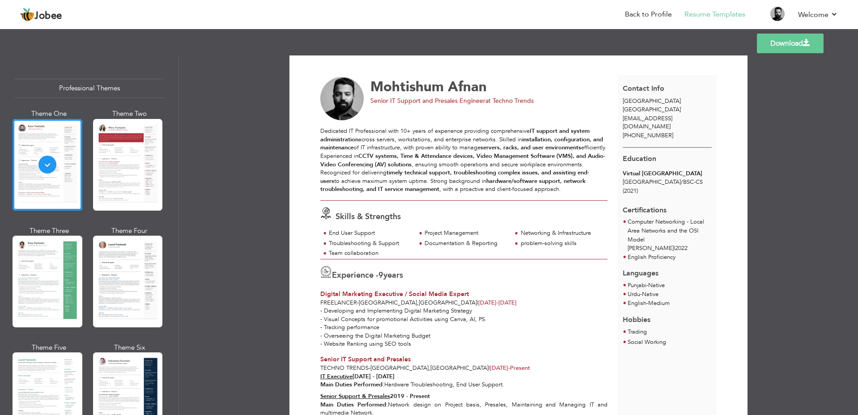
scroll to position [0, 0]
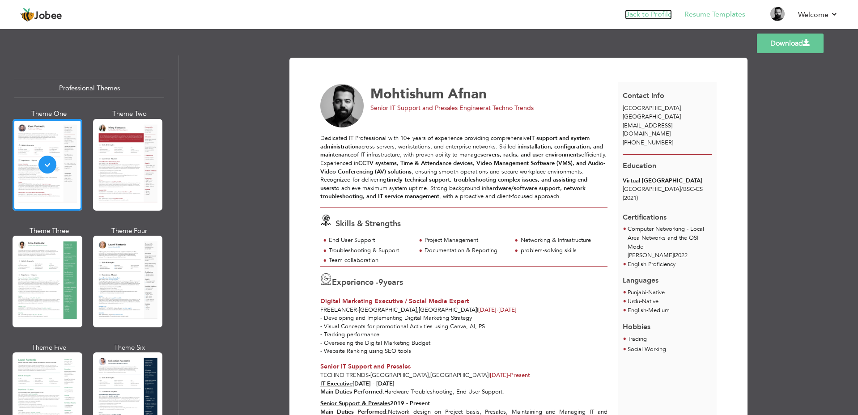
click at [655, 13] on link "Back to Profile" at bounding box center [648, 14] width 47 height 10
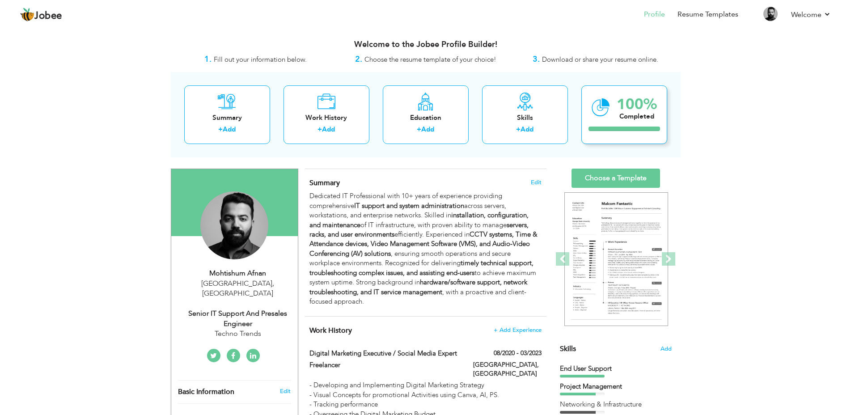
click at [614, 123] on div "100% Completed" at bounding box center [625, 114] width 86 height 59
click at [634, 101] on div "100%" at bounding box center [637, 104] width 40 height 15
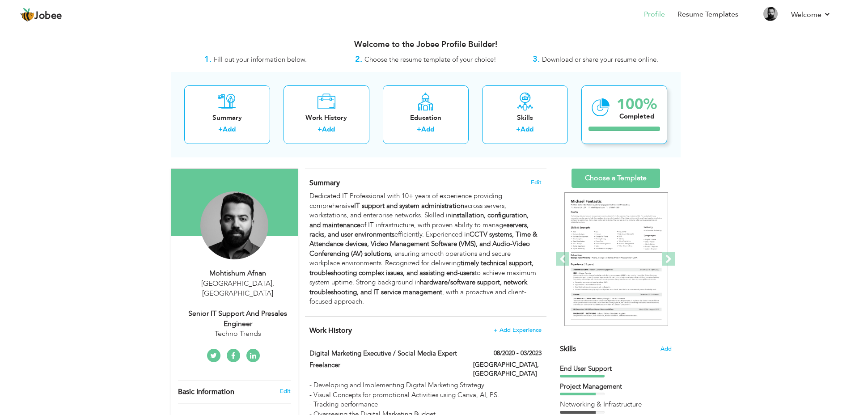
click at [617, 105] on div "100%" at bounding box center [637, 104] width 40 height 15
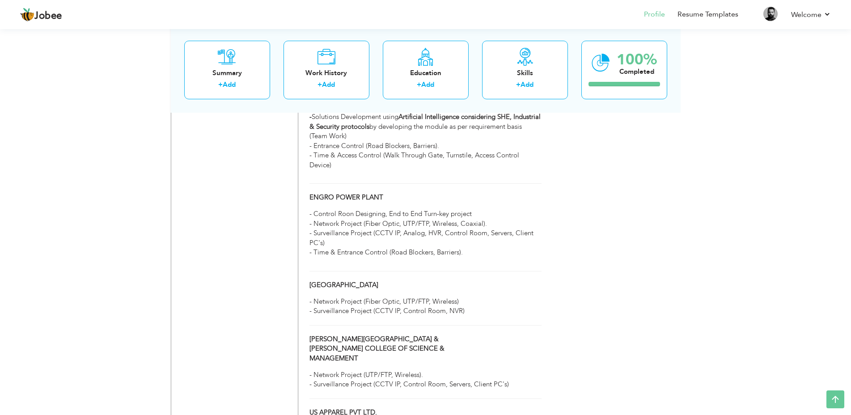
scroll to position [755, 0]
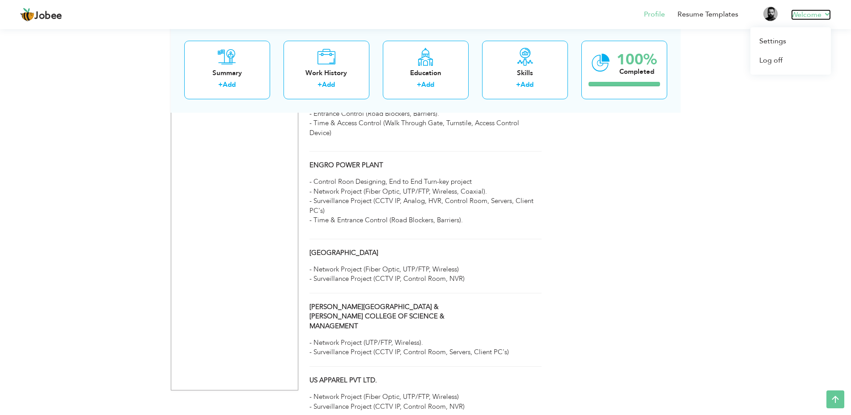
click at [827, 14] on link "Welcome" at bounding box center [812, 14] width 40 height 11
click at [777, 44] on link "Settings" at bounding box center [791, 41] width 81 height 19
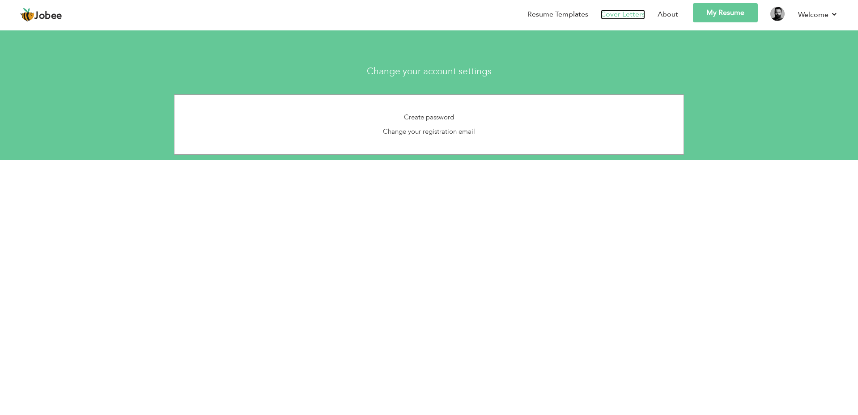
click at [616, 17] on link "Cover Letters" at bounding box center [623, 14] width 44 height 10
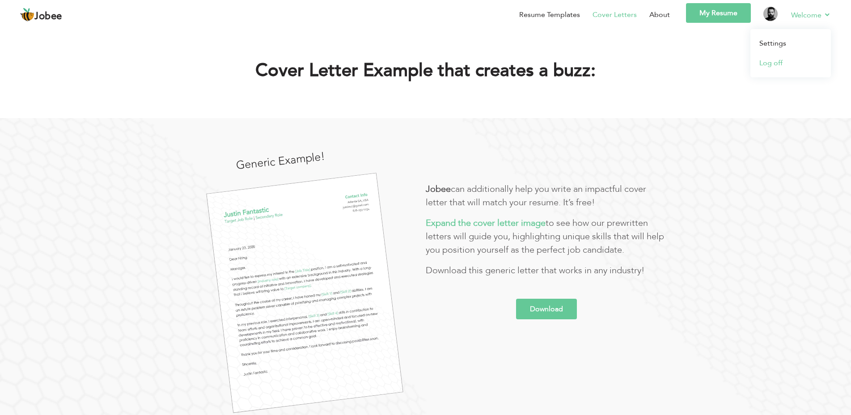
click at [778, 63] on link "Log off" at bounding box center [791, 63] width 81 height 20
